Goal: Task Accomplishment & Management: Manage account settings

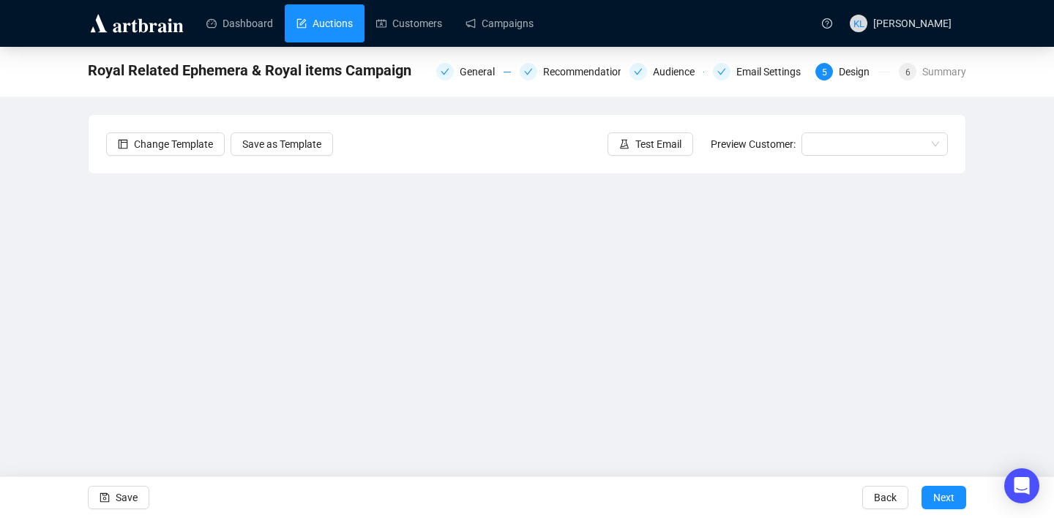
click at [351, 23] on link "Auctions" at bounding box center [324, 23] width 56 height 38
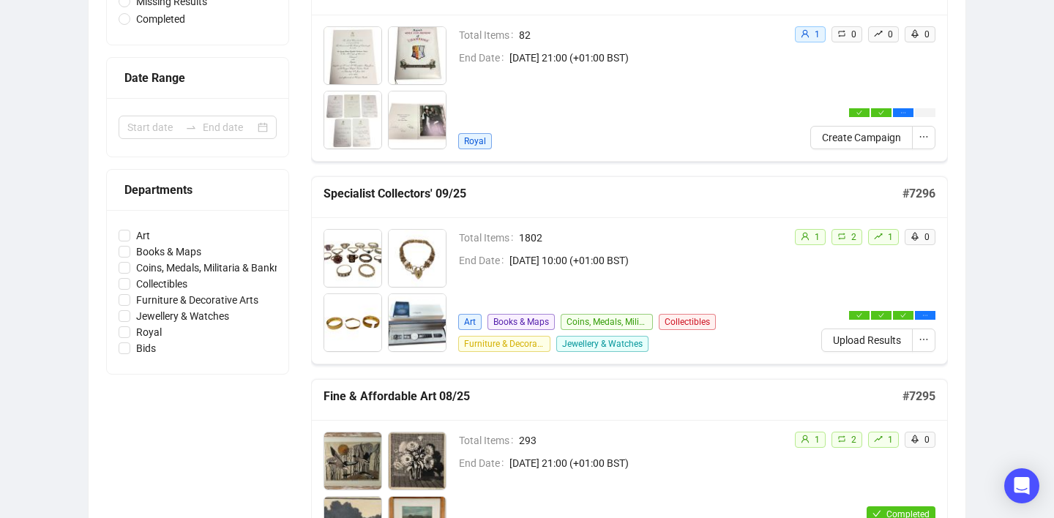
scroll to position [262, 0]
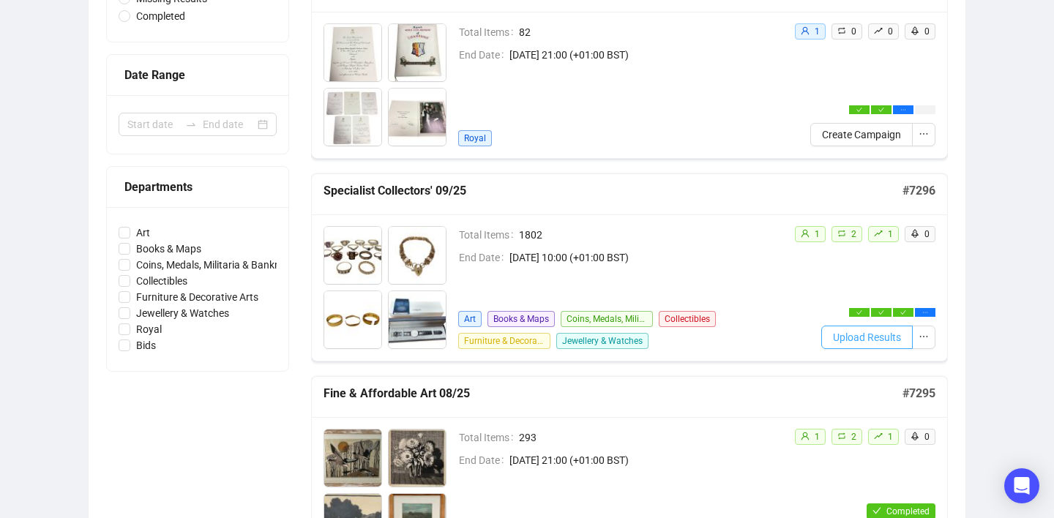
click at [833, 335] on span "Upload Results" at bounding box center [867, 337] width 68 height 16
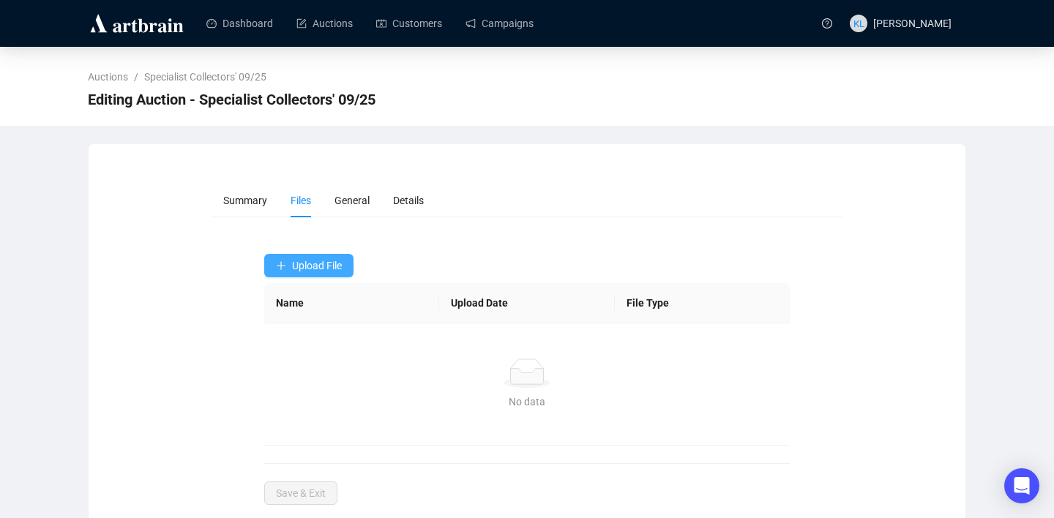
click at [334, 258] on button "Upload File" at bounding box center [308, 265] width 89 height 23
click at [301, 317] on span "Bids" at bounding box center [310, 324] width 69 height 16
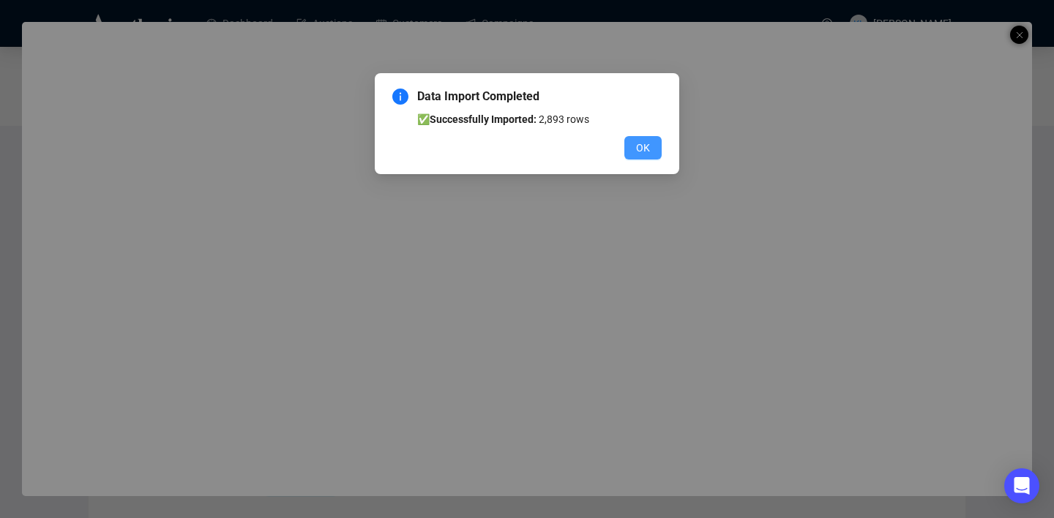
click at [652, 144] on button "OK" at bounding box center [642, 147] width 37 height 23
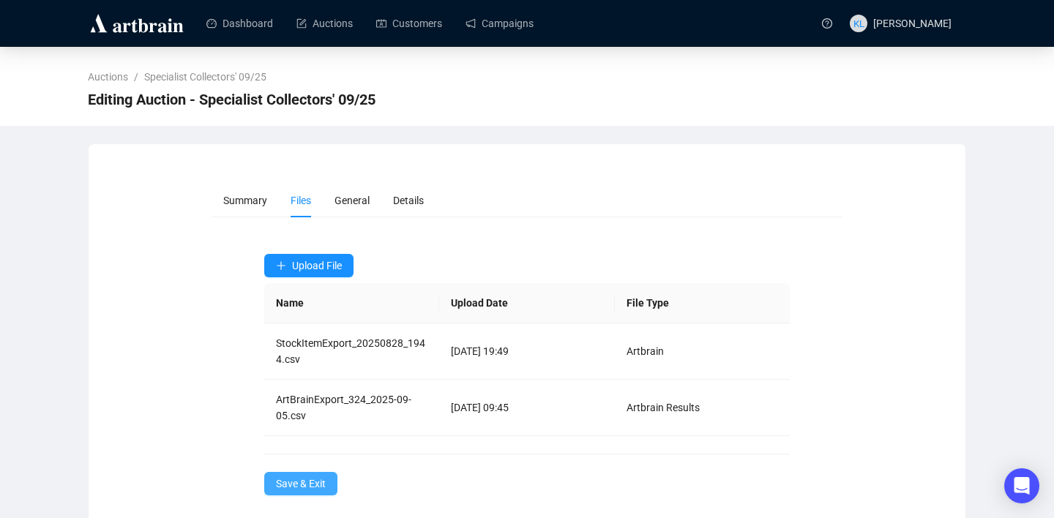
click at [307, 482] on span "Save & Exit" at bounding box center [301, 484] width 50 height 16
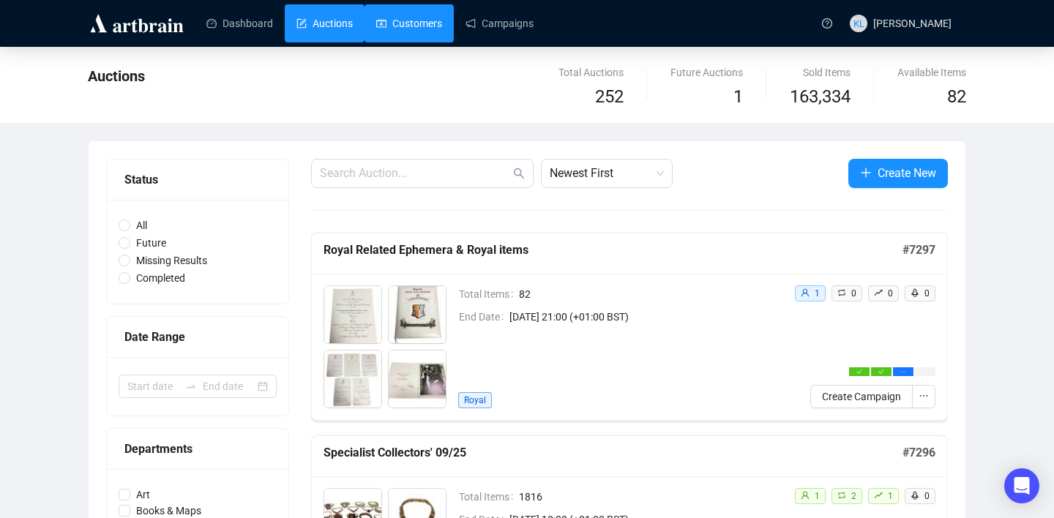
click at [423, 21] on link "Customers" at bounding box center [409, 23] width 66 height 38
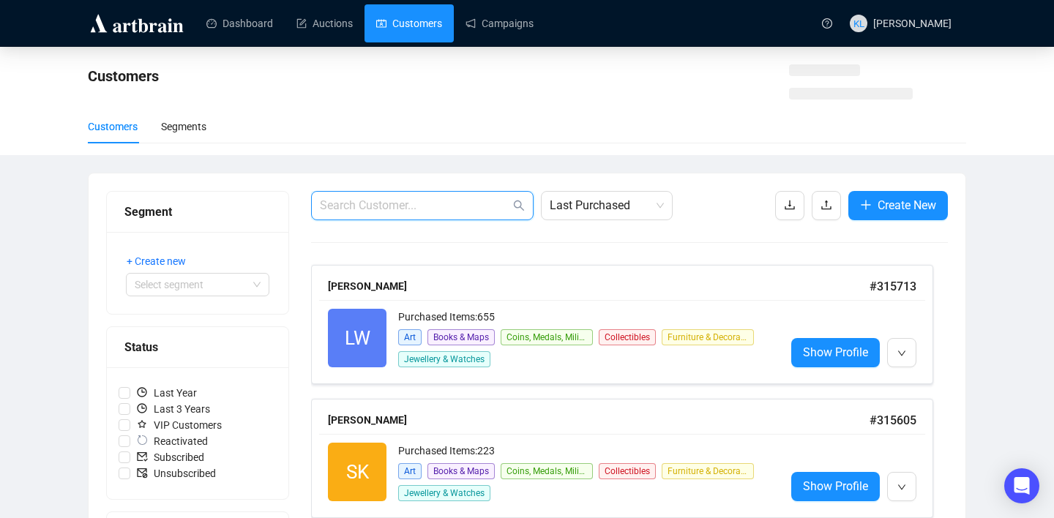
click at [393, 198] on input "text" at bounding box center [415, 206] width 190 height 18
paste input "[EMAIL_ADDRESS][DOMAIN_NAME]"
type input "[EMAIL_ADDRESS][DOMAIN_NAME]"
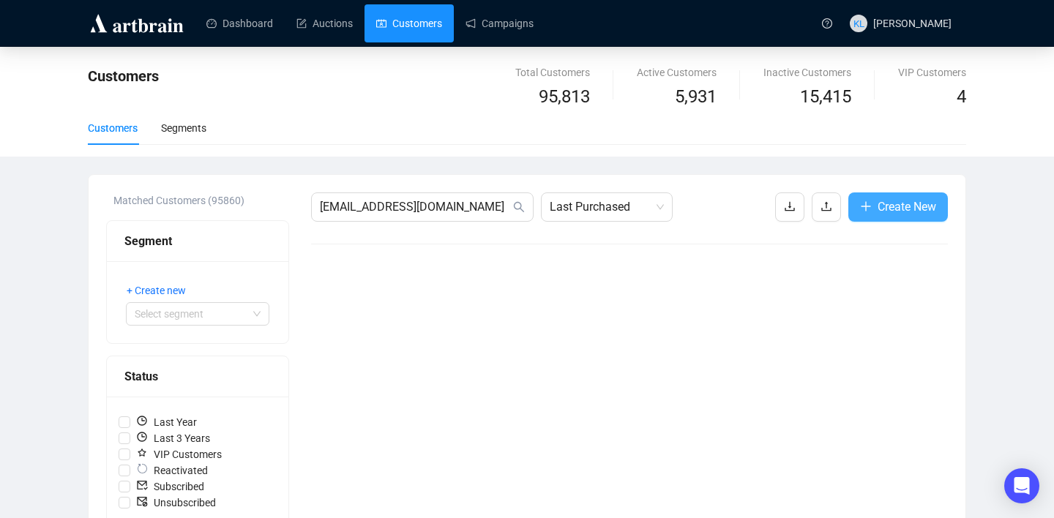
click at [869, 202] on button "Create New" at bounding box center [897, 206] width 99 height 29
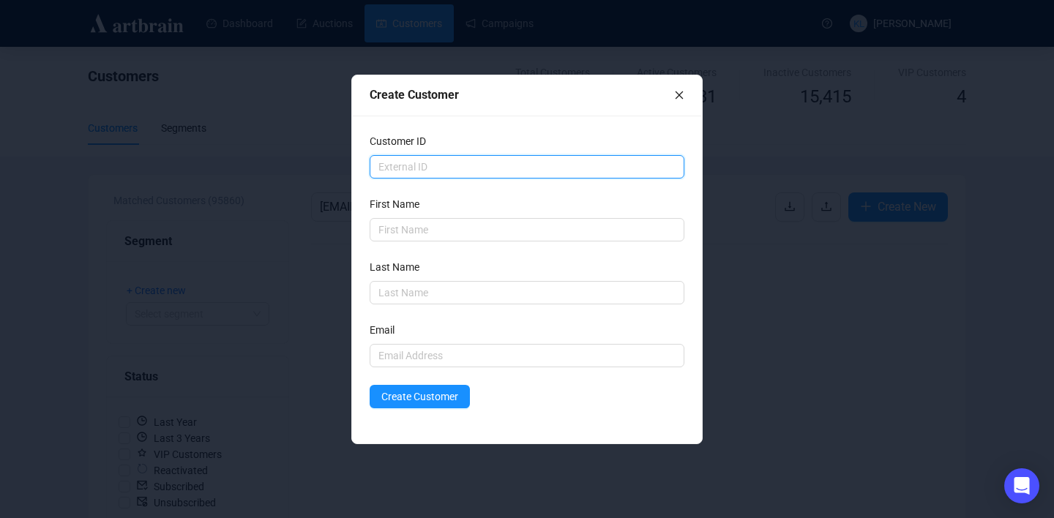
click at [446, 168] on input "text" at bounding box center [526, 166] width 315 height 23
paste input "[EMAIL_ADDRESS][DOMAIN_NAME]"
type input "[EMAIL_ADDRESS][DOMAIN_NAME]"
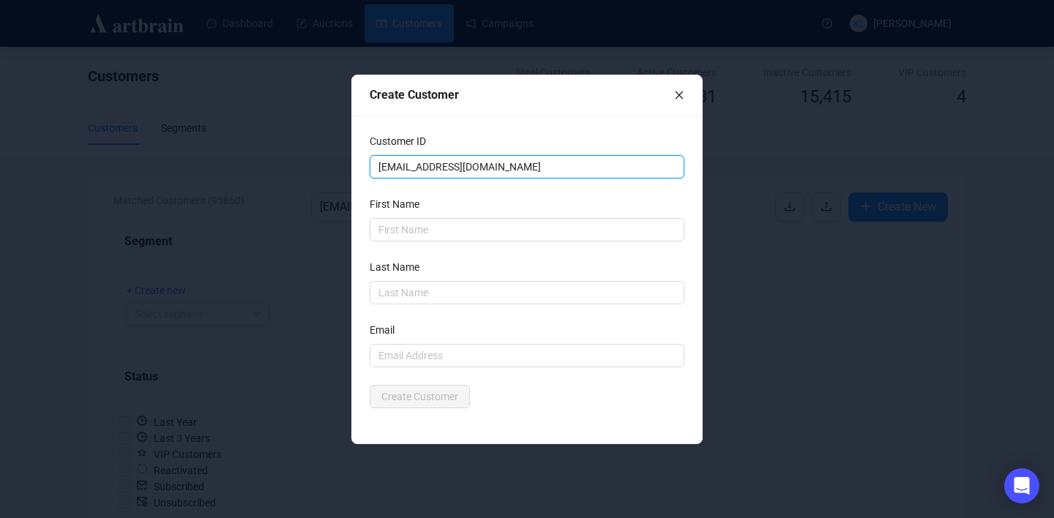
click at [451, 167] on input "[EMAIL_ADDRESS][DOMAIN_NAME]" at bounding box center [526, 166] width 315 height 23
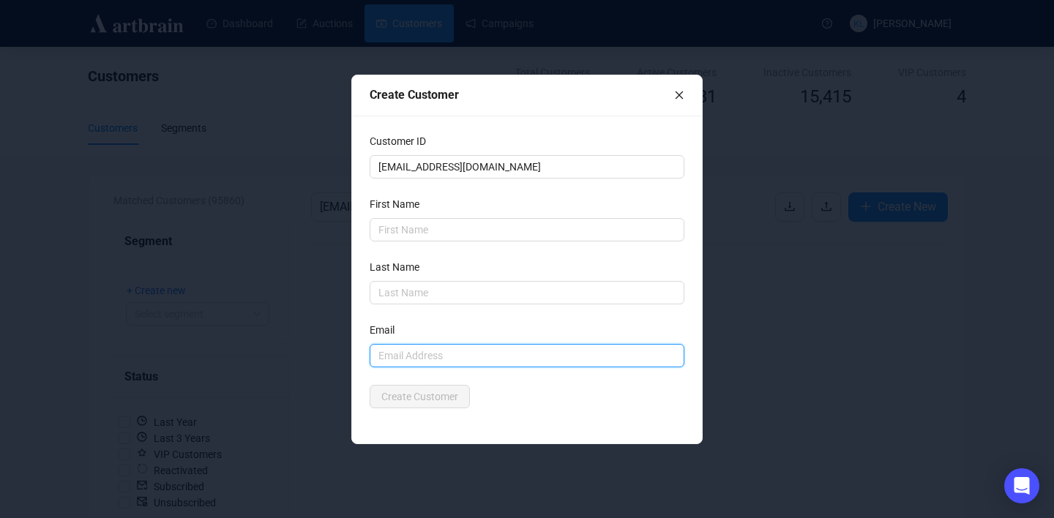
click at [398, 365] on input "text" at bounding box center [526, 355] width 315 height 23
paste input "[EMAIL_ADDRESS][DOMAIN_NAME]"
type input "[EMAIL_ADDRESS][DOMAIN_NAME]"
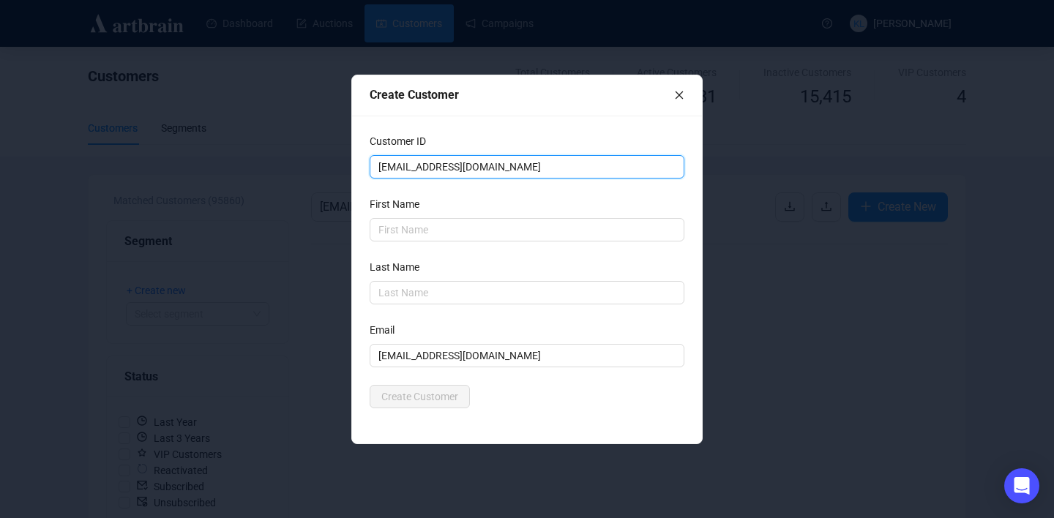
click at [448, 167] on input "[EMAIL_ADDRESS][DOMAIN_NAME]" at bounding box center [526, 166] width 315 height 23
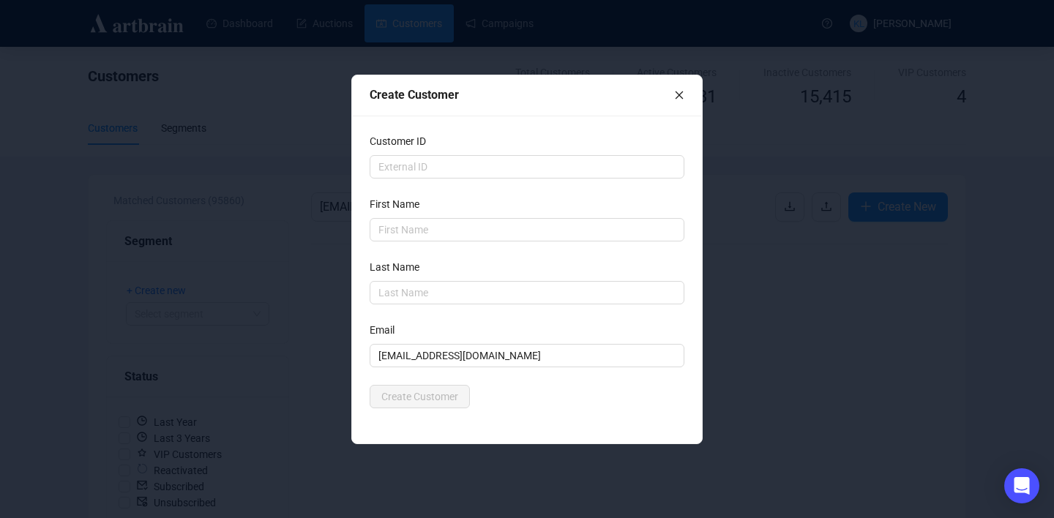
click at [514, 402] on div "Create Customer" at bounding box center [526, 396] width 315 height 23
click at [397, 293] on input "text" at bounding box center [526, 292] width 315 height 23
paste input "[PERSON_NAME]"
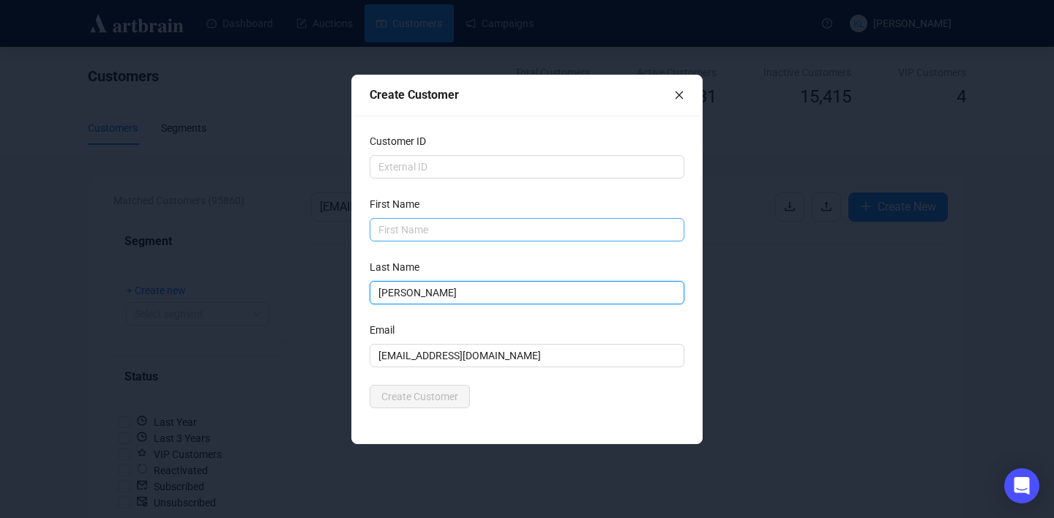
type input "[PERSON_NAME]"
click at [404, 226] on input "text" at bounding box center [526, 229] width 315 height 23
type input "D"
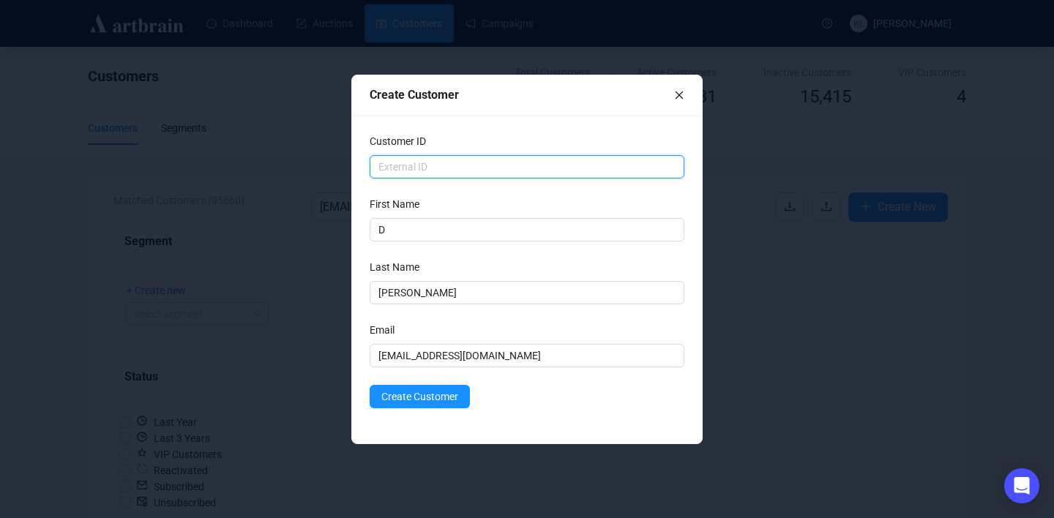
click at [432, 168] on input "text" at bounding box center [526, 166] width 315 height 23
paste input "C12532"
type input "C12532"
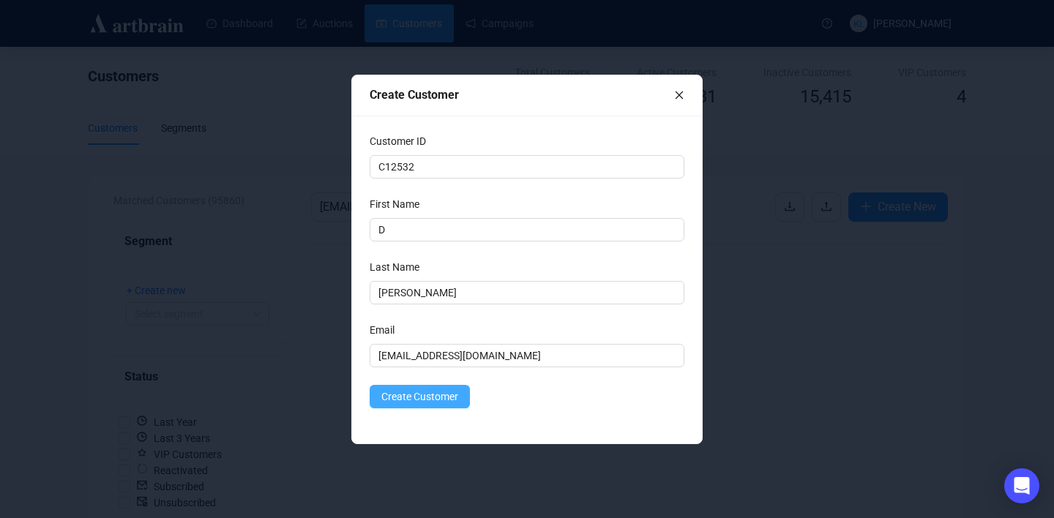
click at [399, 397] on span "Create Customer" at bounding box center [419, 396] width 77 height 16
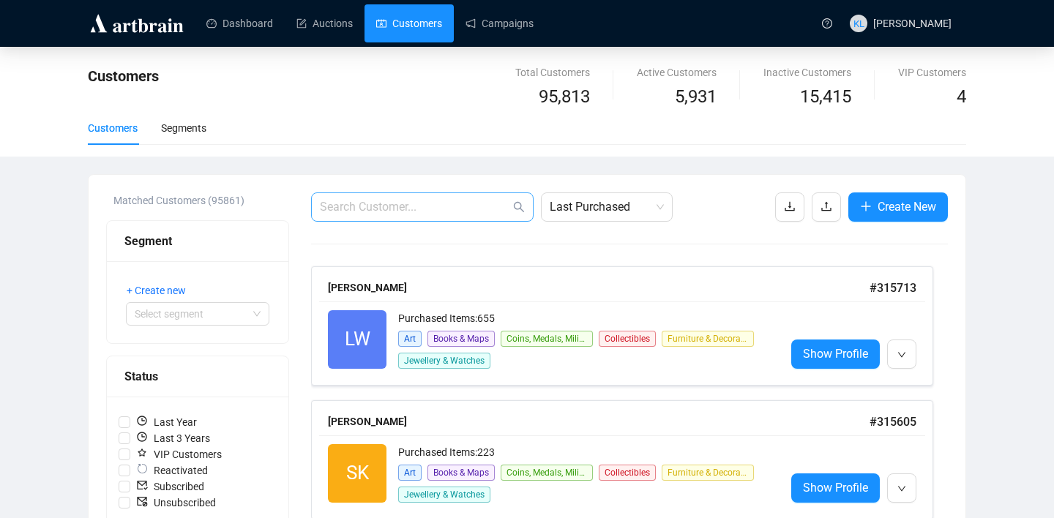
click at [371, 217] on span at bounding box center [422, 206] width 222 height 29
paste input "[EMAIL_ADDRESS][DOMAIN_NAME]"
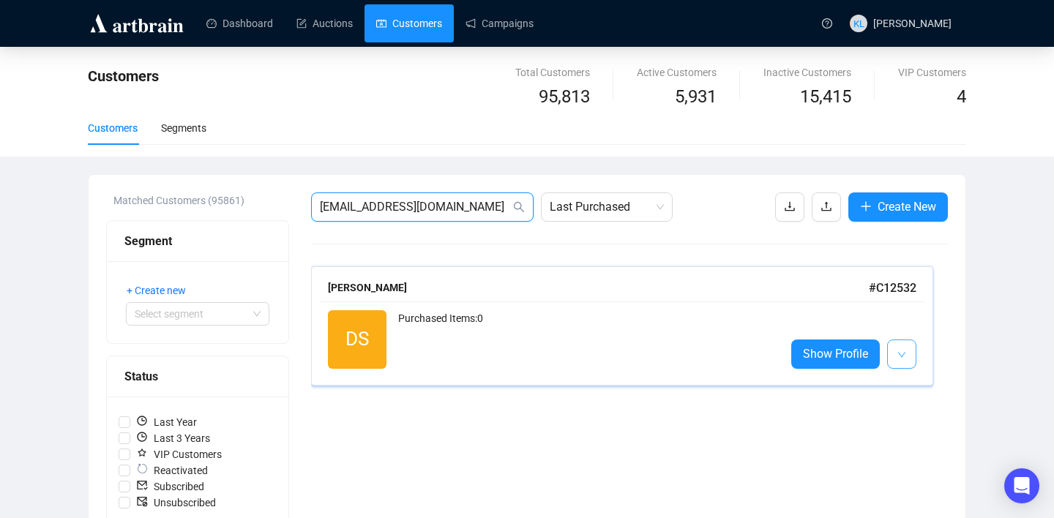
type input "[EMAIL_ADDRESS][DOMAIN_NAME]"
click at [895, 354] on button "button" at bounding box center [901, 353] width 29 height 29
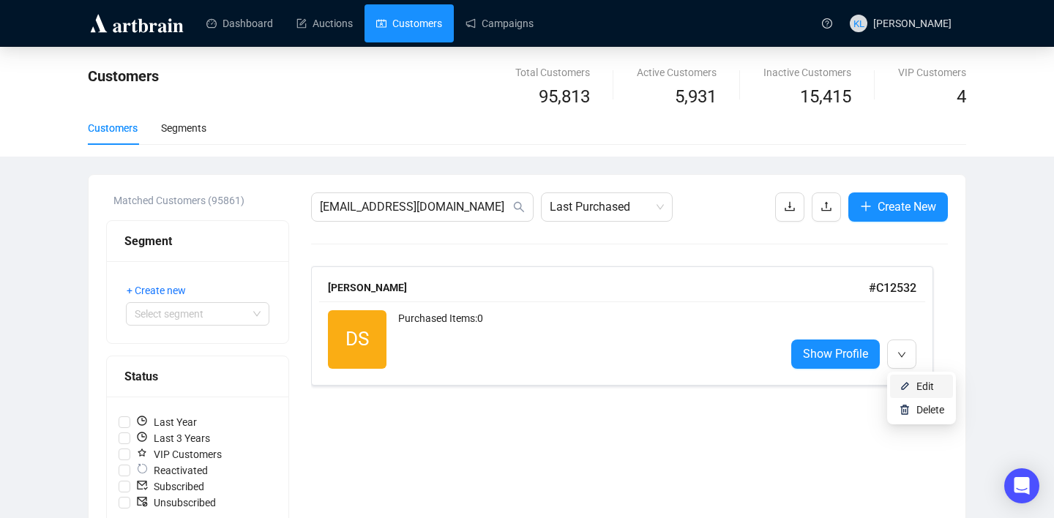
click at [902, 386] on img at bounding box center [904, 386] width 12 height 12
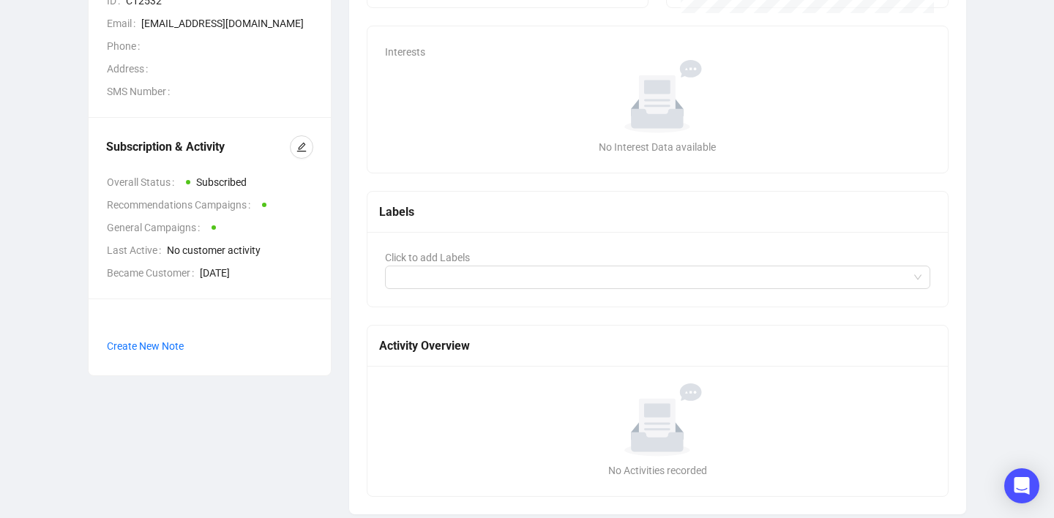
scroll to position [275, 0]
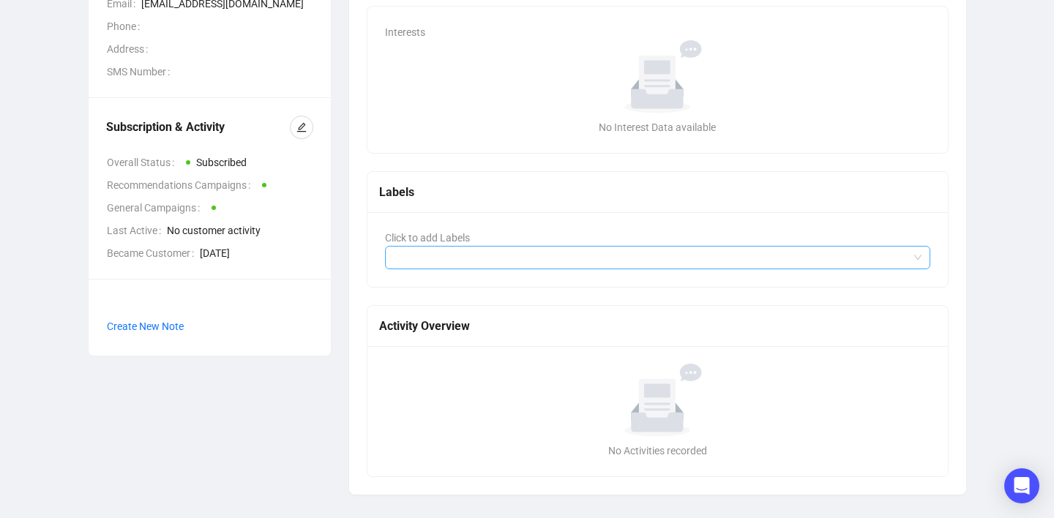
click at [434, 258] on div at bounding box center [650, 257] width 524 height 20
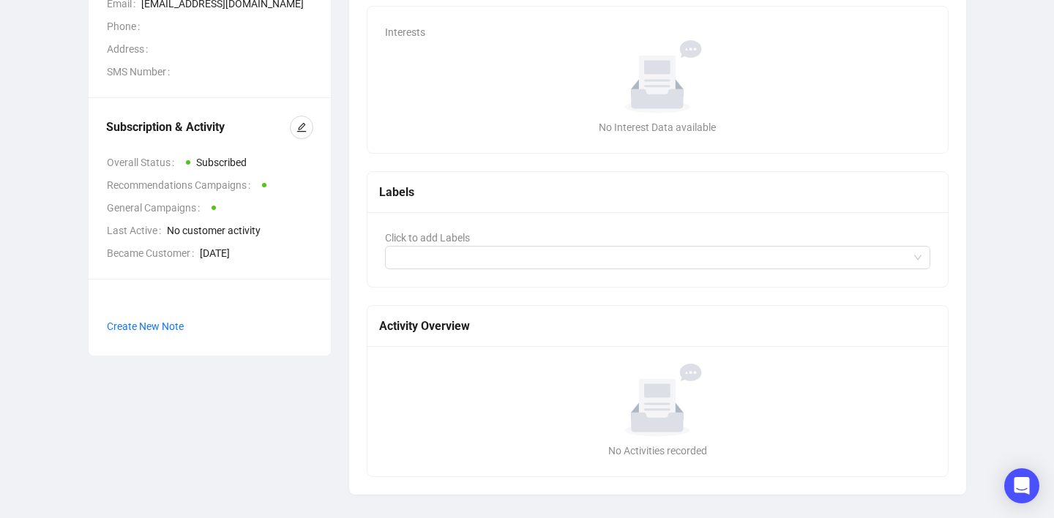
click at [445, 198] on div "Labels" at bounding box center [657, 192] width 557 height 18
click at [309, 127] on button "button" at bounding box center [301, 127] width 23 height 23
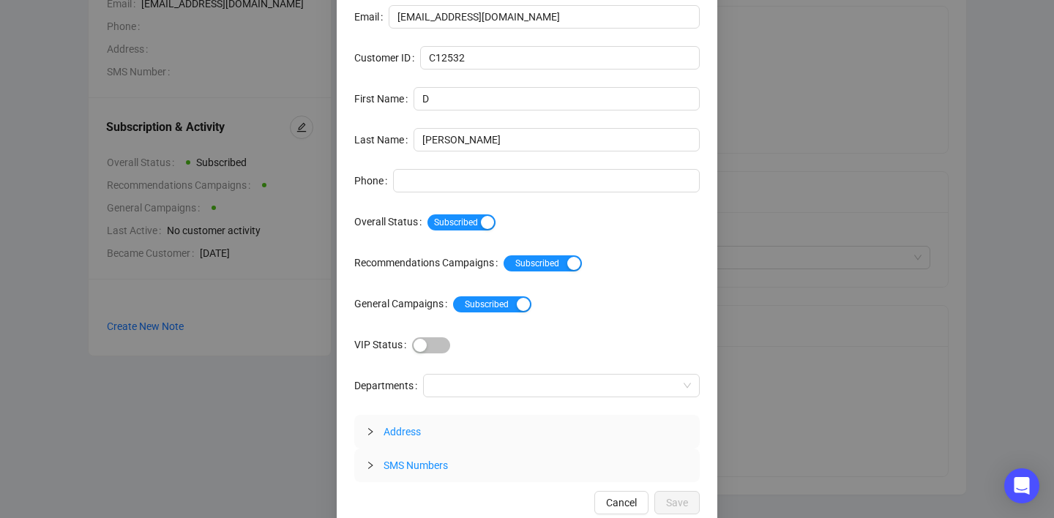
scroll to position [44, 0]
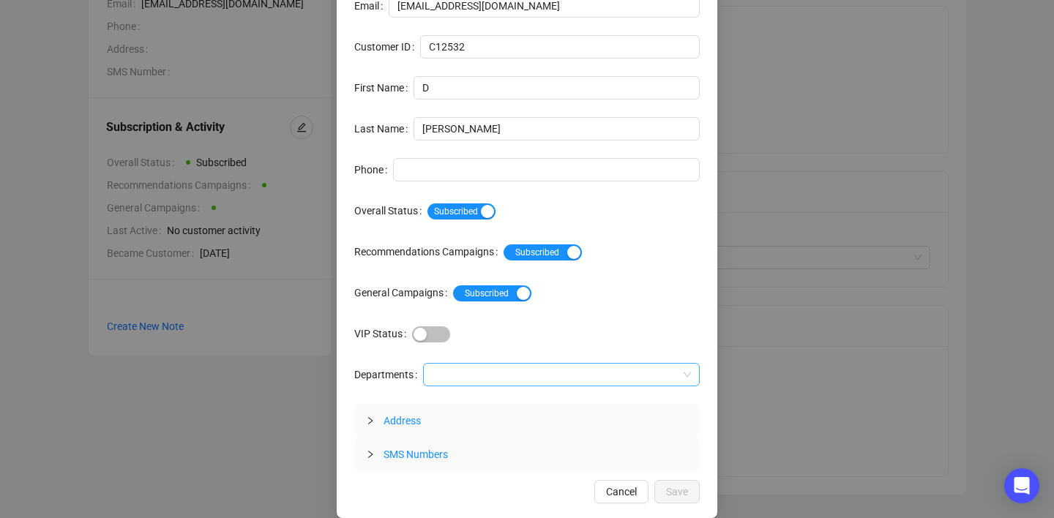
click at [525, 376] on div at bounding box center [553, 374] width 255 height 20
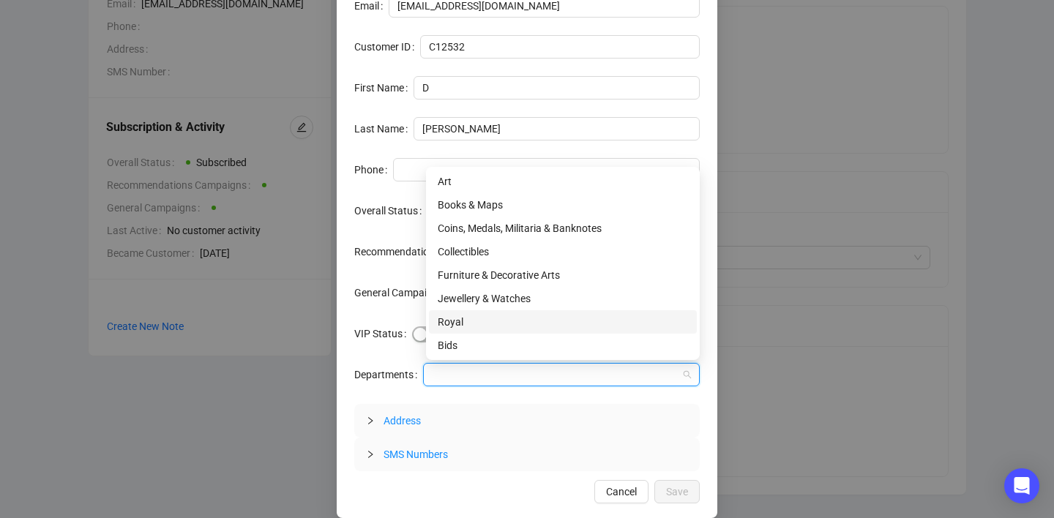
click at [509, 328] on div "Royal" at bounding box center [563, 322] width 250 height 16
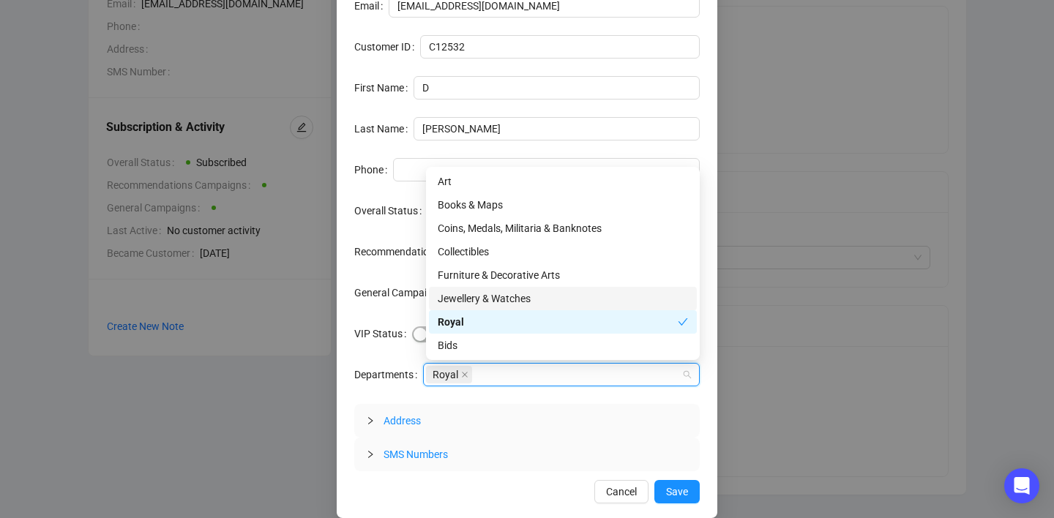
click at [506, 296] on div "Jewellery & Watches" at bounding box center [563, 298] width 250 height 16
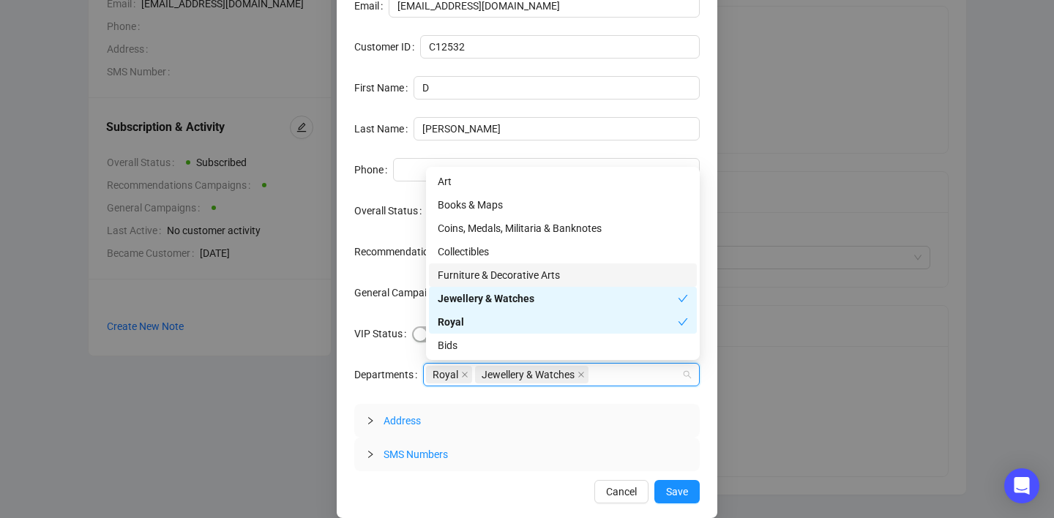
click at [506, 269] on div "Furniture & Decorative Arts" at bounding box center [563, 275] width 250 height 16
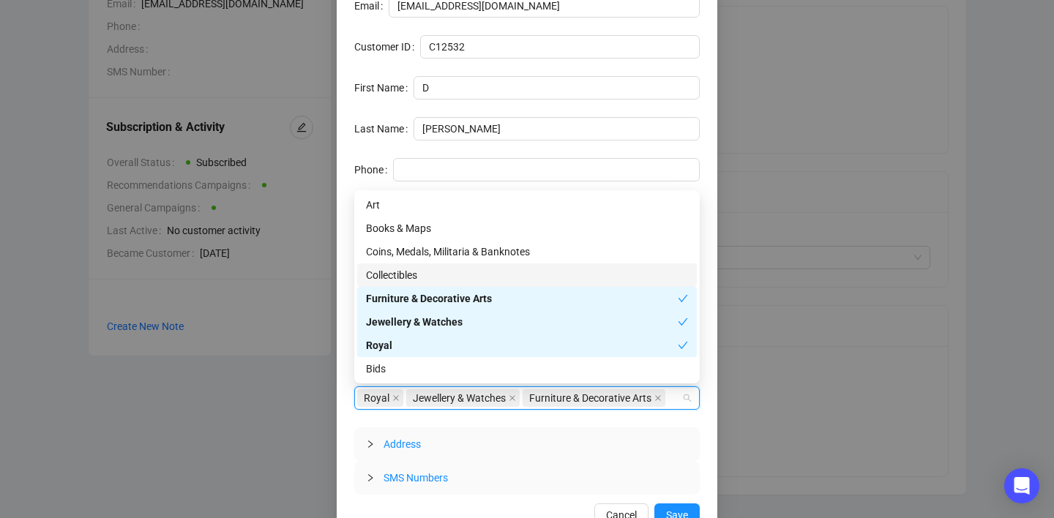
click at [472, 275] on div "Collectibles" at bounding box center [527, 275] width 322 height 16
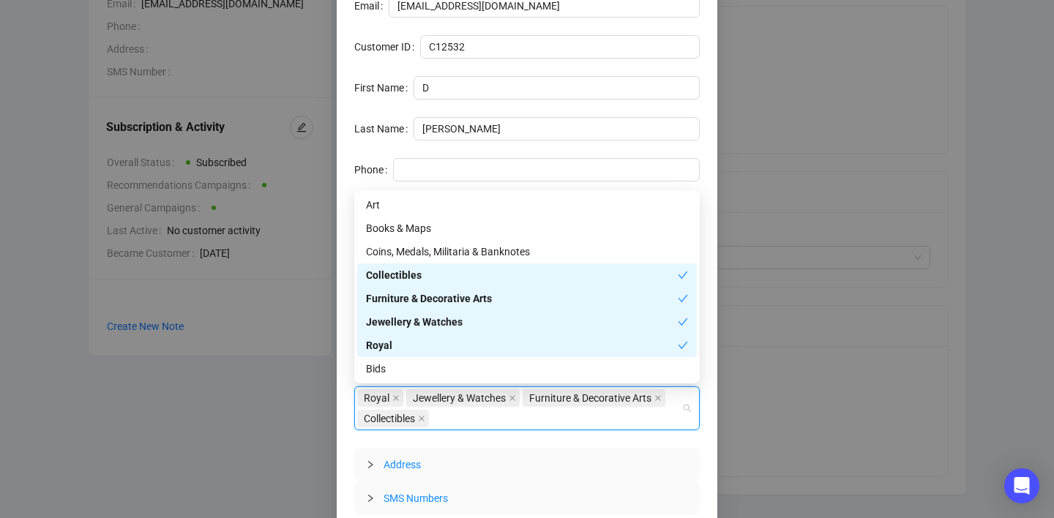
click at [476, 250] on div "Coins, Medals, Militaria & Banknotes" at bounding box center [527, 252] width 322 height 16
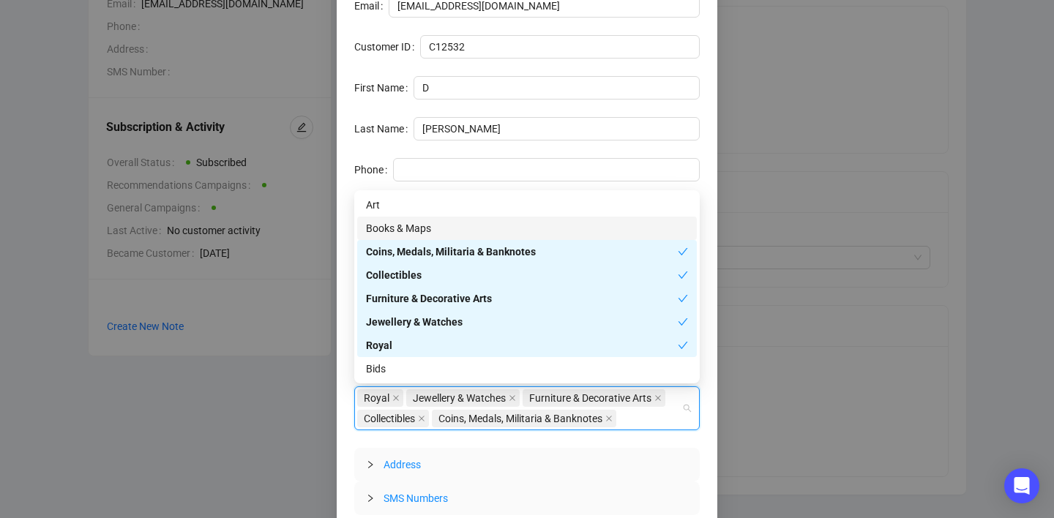
click at [473, 233] on div "Books & Maps" at bounding box center [527, 228] width 322 height 16
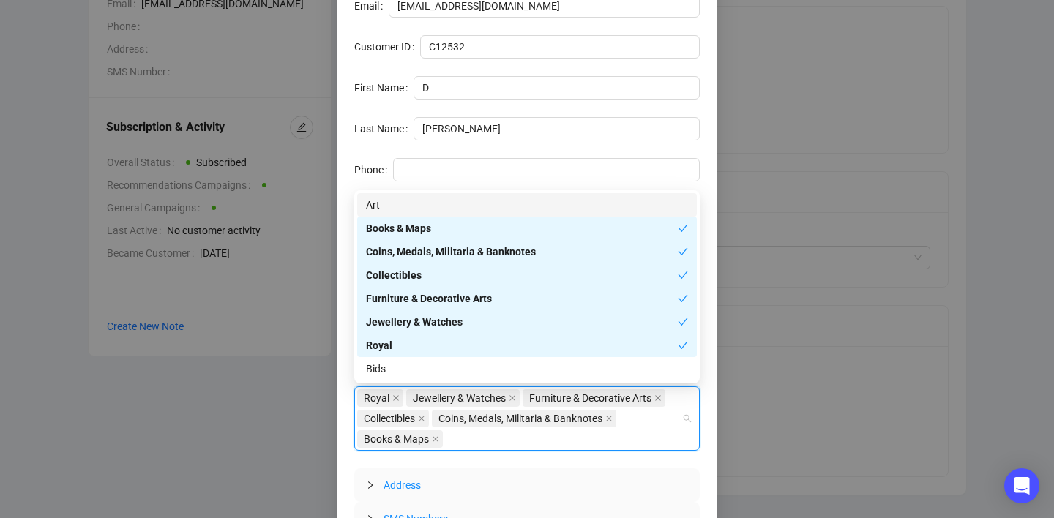
click at [473, 204] on div "Art" at bounding box center [527, 205] width 322 height 16
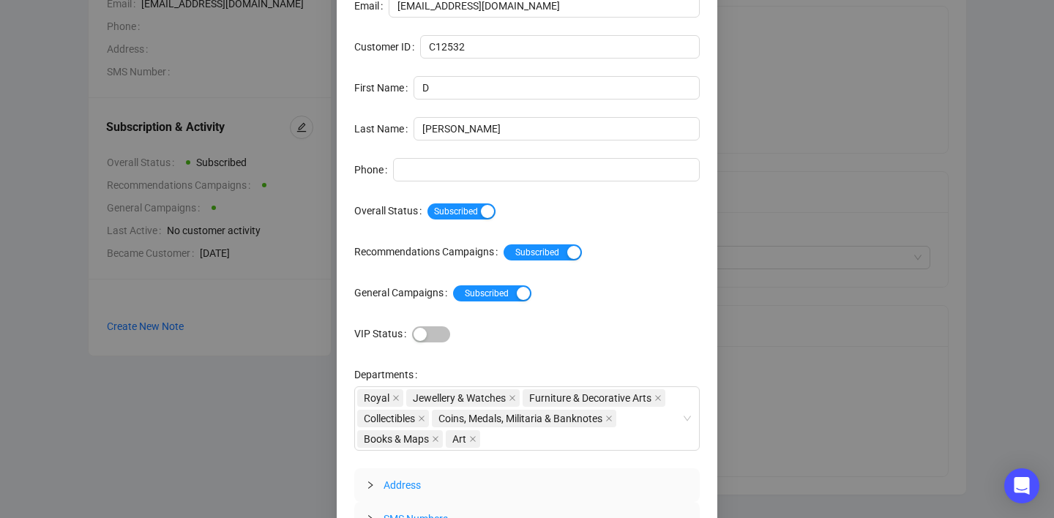
click at [785, 168] on div "Edit Customer Email [EMAIL_ADDRESS][DOMAIN_NAME] Customer ID C12532 First Name …" at bounding box center [527, 259] width 1054 height 518
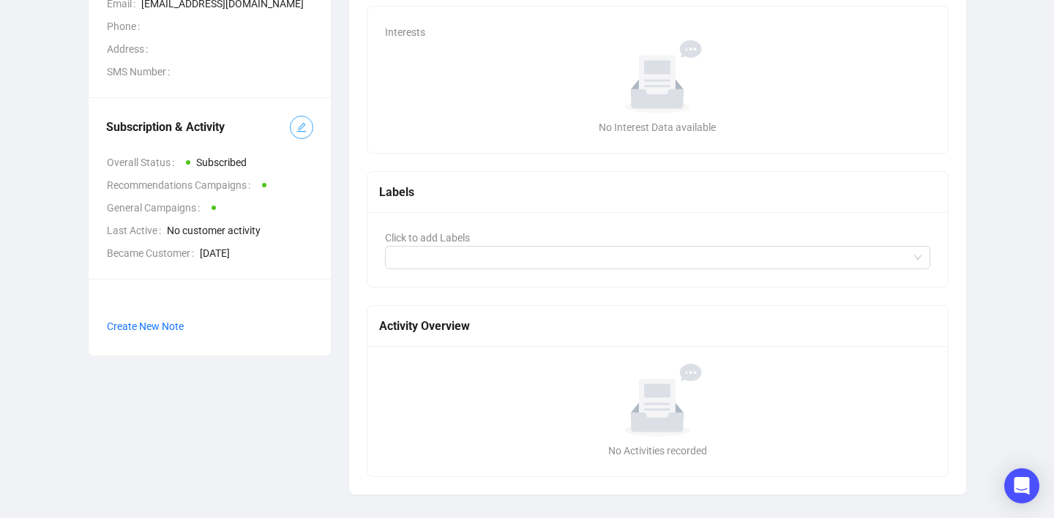
click at [298, 135] on button "button" at bounding box center [301, 127] width 23 height 23
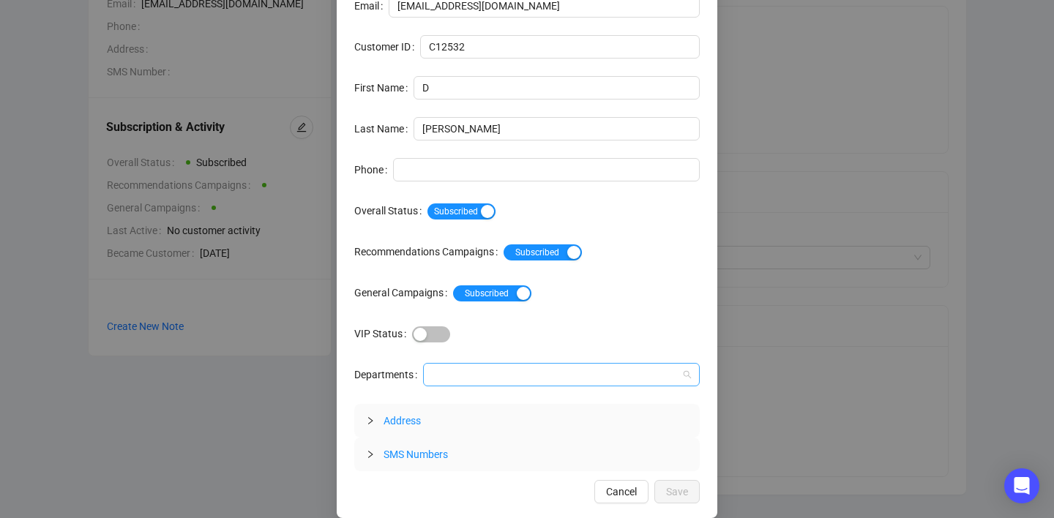
click at [479, 371] on div at bounding box center [553, 374] width 255 height 20
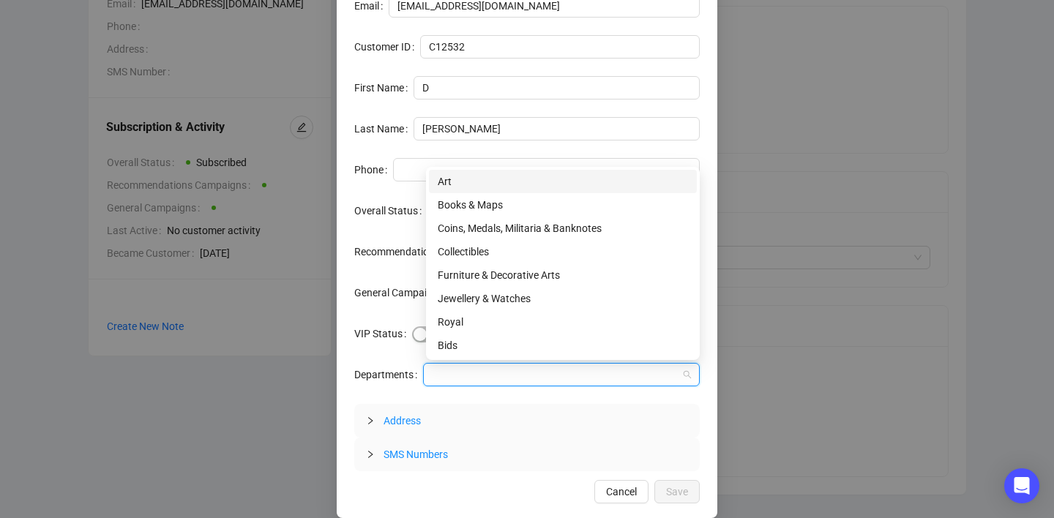
click at [501, 184] on div "Art" at bounding box center [563, 181] width 250 height 16
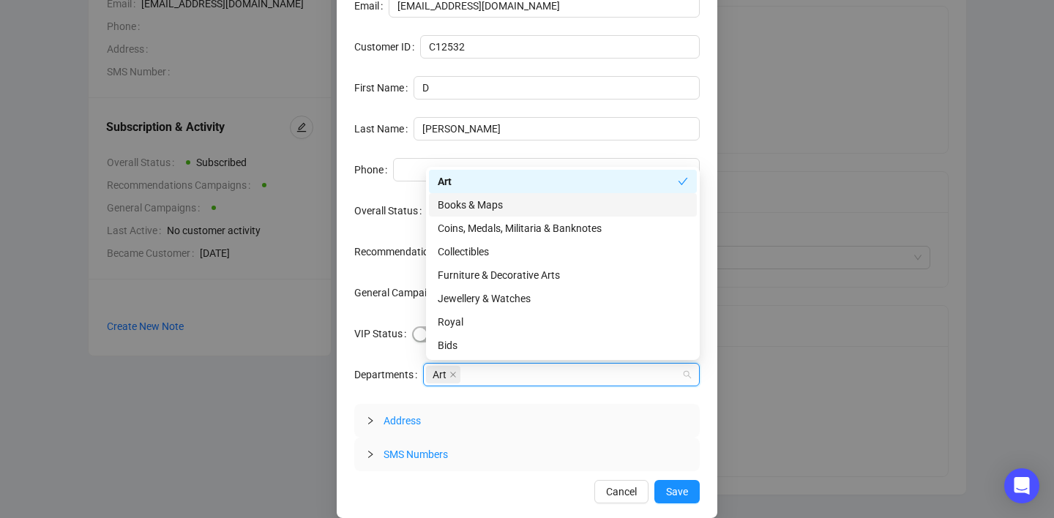
click at [501, 198] on div "Books & Maps" at bounding box center [563, 205] width 250 height 16
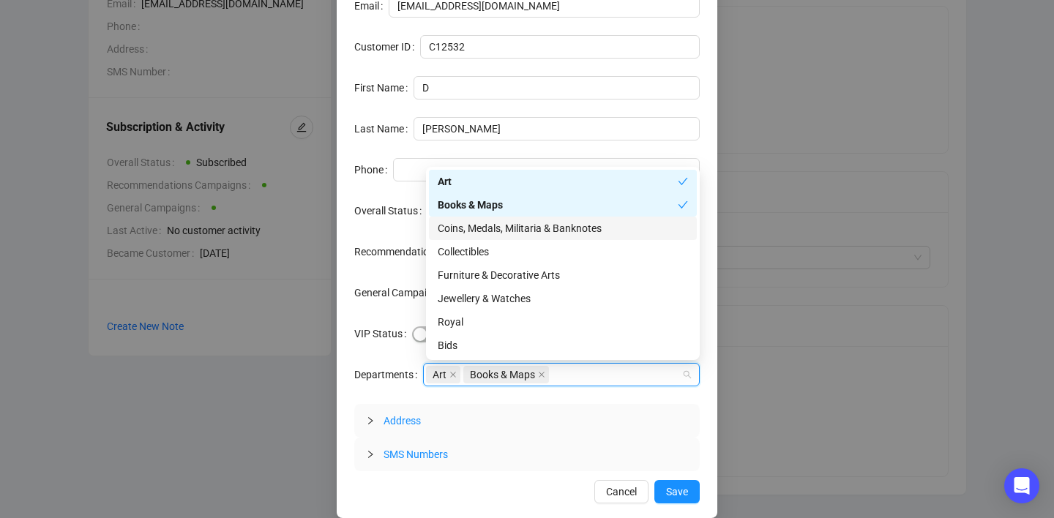
click at [501, 222] on div "Coins, Medals, Militaria & Banknotes" at bounding box center [563, 228] width 250 height 16
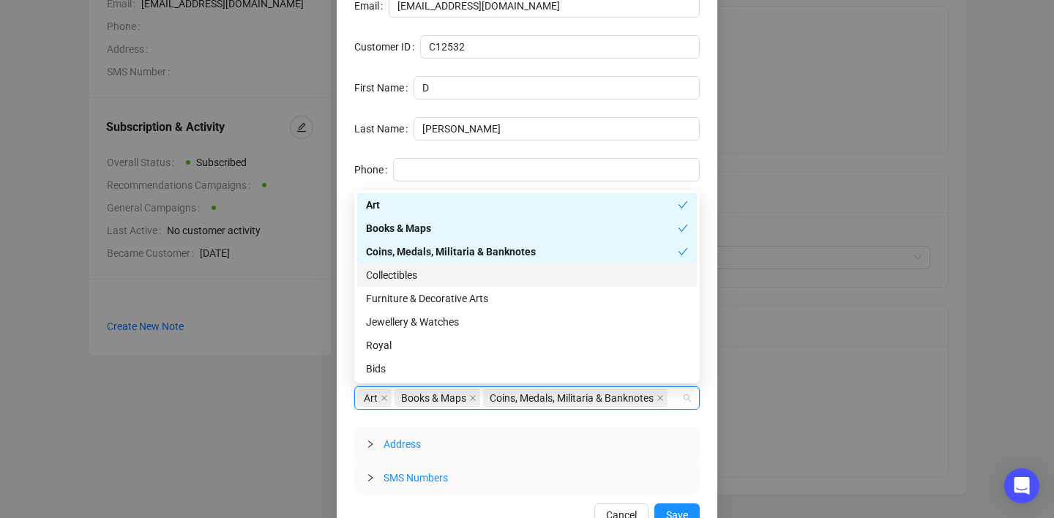
click at [489, 275] on div "Collectibles" at bounding box center [527, 275] width 322 height 16
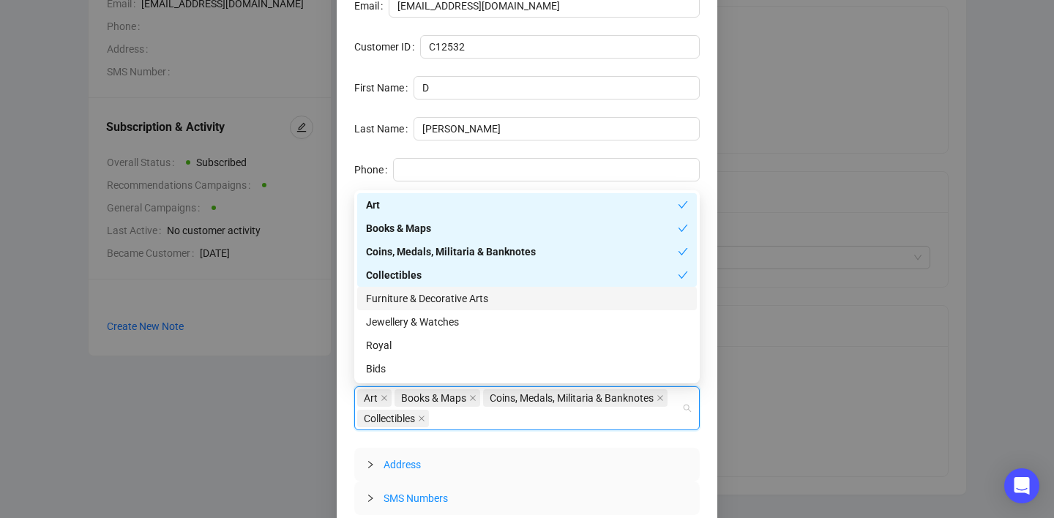
click at [486, 304] on div "Furniture & Decorative Arts" at bounding box center [527, 298] width 322 height 16
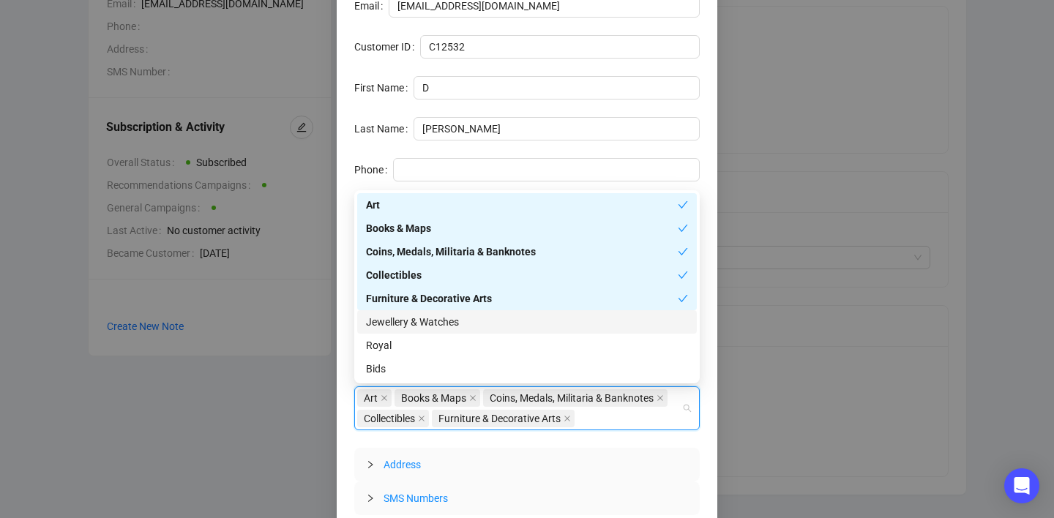
click at [480, 330] on div "Jewellery & Watches" at bounding box center [526, 321] width 339 height 23
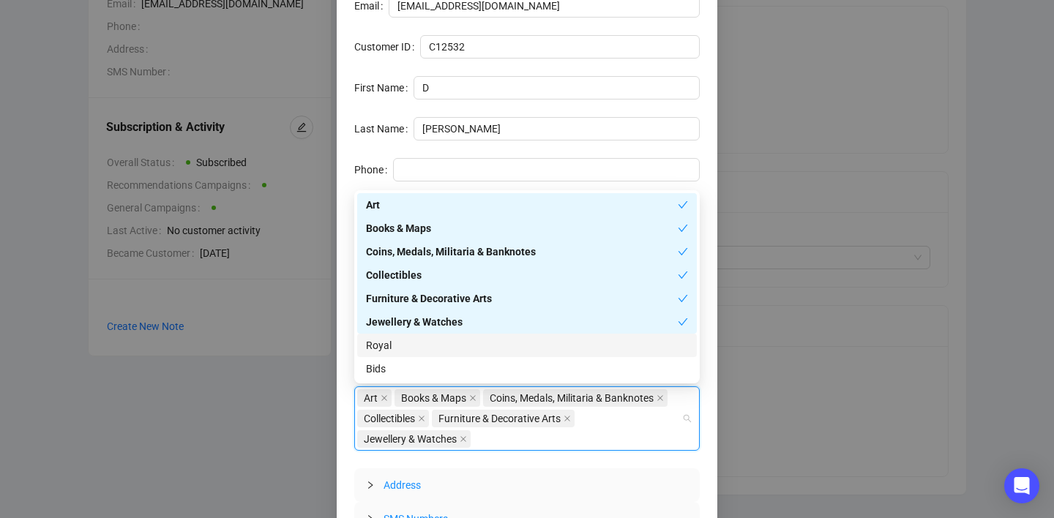
click at [475, 350] on div "Royal" at bounding box center [527, 345] width 322 height 16
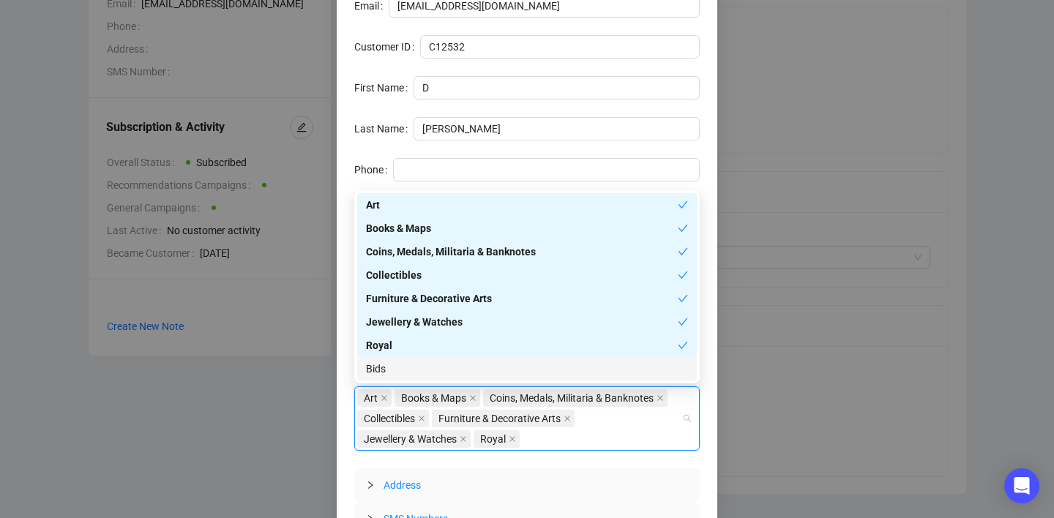
scroll to position [108, 0]
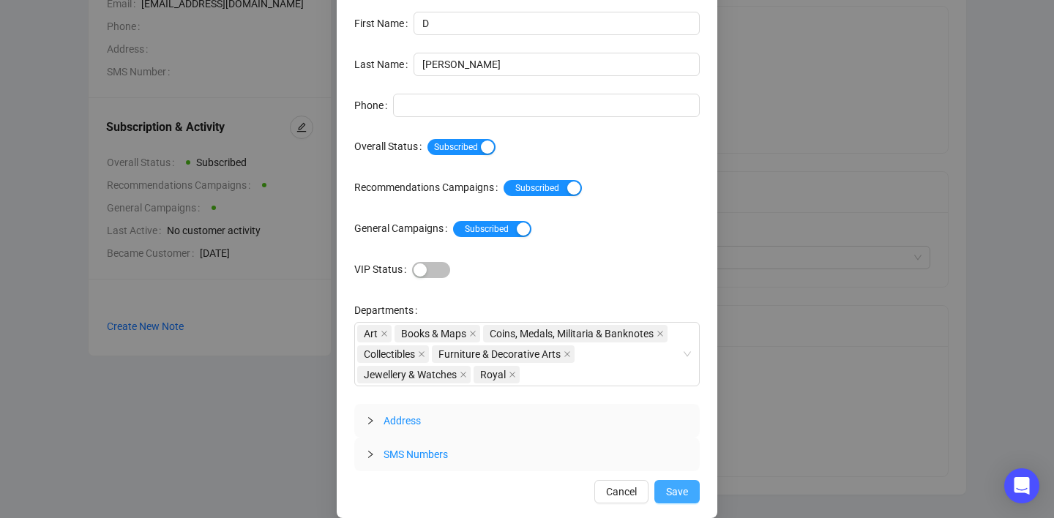
click at [675, 492] on span "Save" at bounding box center [677, 492] width 22 height 16
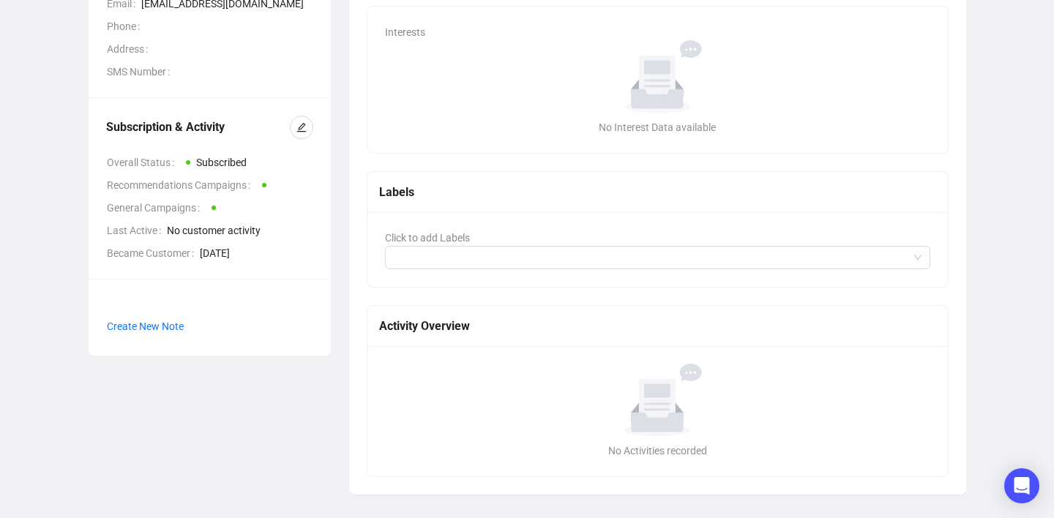
scroll to position [0, 0]
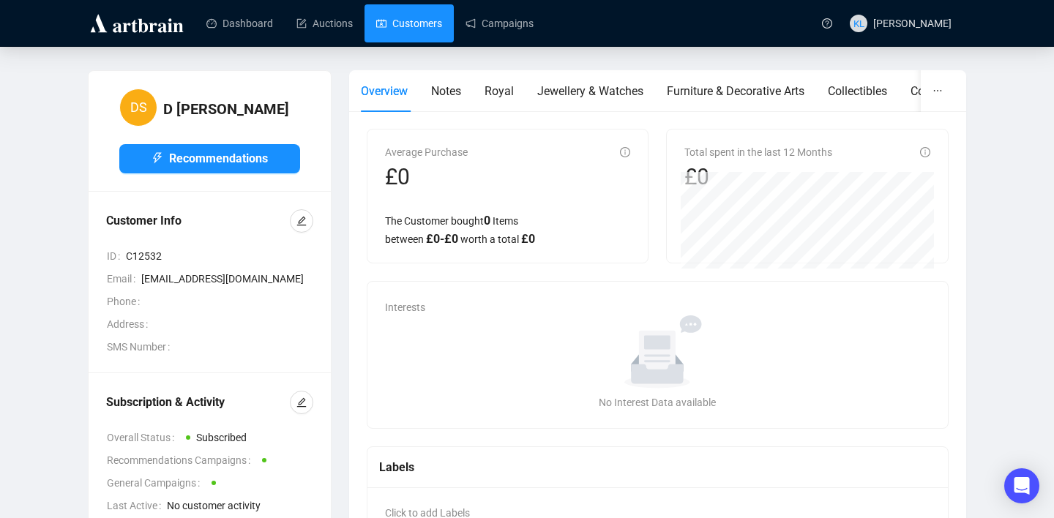
click at [407, 18] on link "Customers" at bounding box center [409, 23] width 66 height 38
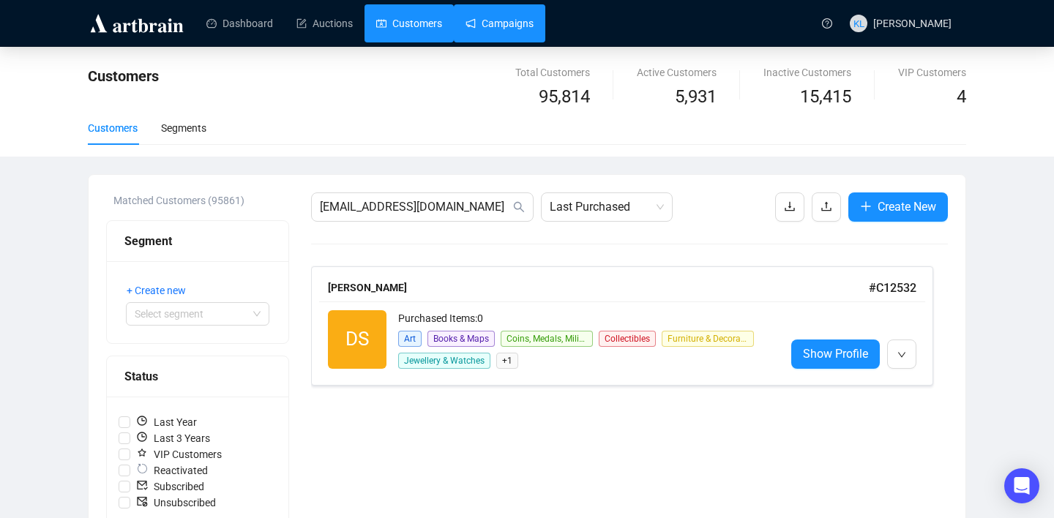
click at [492, 31] on link "Campaigns" at bounding box center [499, 23] width 68 height 38
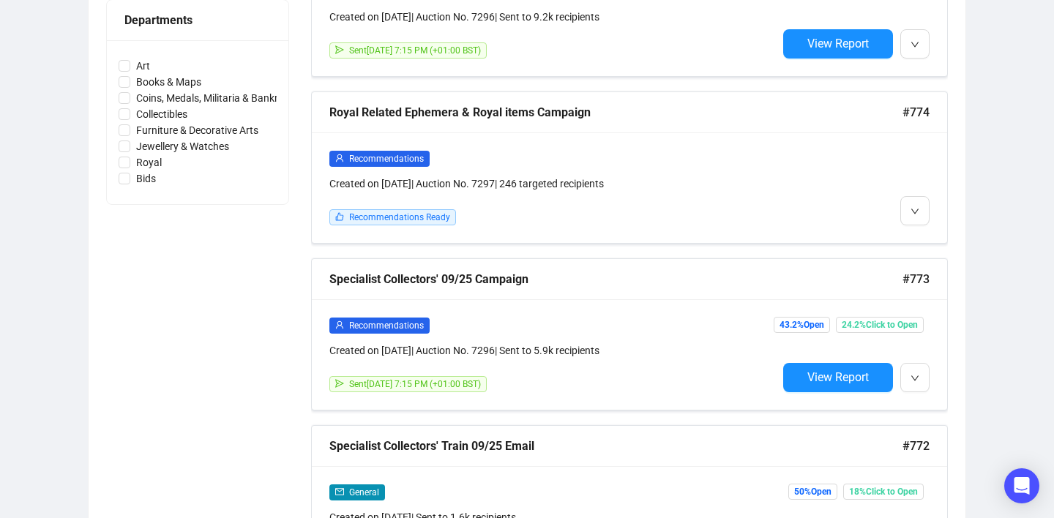
scroll to position [702, 0]
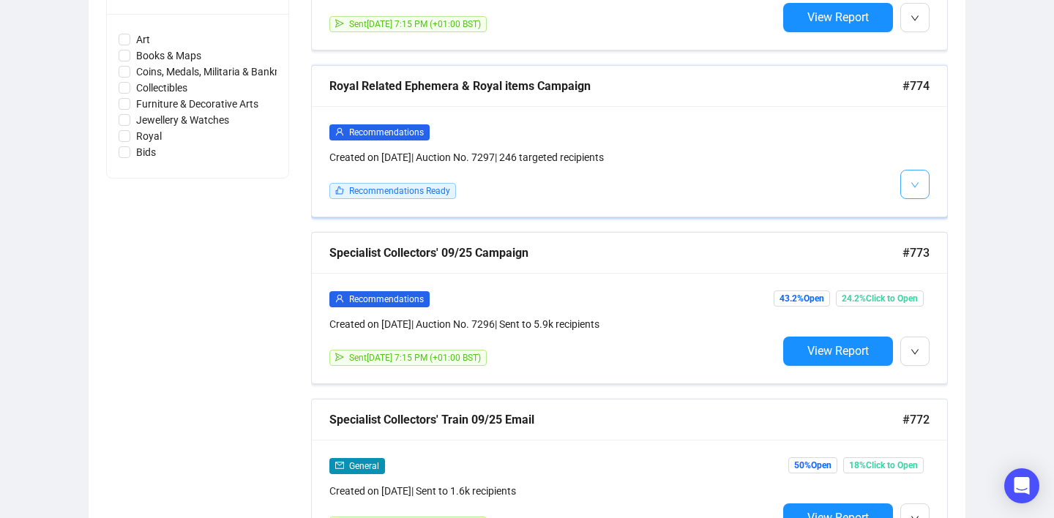
click at [915, 186] on icon "down" at bounding box center [914, 185] width 9 height 9
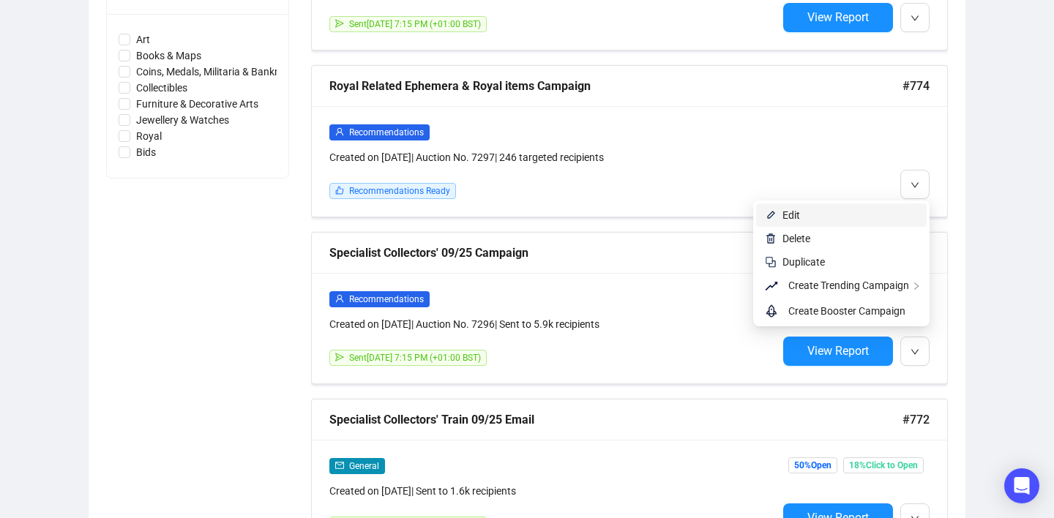
click at [895, 214] on span "Edit" at bounding box center [849, 215] width 135 height 16
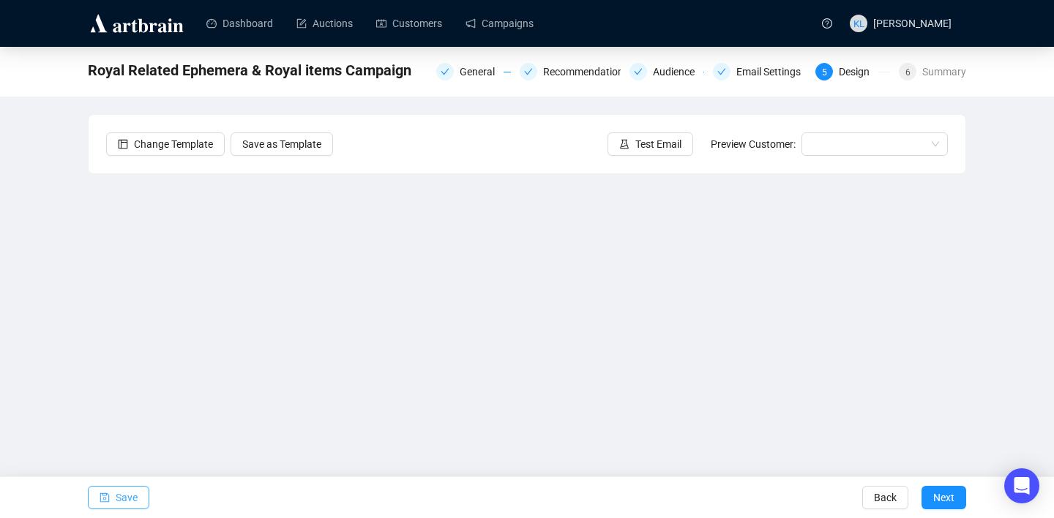
click at [132, 495] on span "Save" at bounding box center [127, 497] width 22 height 41
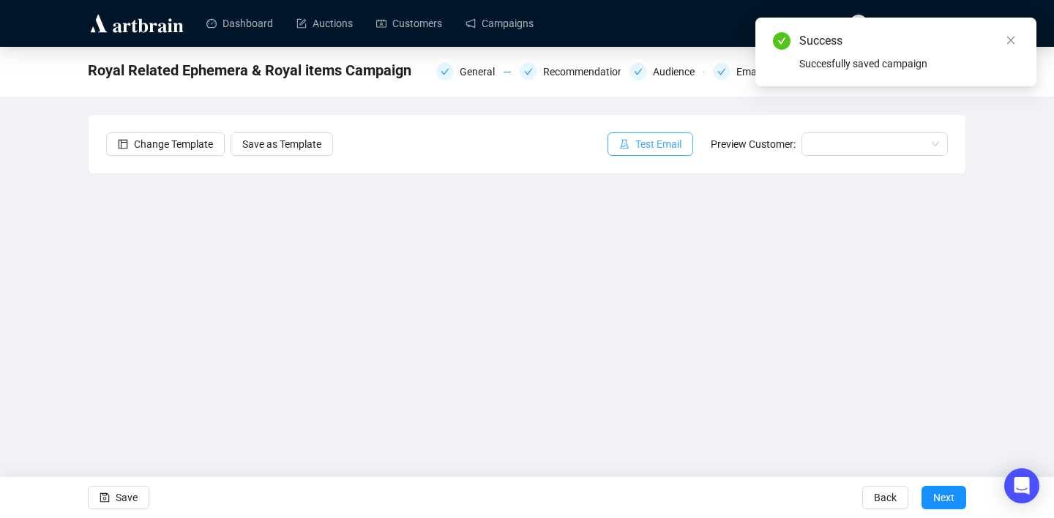
click at [629, 154] on button "Test Email" at bounding box center [650, 143] width 86 height 23
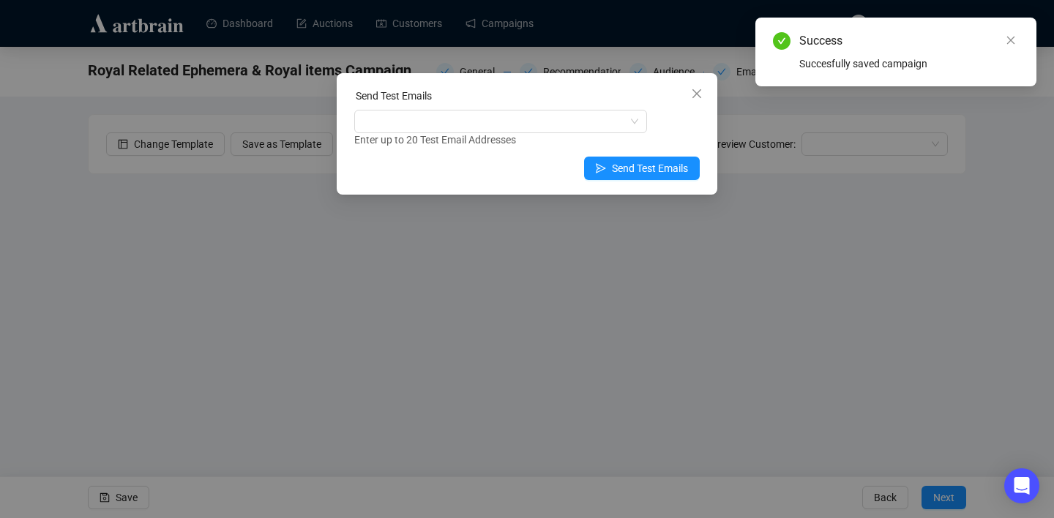
click at [637, 140] on div "Enter up to 20 Test Email Addresses" at bounding box center [526, 140] width 345 height 17
click at [560, 122] on div at bounding box center [492, 121] width 271 height 20
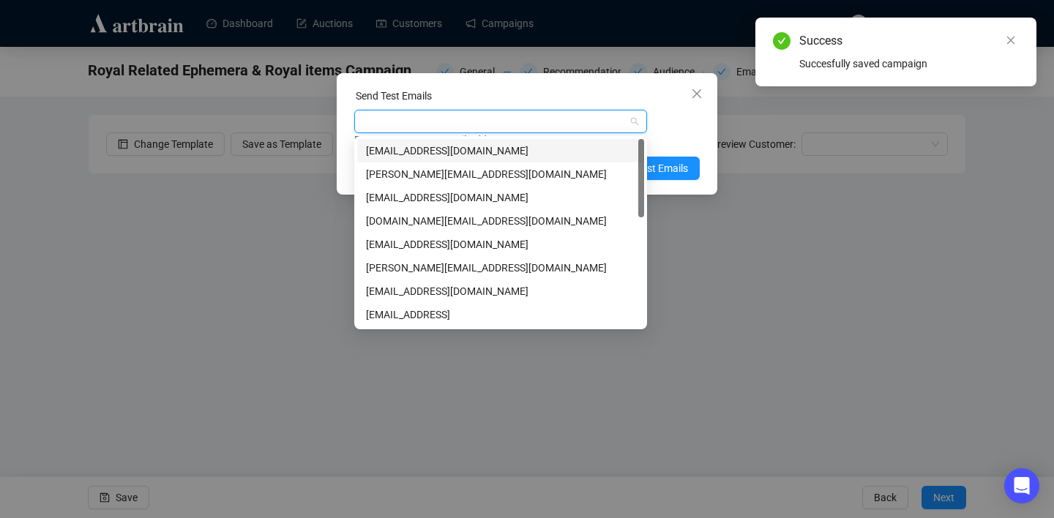
click at [556, 149] on div "[EMAIL_ADDRESS][DOMAIN_NAME]" at bounding box center [500, 151] width 269 height 16
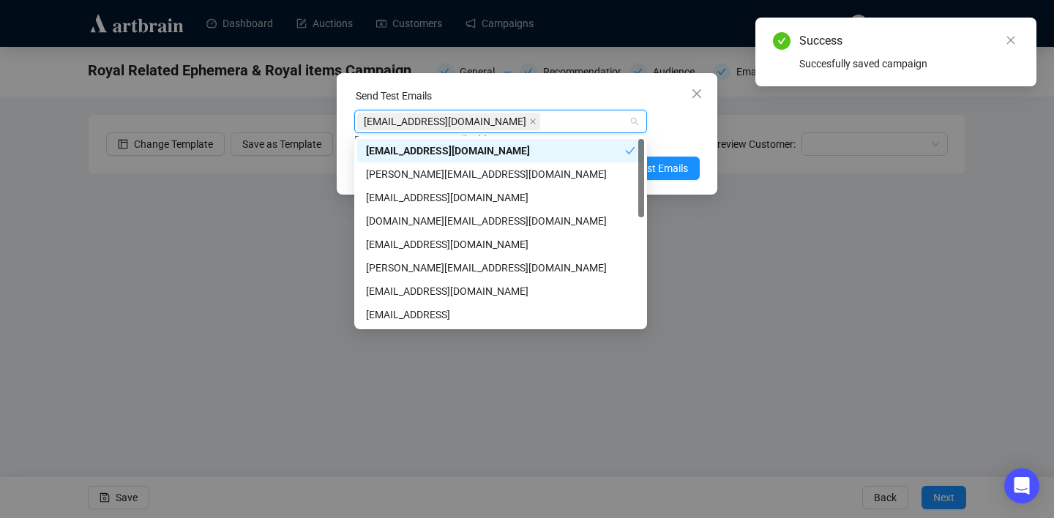
click at [678, 132] on div "Enter up to 20 Test Email Addresses" at bounding box center [526, 140] width 345 height 17
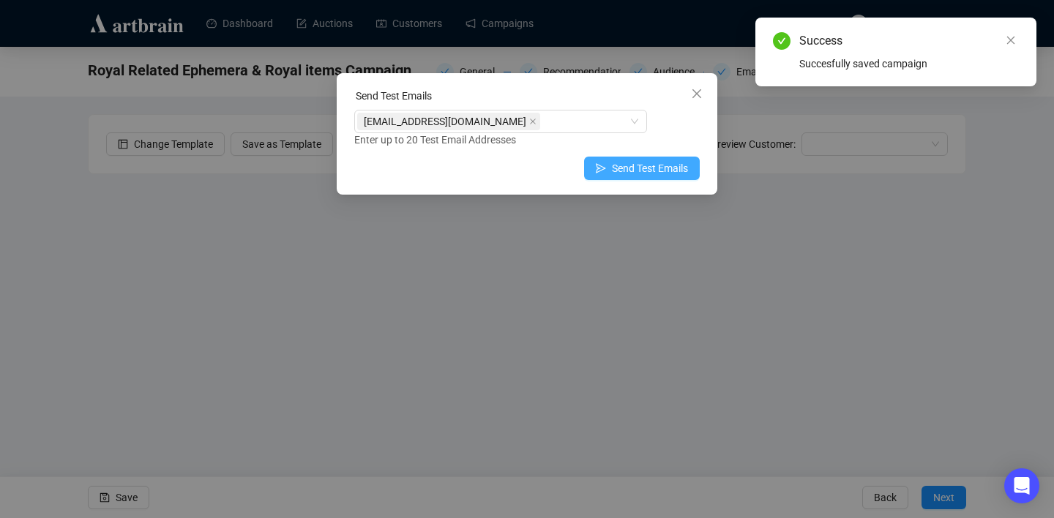
click at [670, 165] on span "Send Test Emails" at bounding box center [650, 168] width 76 height 16
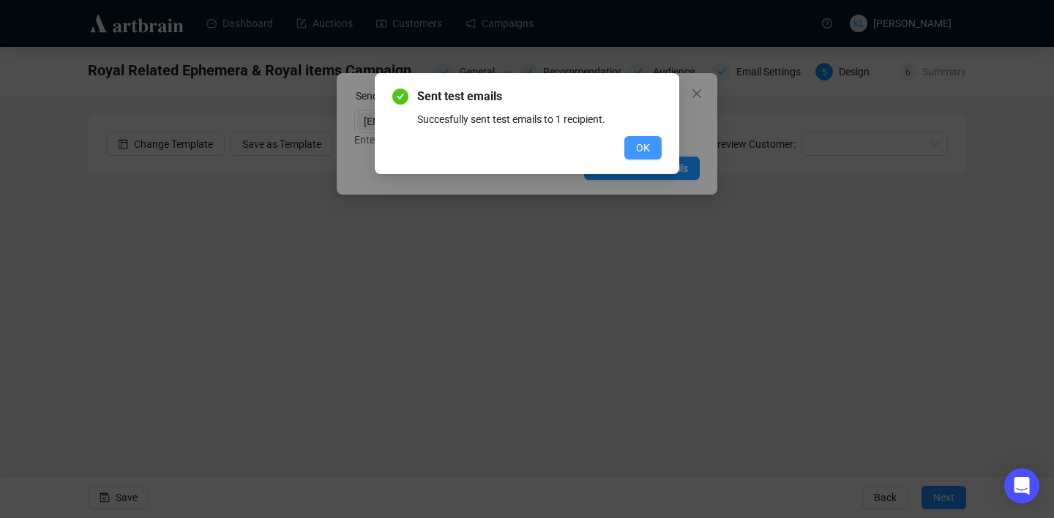
click at [639, 146] on span "OK" at bounding box center [643, 148] width 14 height 16
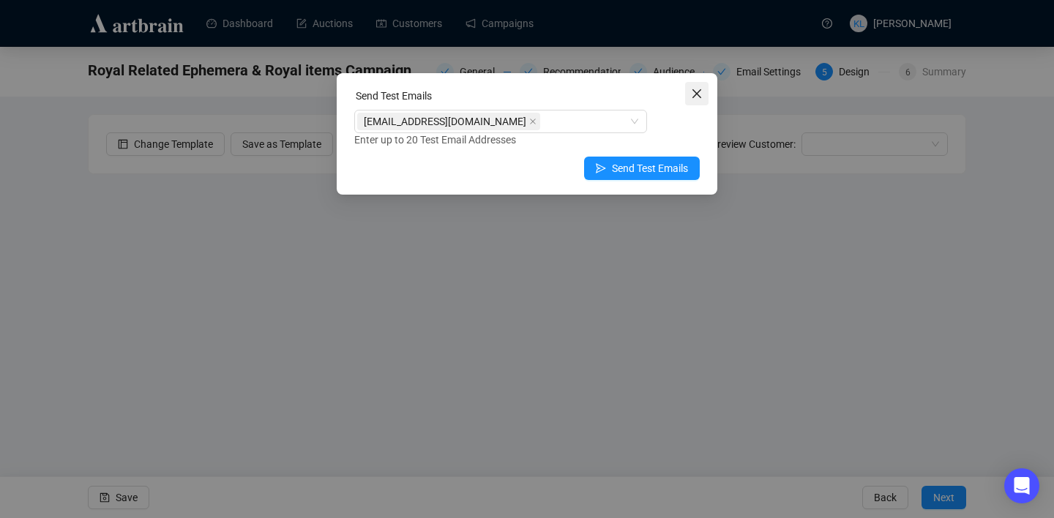
click at [693, 94] on icon "close" at bounding box center [697, 94] width 12 height 12
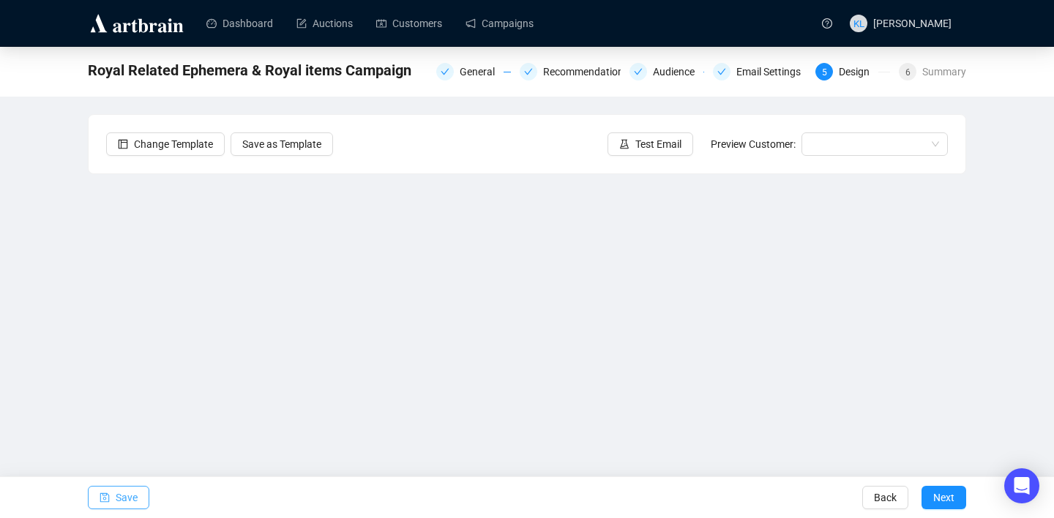
click at [131, 492] on span "Save" at bounding box center [127, 497] width 22 height 41
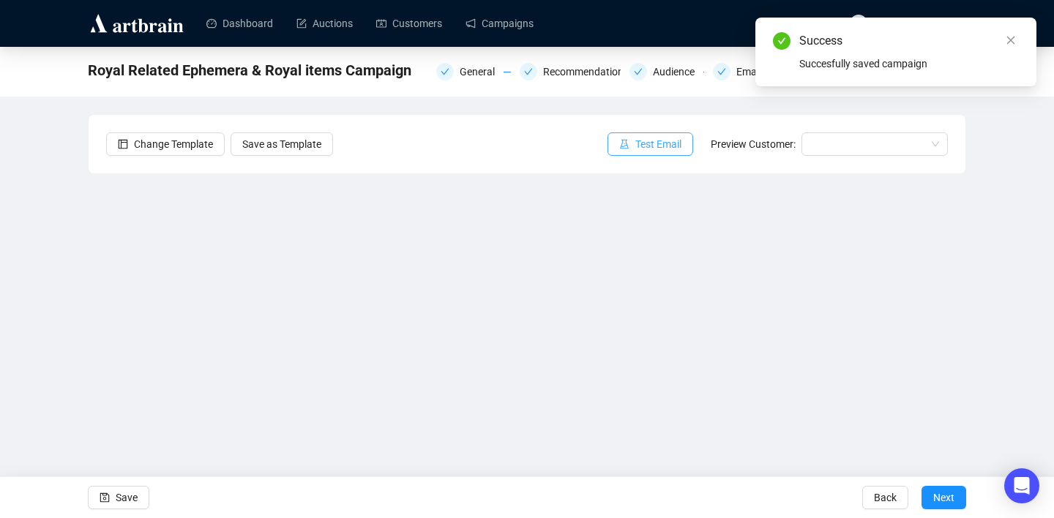
click at [644, 152] on button "Test Email" at bounding box center [650, 143] width 86 height 23
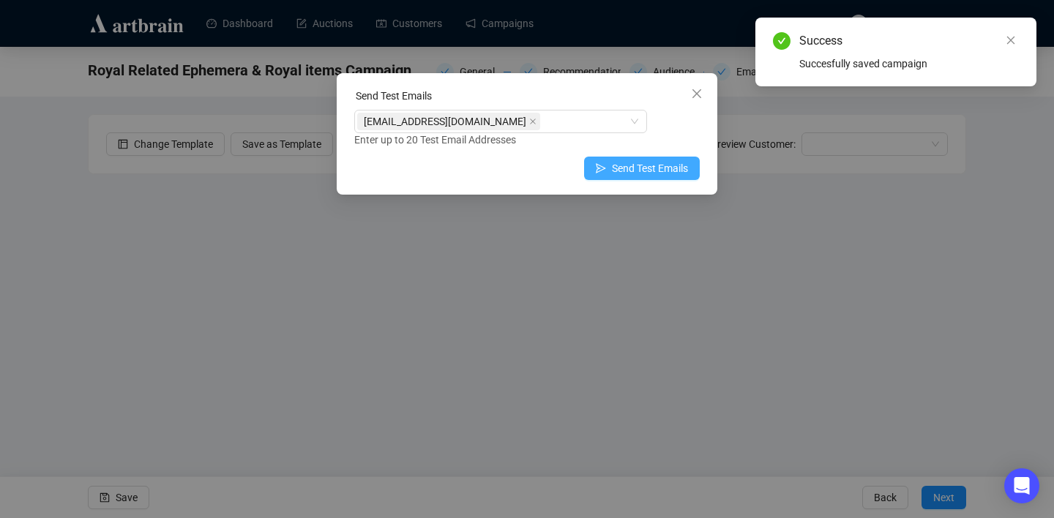
click at [614, 165] on span "Send Test Emails" at bounding box center [650, 168] width 76 height 16
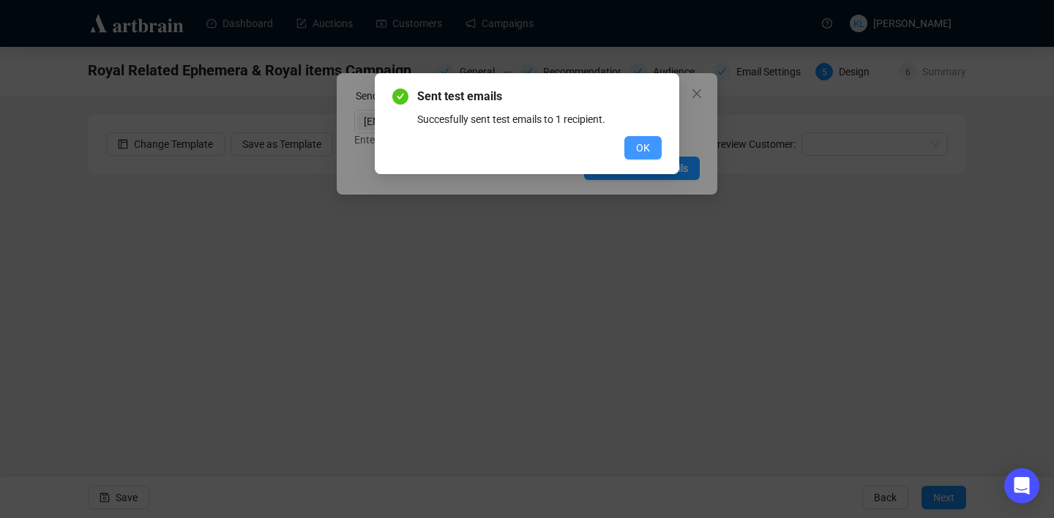
click at [636, 146] on span "OK" at bounding box center [643, 148] width 14 height 16
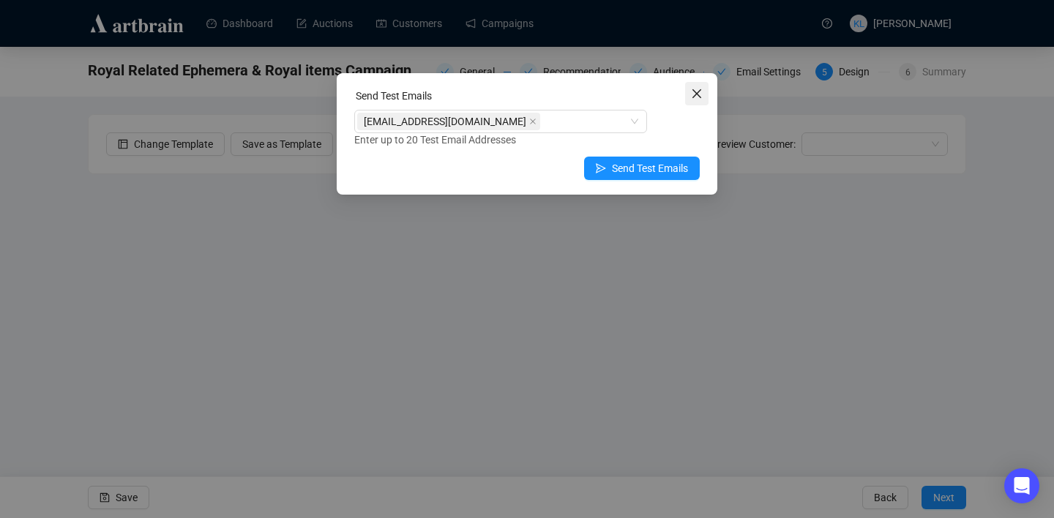
click at [691, 92] on icon "close" at bounding box center [697, 94] width 12 height 12
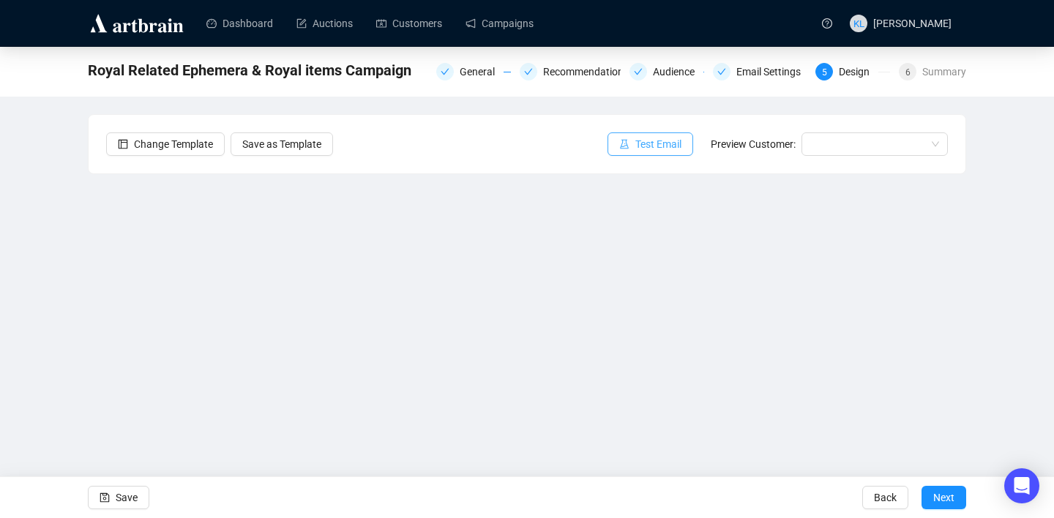
click at [645, 144] on span "Test Email" at bounding box center [658, 144] width 46 height 16
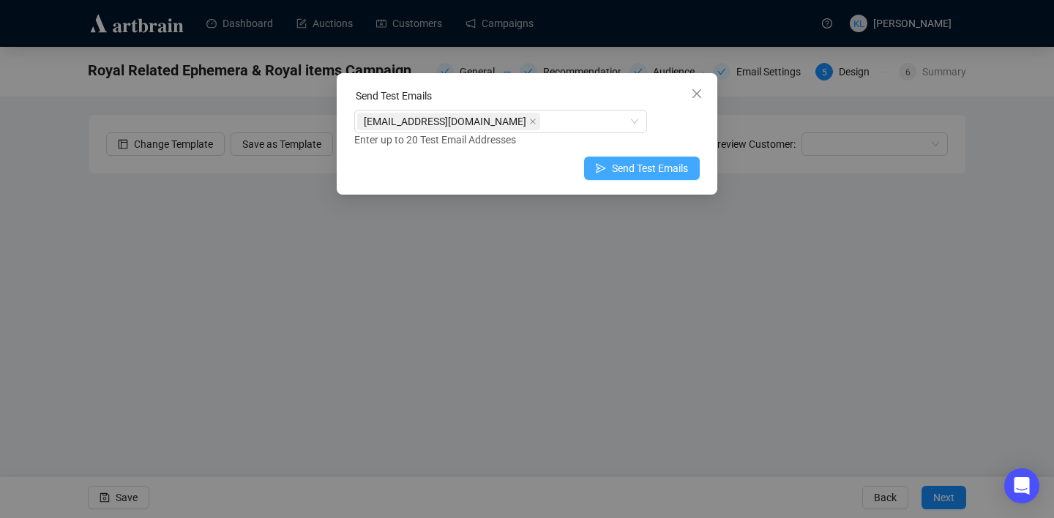
click at [615, 169] on span "Send Test Emails" at bounding box center [650, 168] width 76 height 16
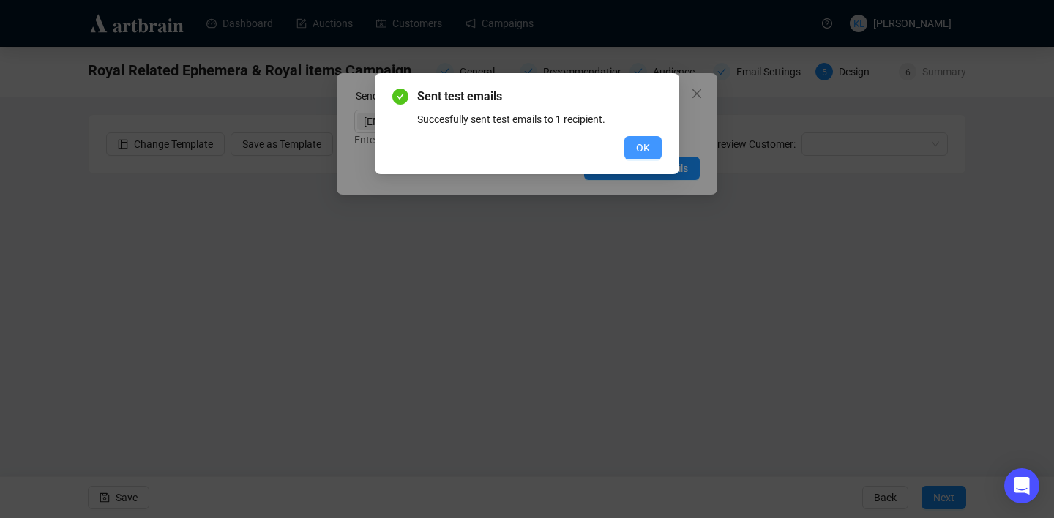
click at [635, 156] on button "OK" at bounding box center [642, 147] width 37 height 23
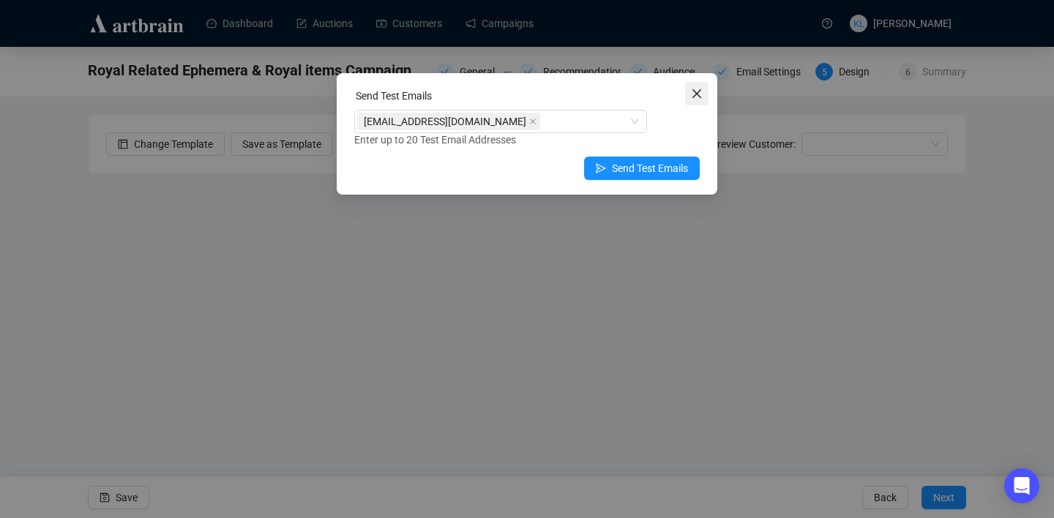
click at [686, 92] on span "Close" at bounding box center [696, 94] width 23 height 12
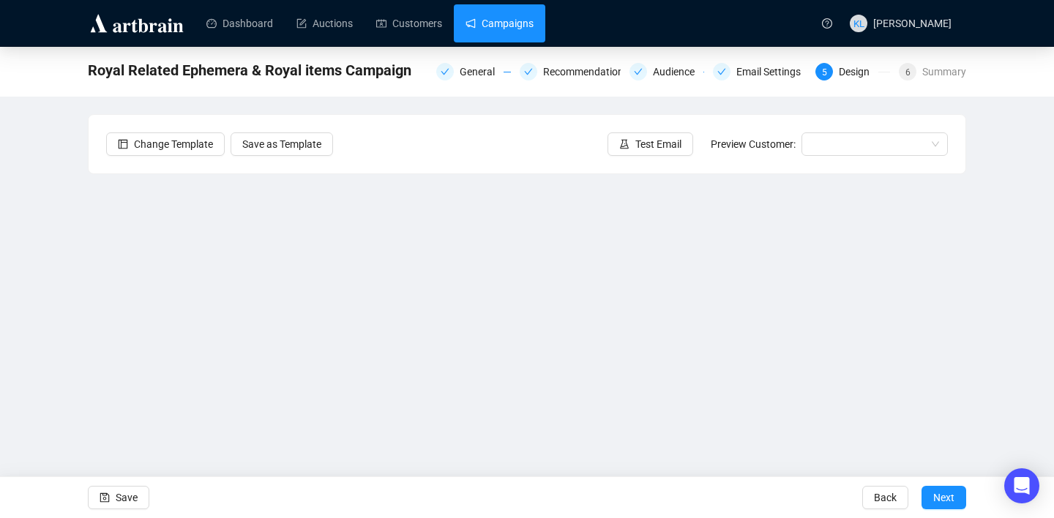
click at [513, 30] on link "Campaigns" at bounding box center [499, 23] width 68 height 38
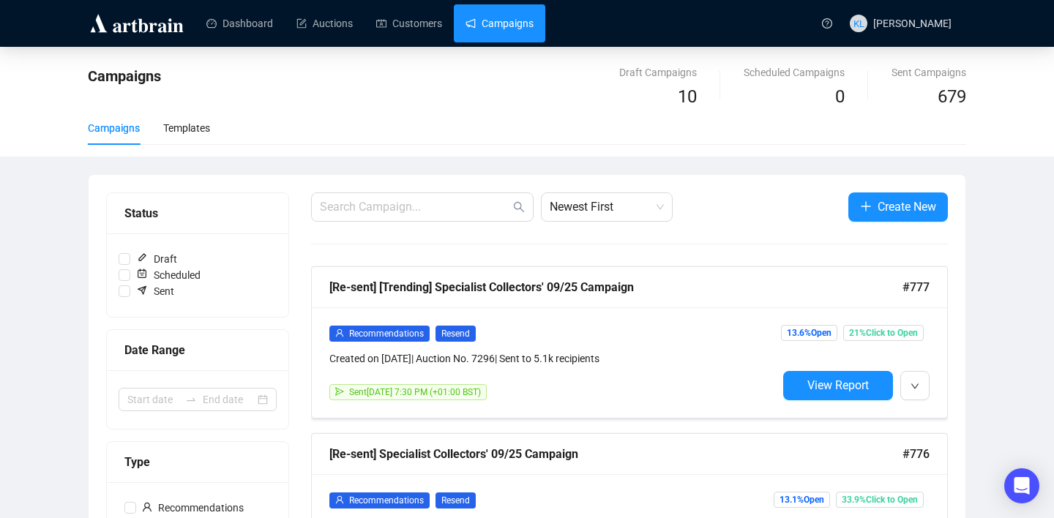
click at [513, 30] on link "Campaigns" at bounding box center [499, 23] width 68 height 38
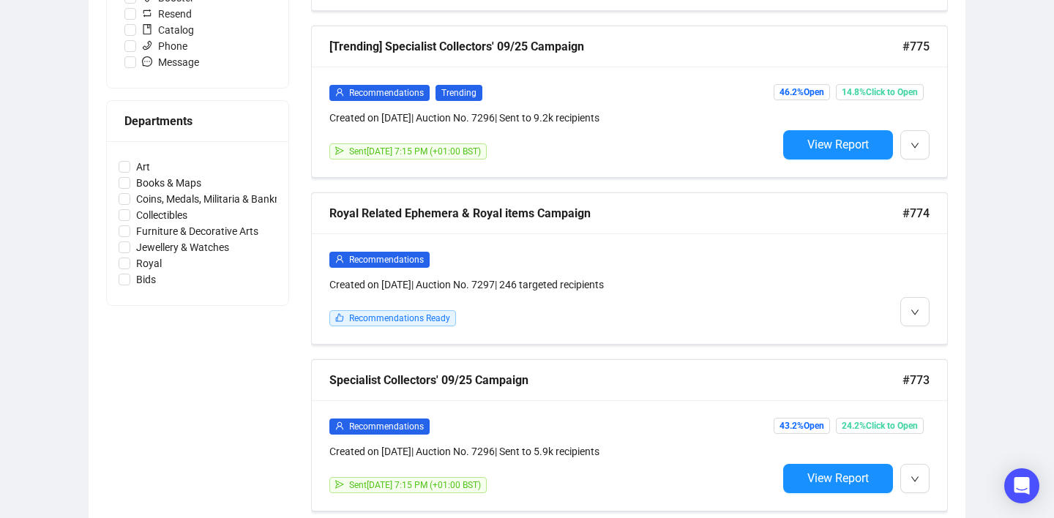
scroll to position [577, 0]
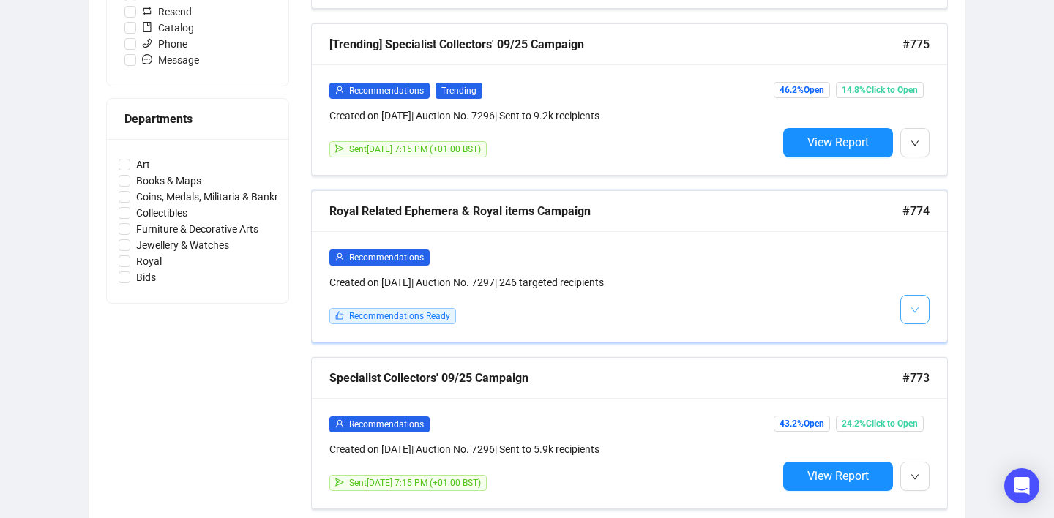
click at [923, 310] on button "button" at bounding box center [914, 309] width 29 height 29
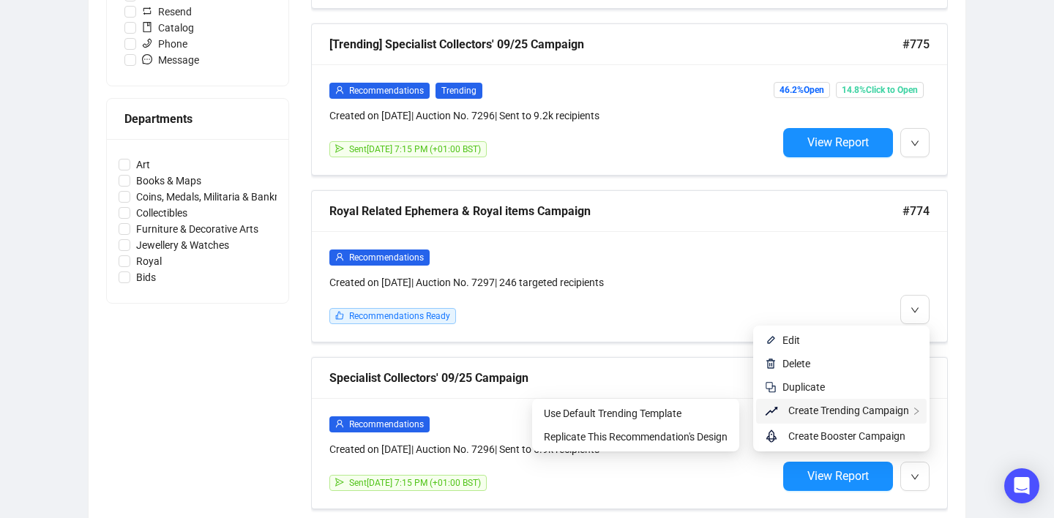
click at [849, 405] on span "Create Trending Campaign" at bounding box center [848, 411] width 121 height 12
click at [688, 438] on span "Replicate This Recommendation's Design" at bounding box center [636, 437] width 184 height 12
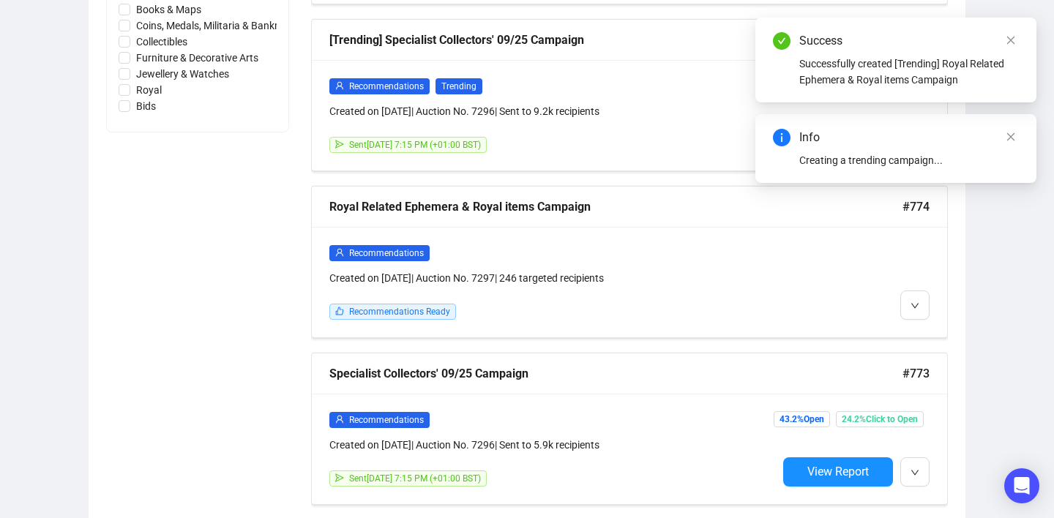
scroll to position [778, 0]
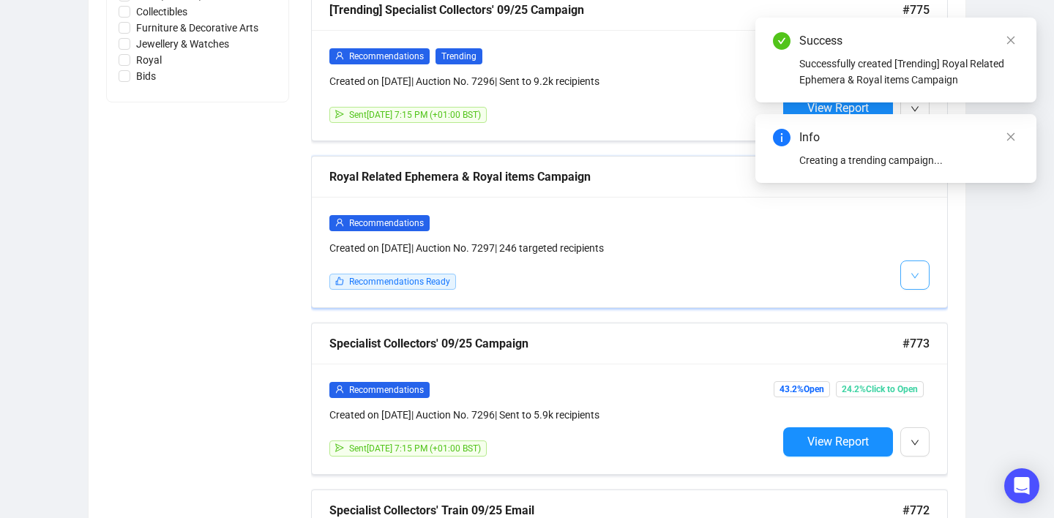
click at [903, 282] on button "button" at bounding box center [914, 274] width 29 height 29
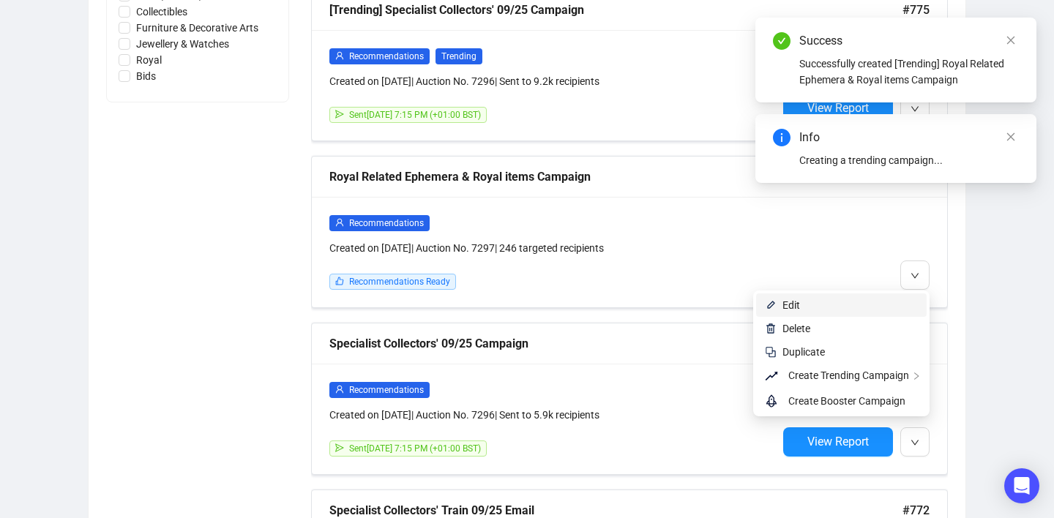
click at [898, 307] on span "Edit" at bounding box center [849, 305] width 135 height 16
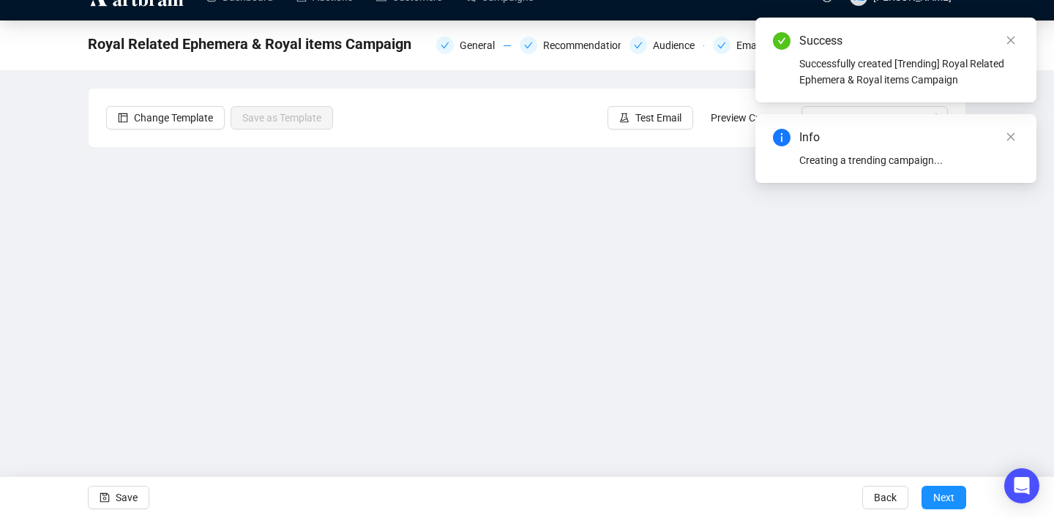
scroll to position [26, 0]
click at [1009, 44] on icon "close" at bounding box center [1010, 40] width 10 height 10
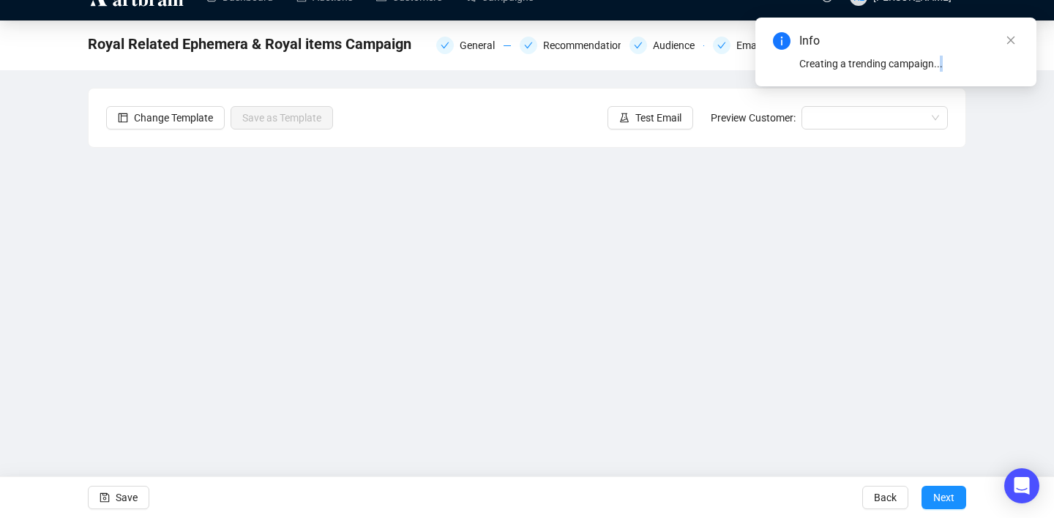
click at [1009, 44] on icon "close" at bounding box center [1010, 40] width 10 height 10
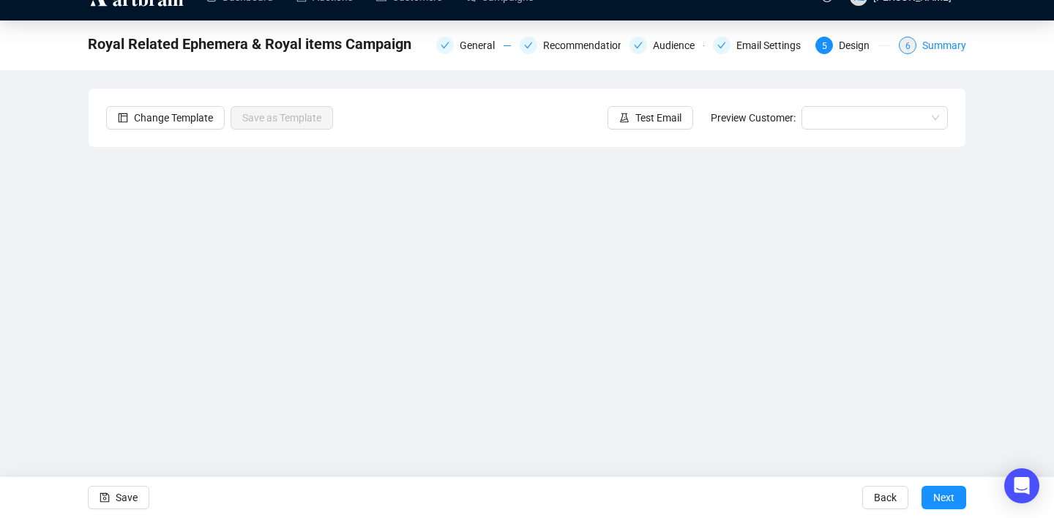
click at [916, 43] on div "6 Summary" at bounding box center [931, 46] width 67 height 18
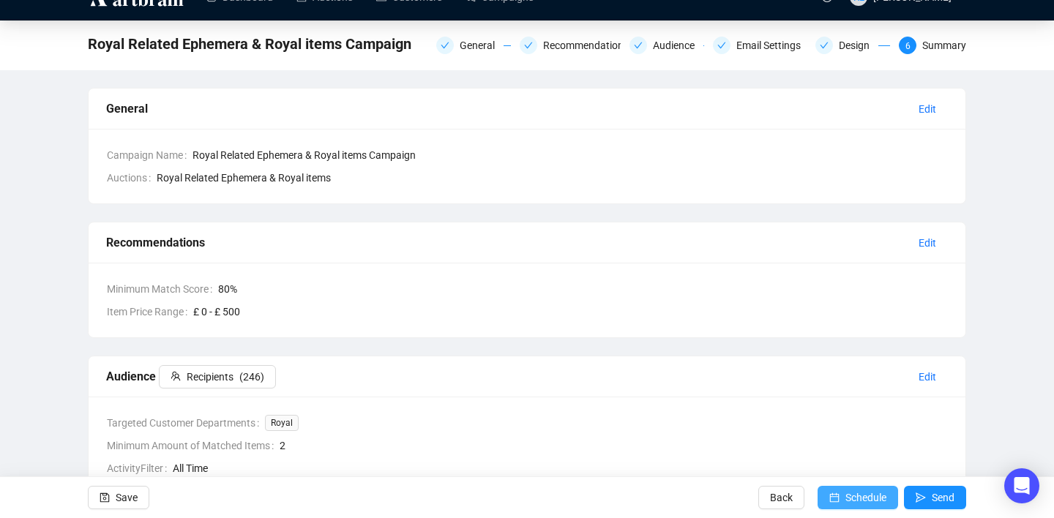
click at [829, 484] on span "submit" at bounding box center [834, 497] width 10 height 41
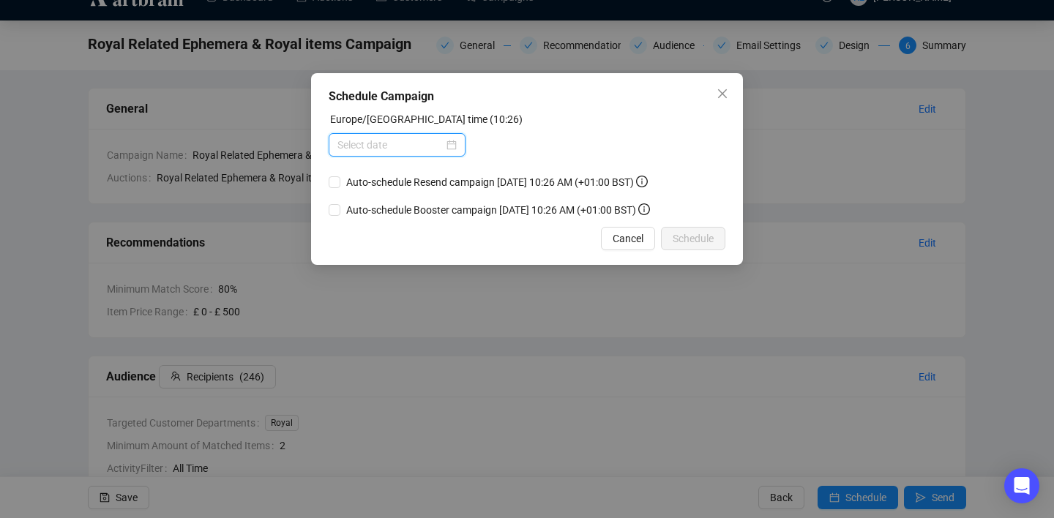
click at [408, 144] on input at bounding box center [390, 145] width 106 height 16
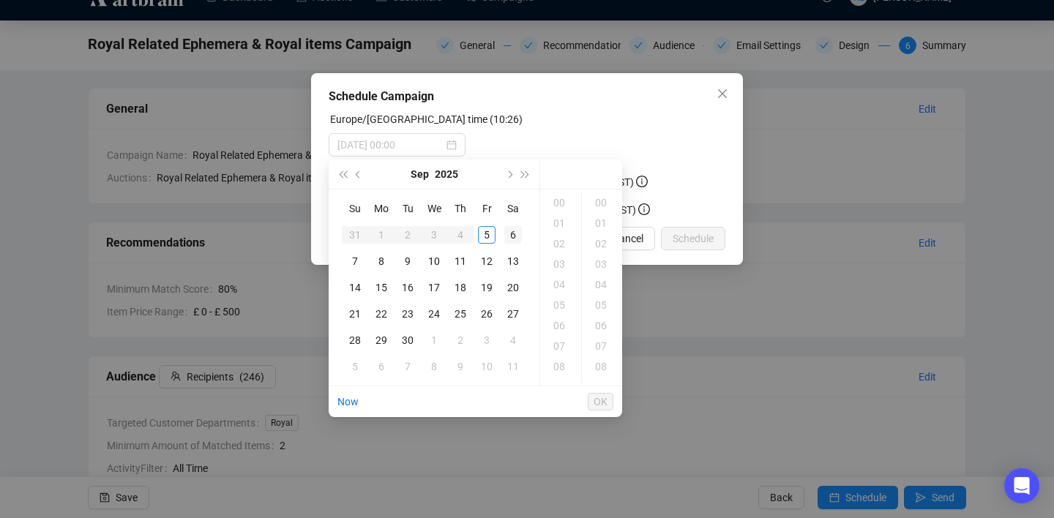
click at [514, 236] on div "6" at bounding box center [513, 235] width 18 height 18
click at [559, 293] on div "10" at bounding box center [560, 291] width 35 height 20
type input "[DATE] 10:00"
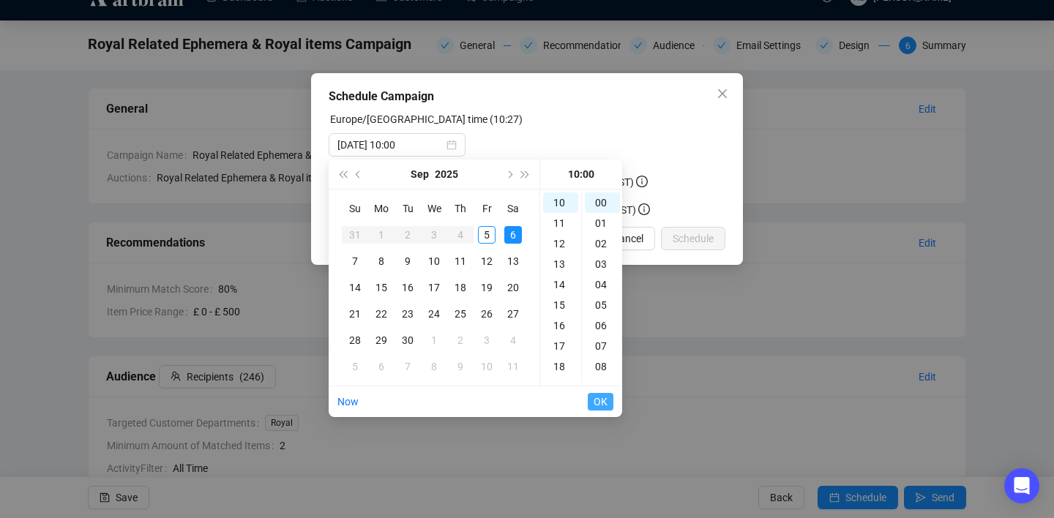
click at [605, 399] on span "OK" at bounding box center [600, 402] width 14 height 28
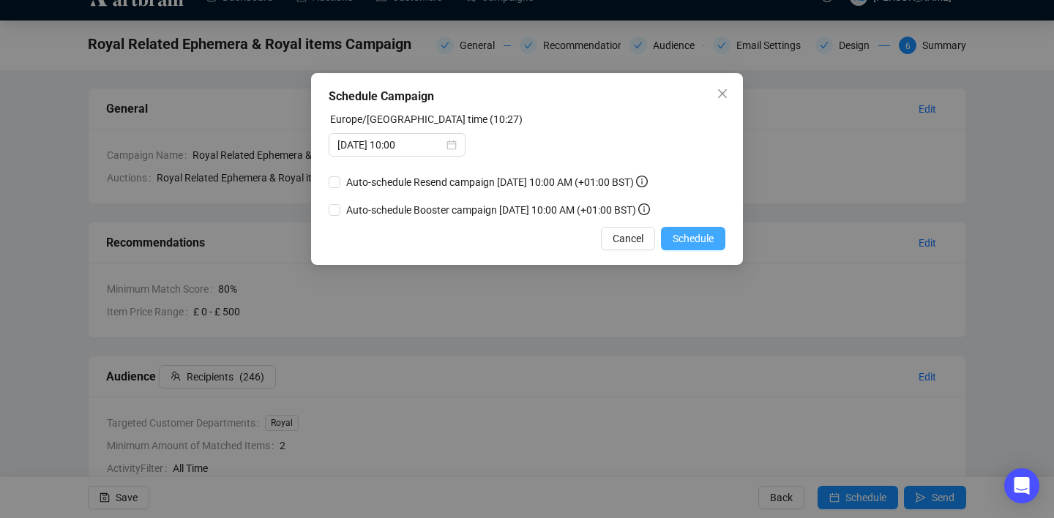
click at [691, 247] on span "Schedule" at bounding box center [692, 238] width 41 height 16
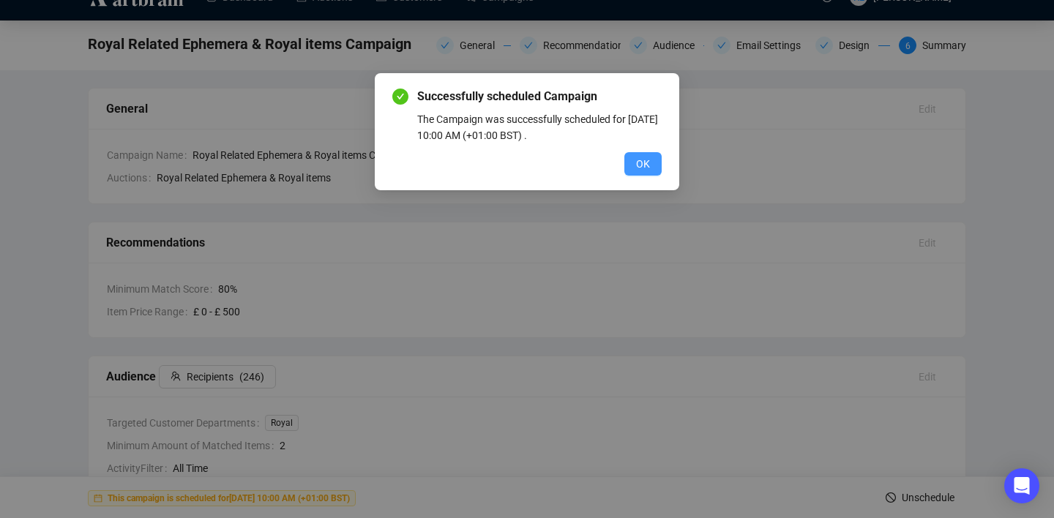
click at [626, 157] on button "OK" at bounding box center [642, 163] width 37 height 23
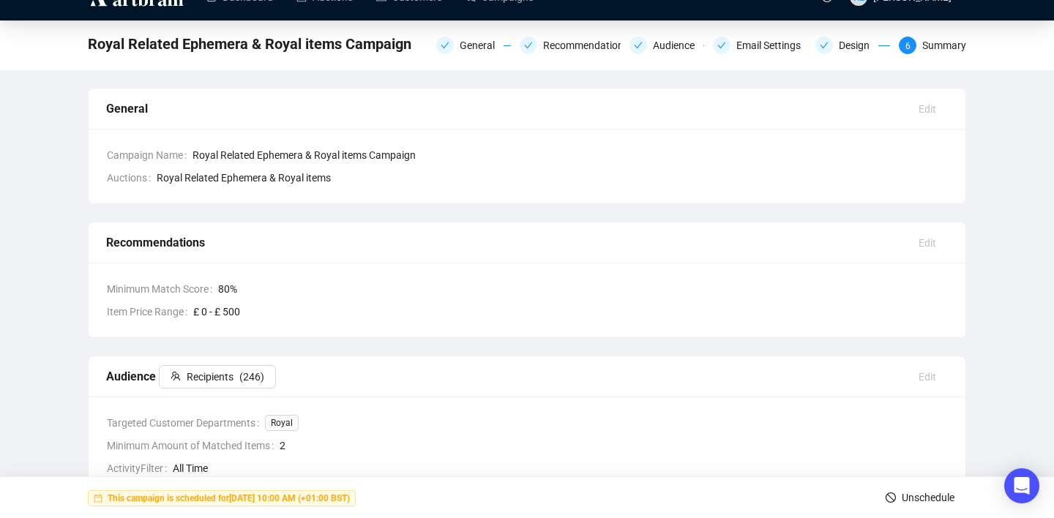
scroll to position [0, 0]
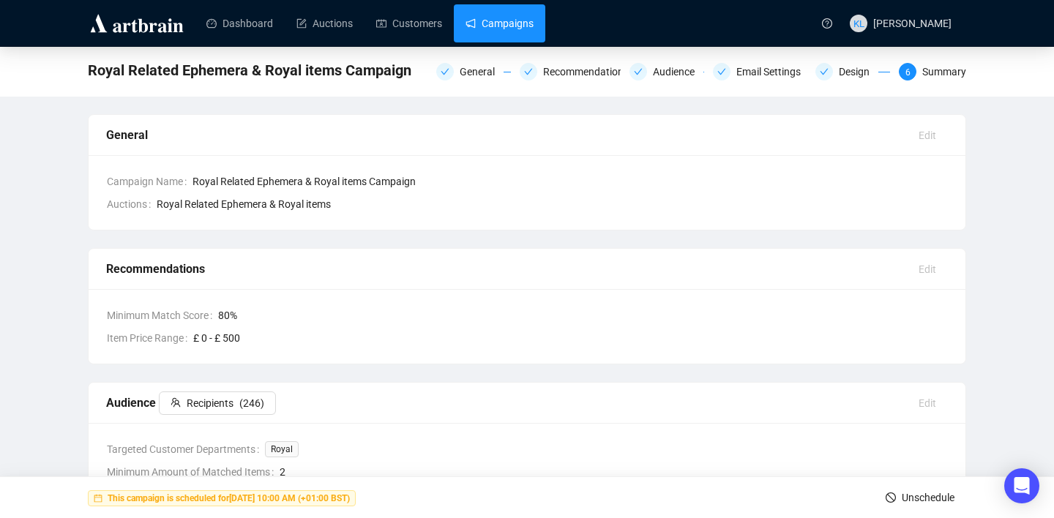
click at [503, 34] on link "Campaigns" at bounding box center [499, 23] width 68 height 38
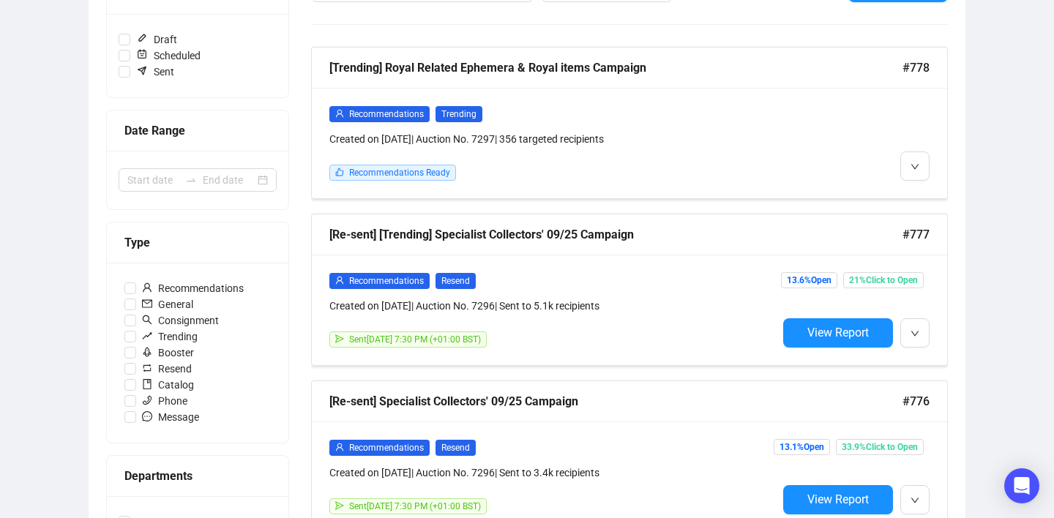
scroll to position [233, 0]
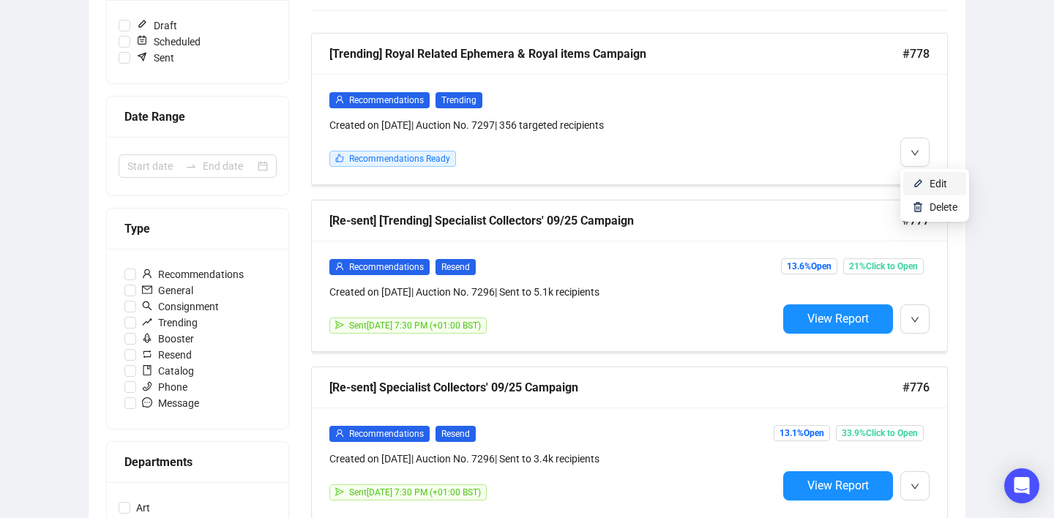
click at [920, 185] on img at bounding box center [918, 184] width 12 height 12
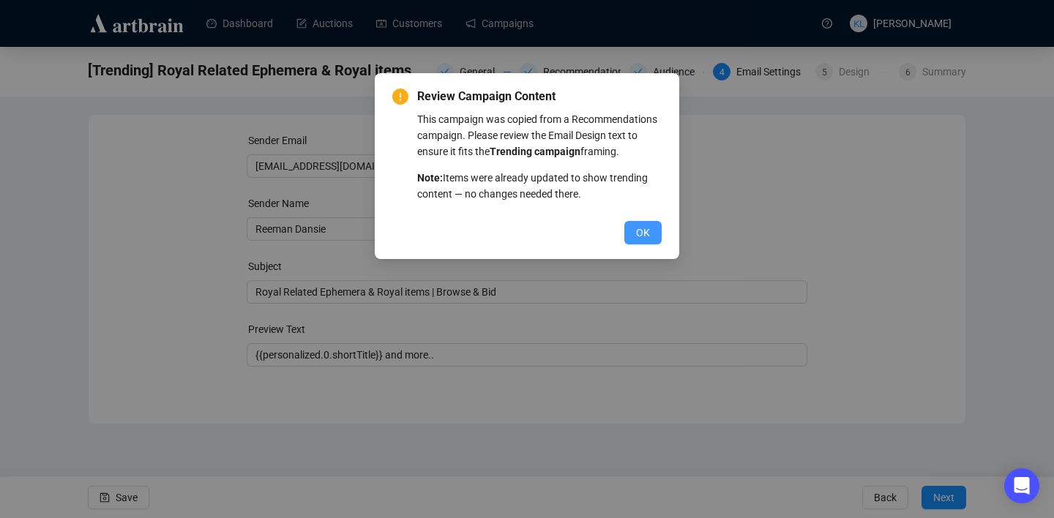
click at [639, 241] on span "OK" at bounding box center [643, 233] width 14 height 16
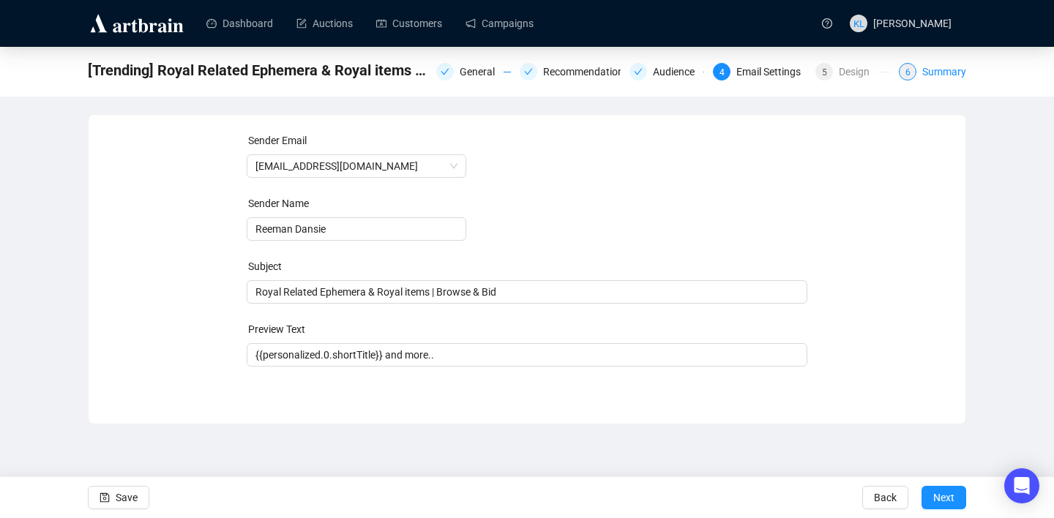
click at [916, 72] on div "6 Summary" at bounding box center [931, 72] width 67 height 18
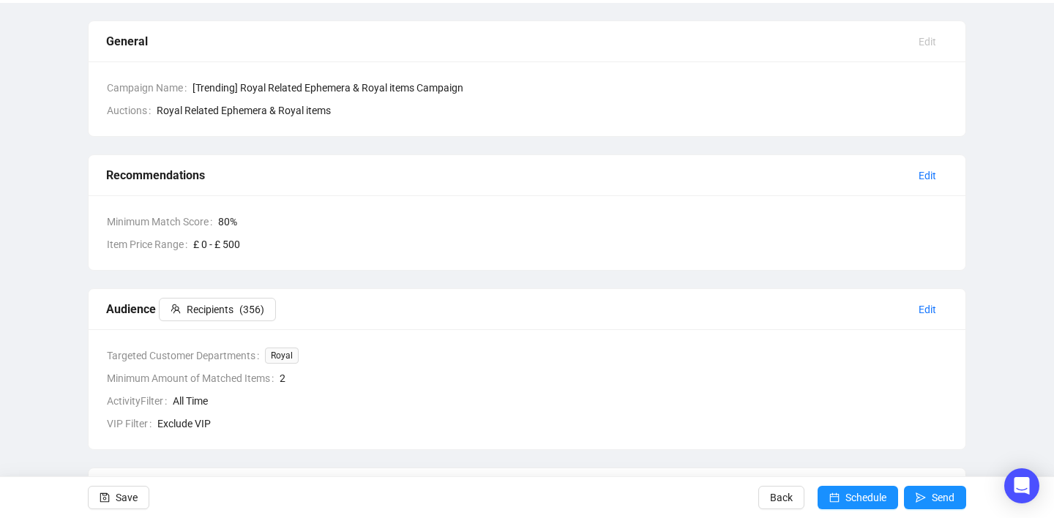
scroll to position [98, 0]
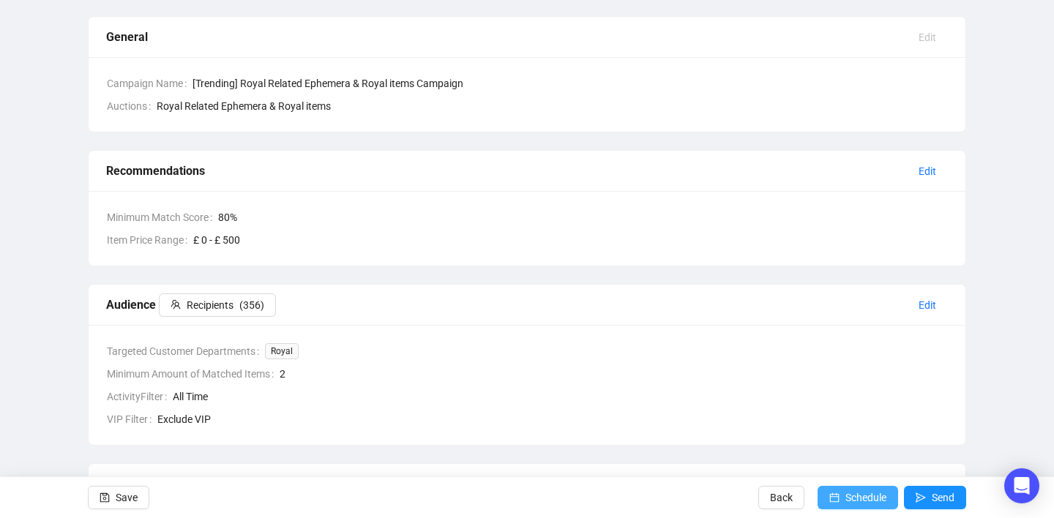
click at [852, 497] on span "Schedule" at bounding box center [865, 497] width 41 height 41
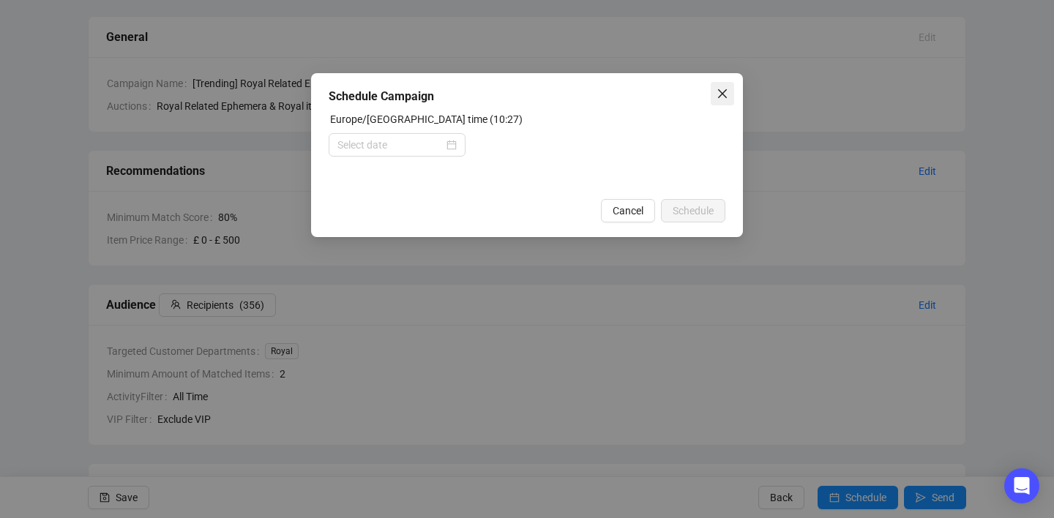
click at [721, 94] on icon "close" at bounding box center [722, 94] width 12 height 12
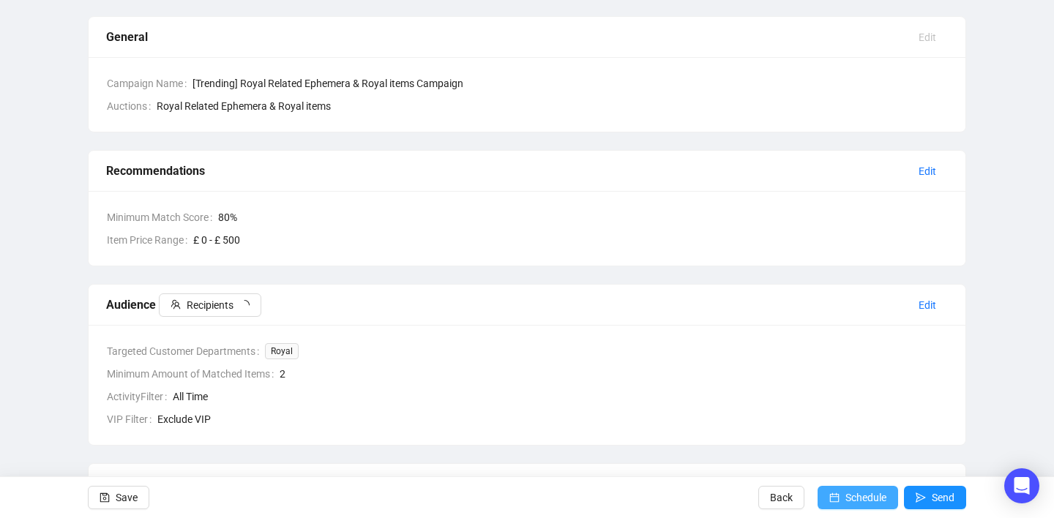
click at [839, 495] on button "Schedule" at bounding box center [857, 497] width 80 height 23
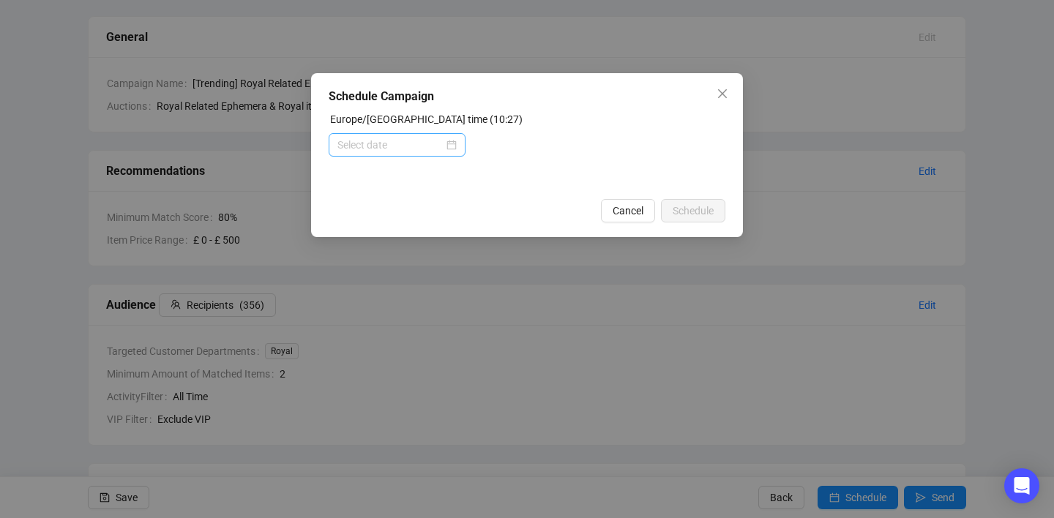
click at [422, 135] on div at bounding box center [396, 144] width 137 height 23
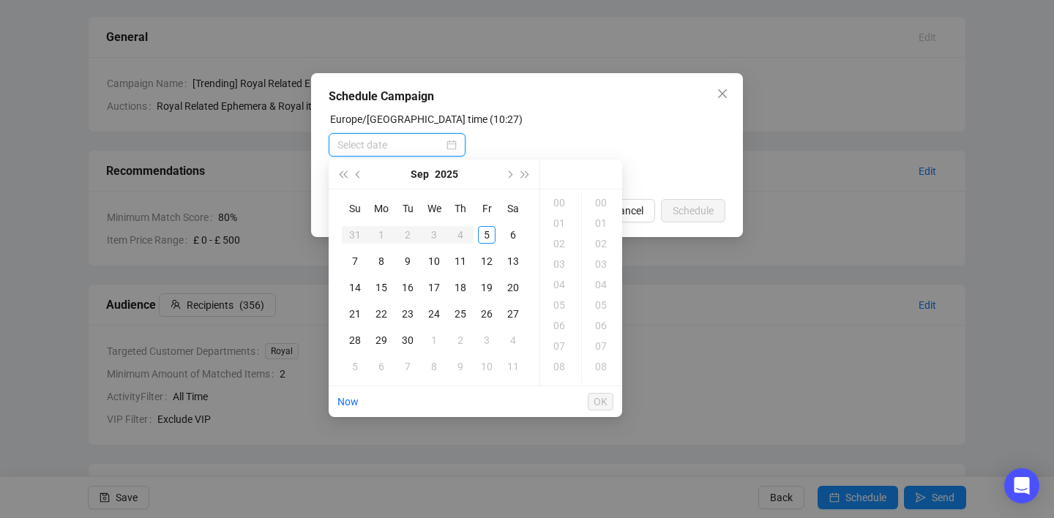
click at [422, 140] on input at bounding box center [390, 145] width 106 height 16
click at [512, 235] on div "6" at bounding box center [513, 235] width 18 height 18
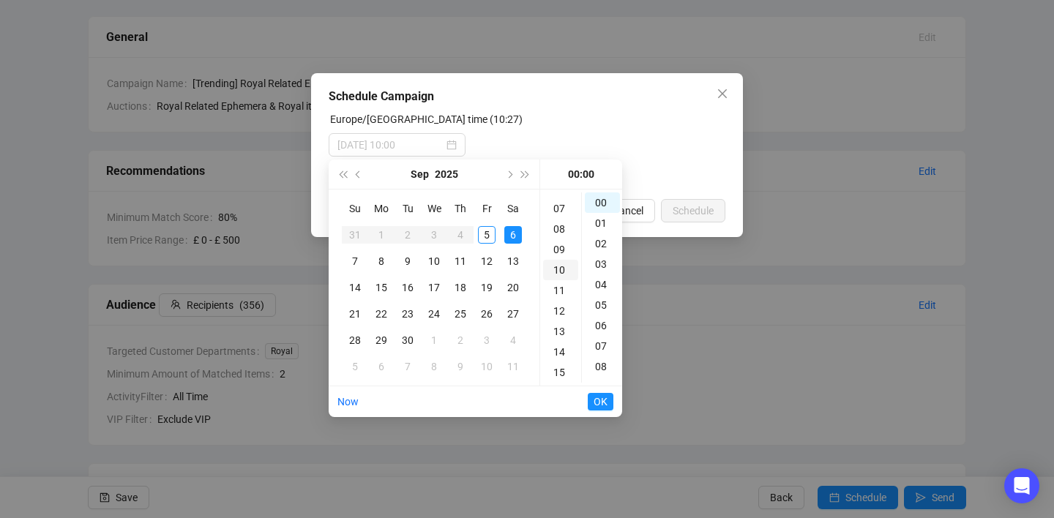
click at [558, 268] on div "10" at bounding box center [560, 270] width 35 height 20
type input "[DATE] 10:00"
click at [604, 399] on span "OK" at bounding box center [600, 402] width 14 height 28
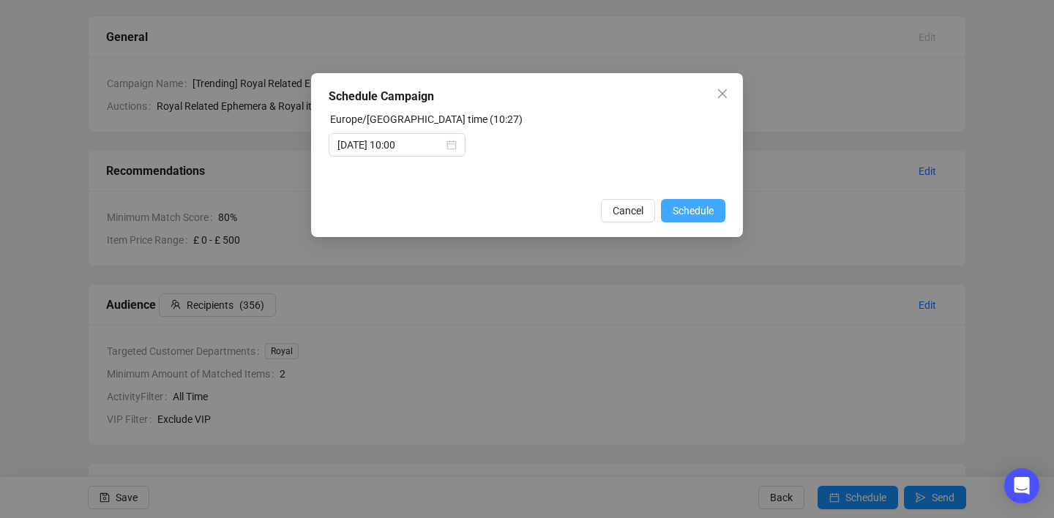
click at [688, 209] on span "Schedule" at bounding box center [692, 211] width 41 height 16
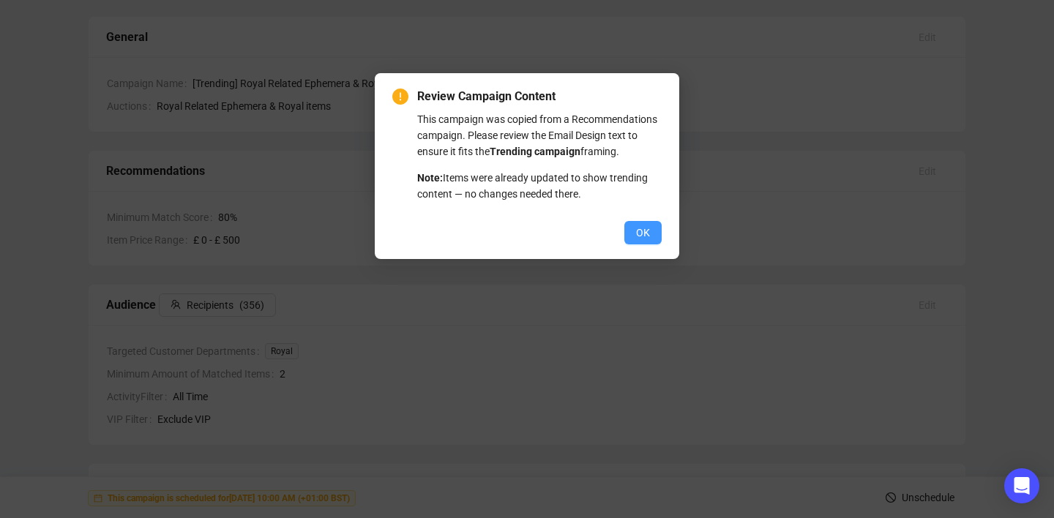
click at [643, 241] on span "OK" at bounding box center [643, 233] width 14 height 16
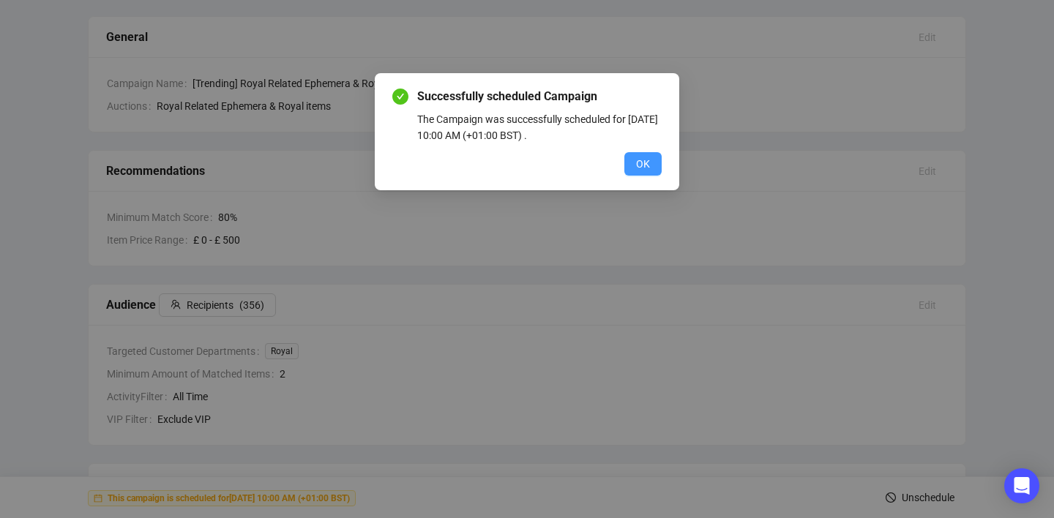
click at [637, 168] on span "OK" at bounding box center [643, 164] width 14 height 16
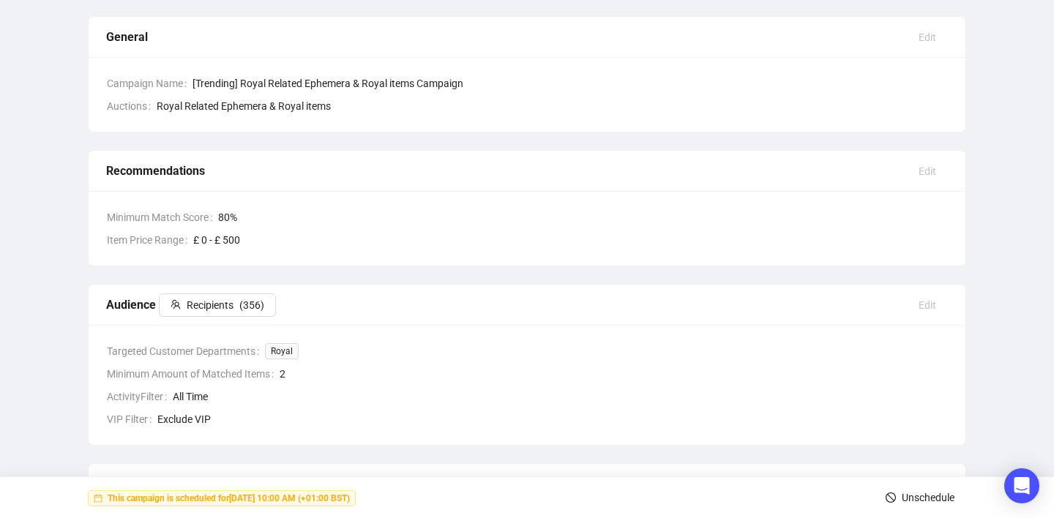
scroll to position [0, 0]
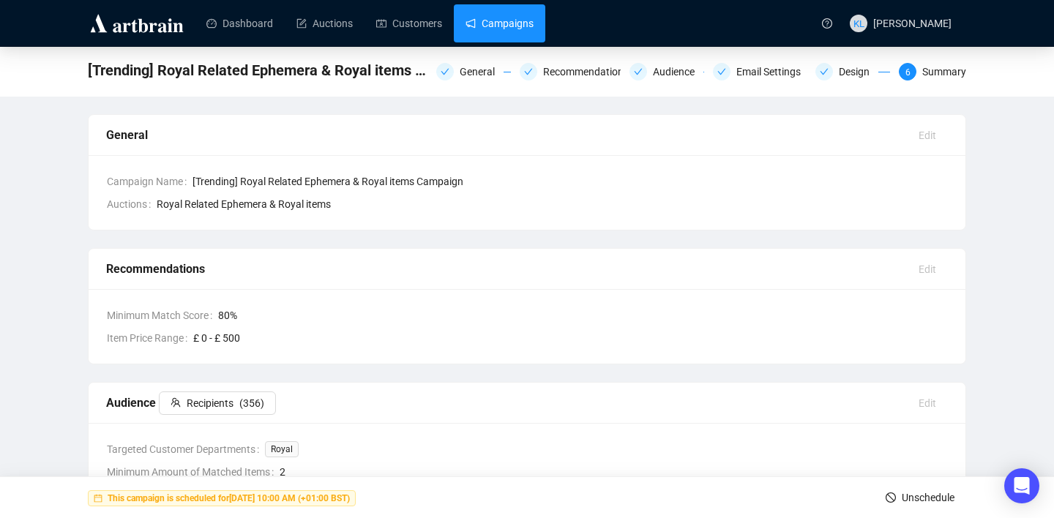
click at [503, 26] on link "Campaigns" at bounding box center [499, 23] width 68 height 38
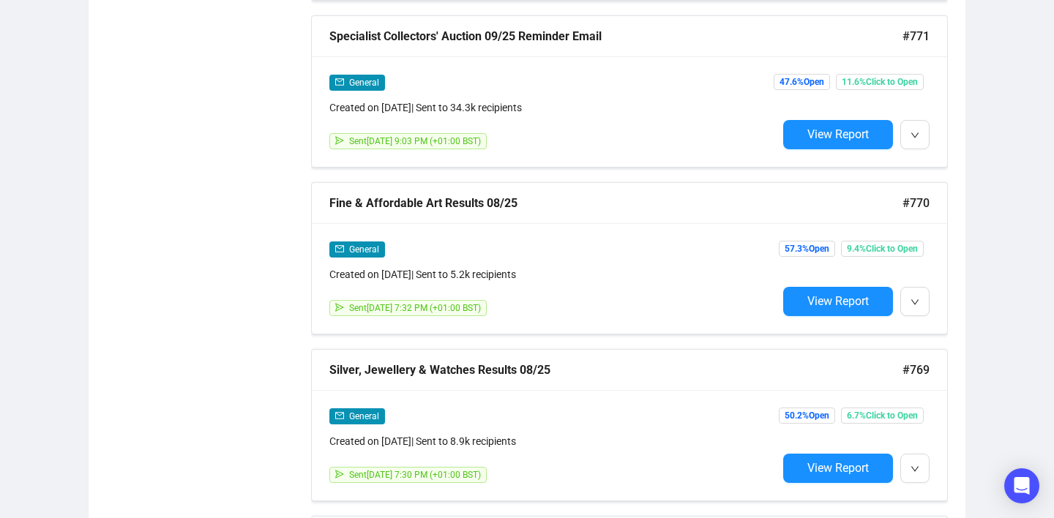
scroll to position [1419, 0]
click at [923, 298] on button "button" at bounding box center [914, 300] width 29 height 29
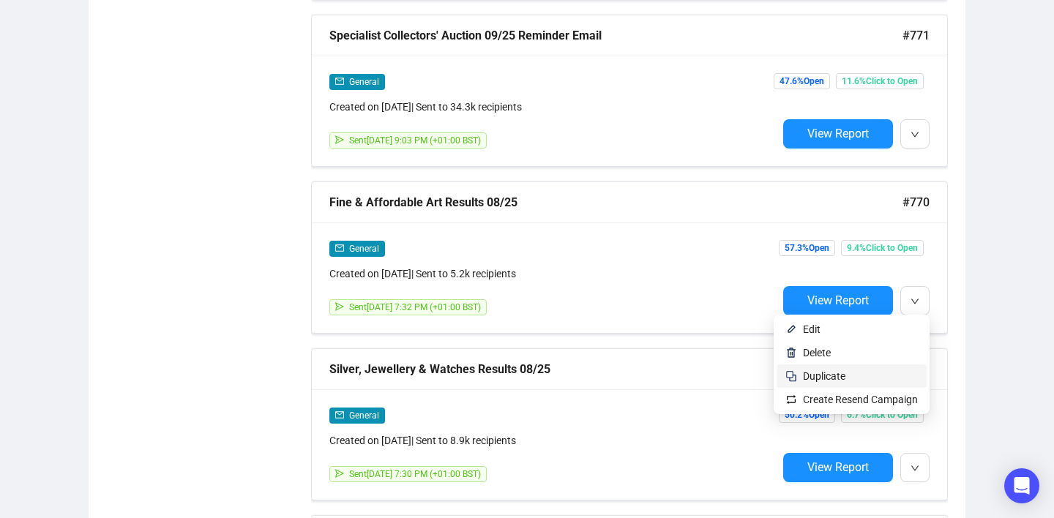
click at [866, 379] on span "Duplicate" at bounding box center [860, 376] width 115 height 16
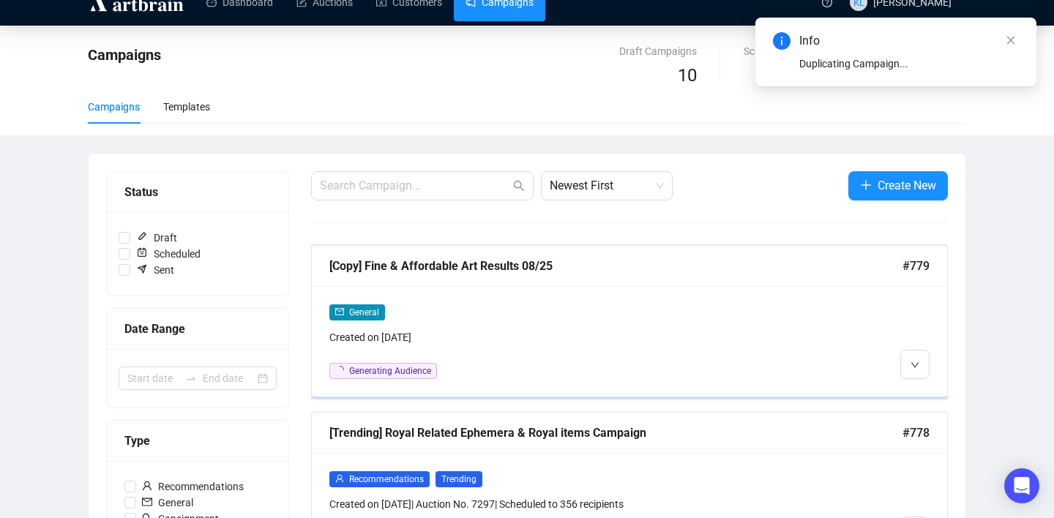
scroll to position [37, 0]
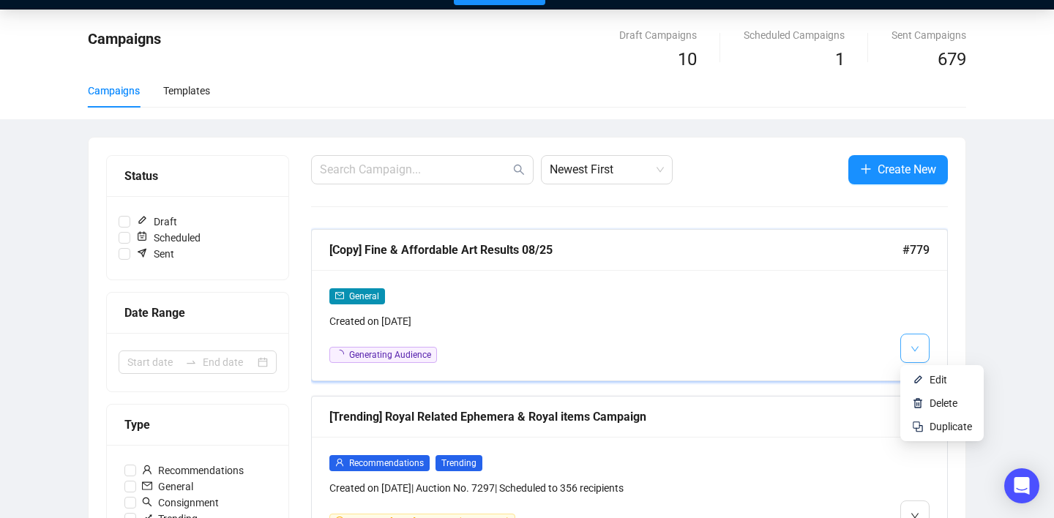
click at [919, 340] on button "button" at bounding box center [914, 348] width 29 height 29
click at [921, 372] on li "Edit" at bounding box center [942, 379] width 78 height 23
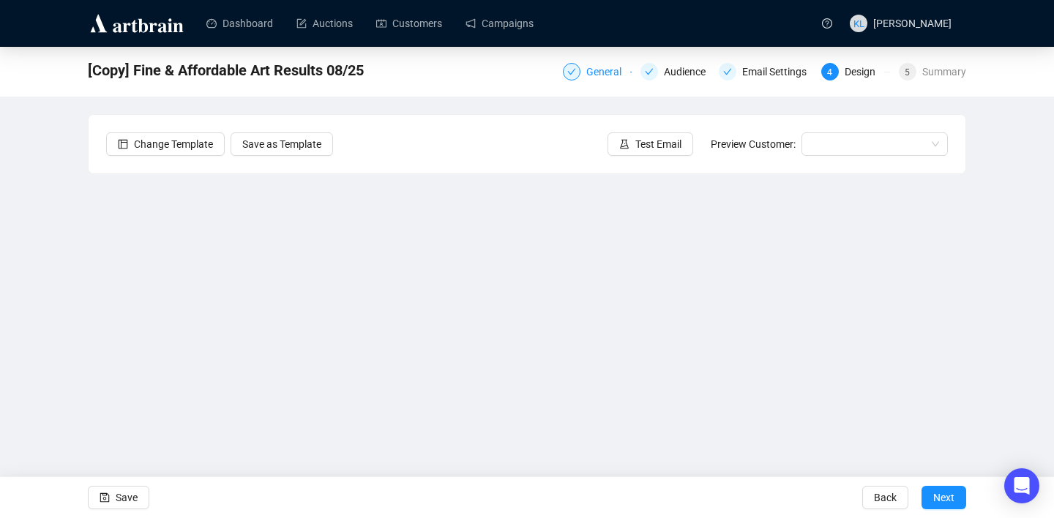
click at [573, 69] on div "General" at bounding box center [597, 72] width 69 height 18
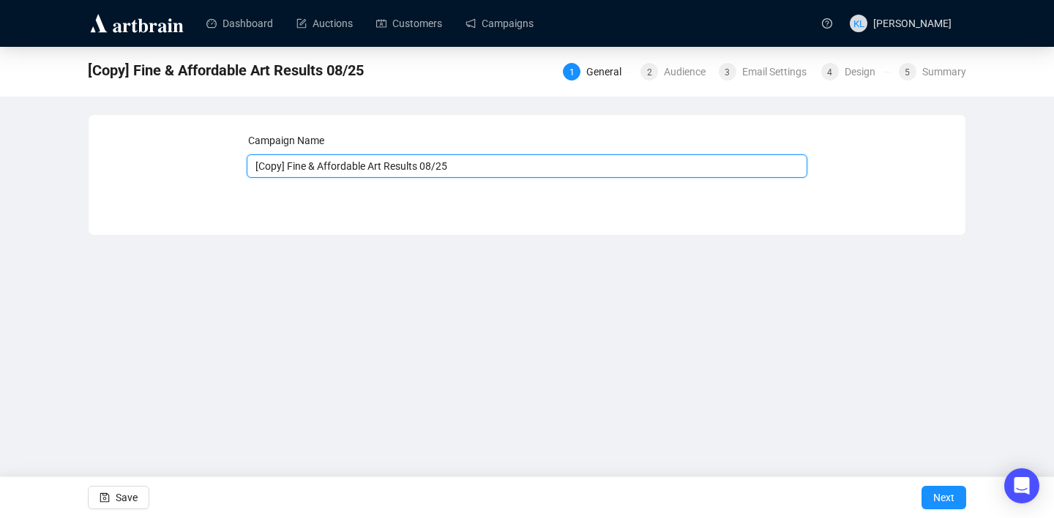
click at [369, 171] on input "[Copy] Fine & Affordable Art Results 08/25" at bounding box center [527, 165] width 561 height 23
drag, startPoint x: 390, startPoint y: 169, endPoint x: 230, endPoint y: 171, distance: 159.5
click at [230, 171] on div "Campaign Name [Copy] Fine & Affordable Art Results 08/25 Save Next" at bounding box center [526, 163] width 841 height 63
click at [408, 167] on input "Specialist Collectors' Results 08/25" at bounding box center [527, 165] width 561 height 23
type input "Specialist Collectors' Results 09/25"
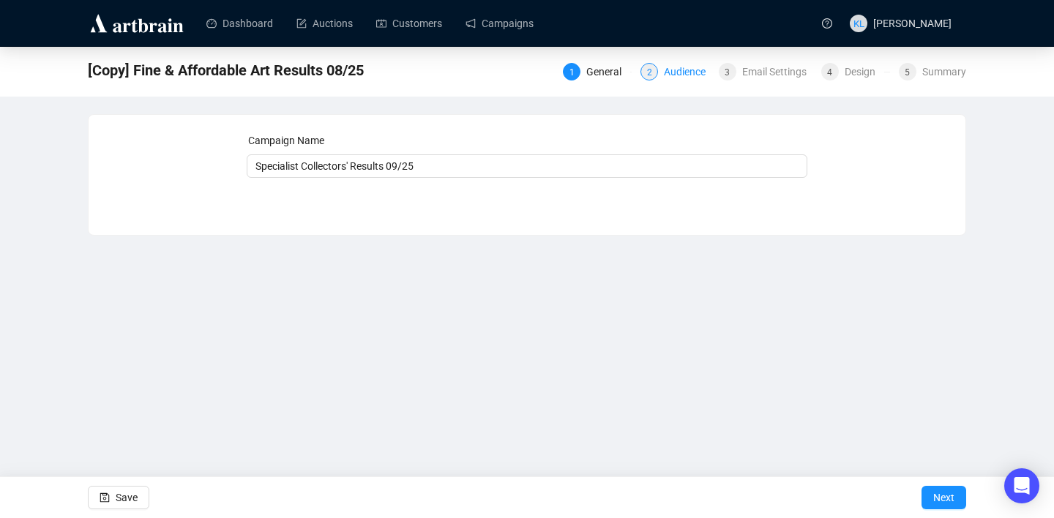
click at [648, 75] on div "2" at bounding box center [649, 72] width 18 height 18
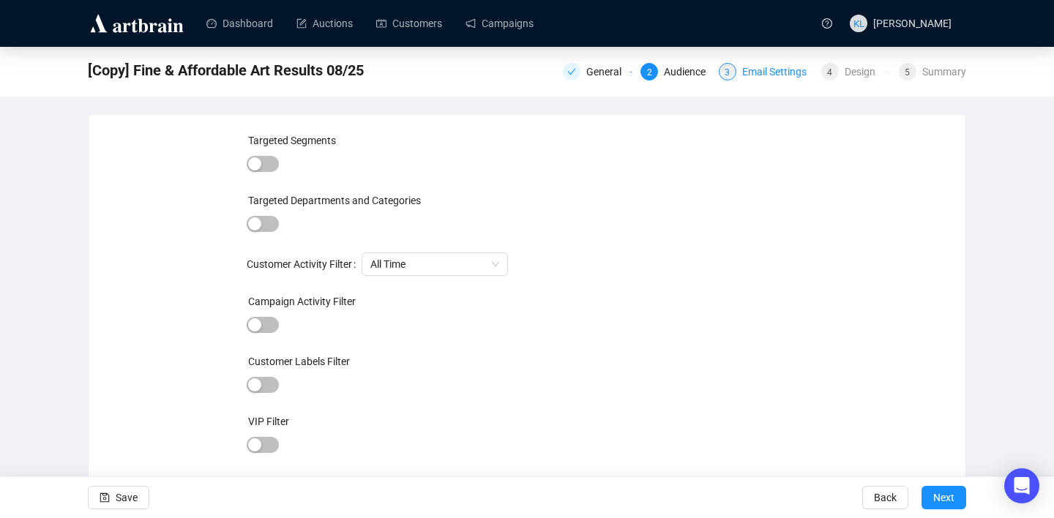
click at [784, 70] on div "Email Settings" at bounding box center [778, 72] width 73 height 18
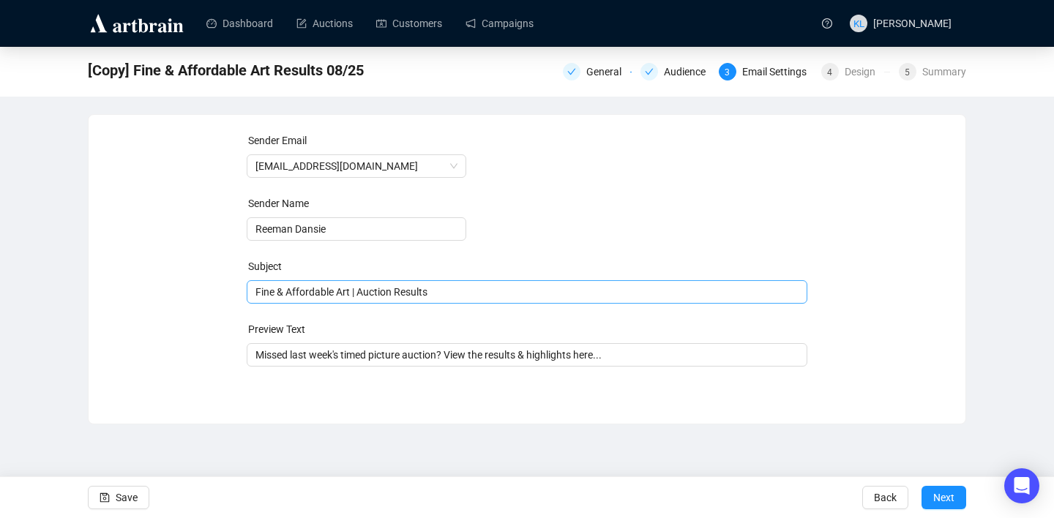
click at [447, 293] on span "Fine & Affordable Art | Auction Results" at bounding box center [527, 292] width 561 height 12
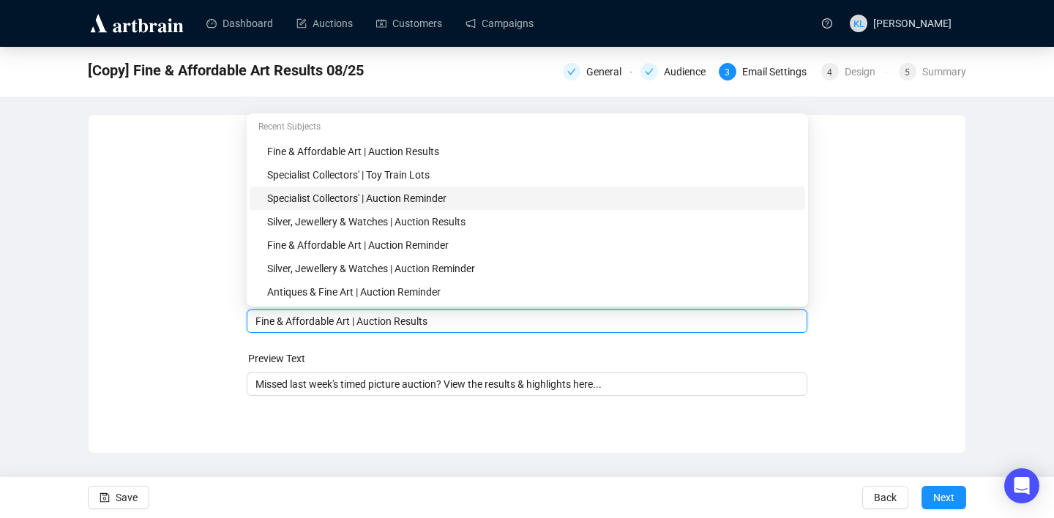
click at [353, 192] on div "Specialist Collectors' | Auction Reminder" at bounding box center [531, 198] width 529 height 16
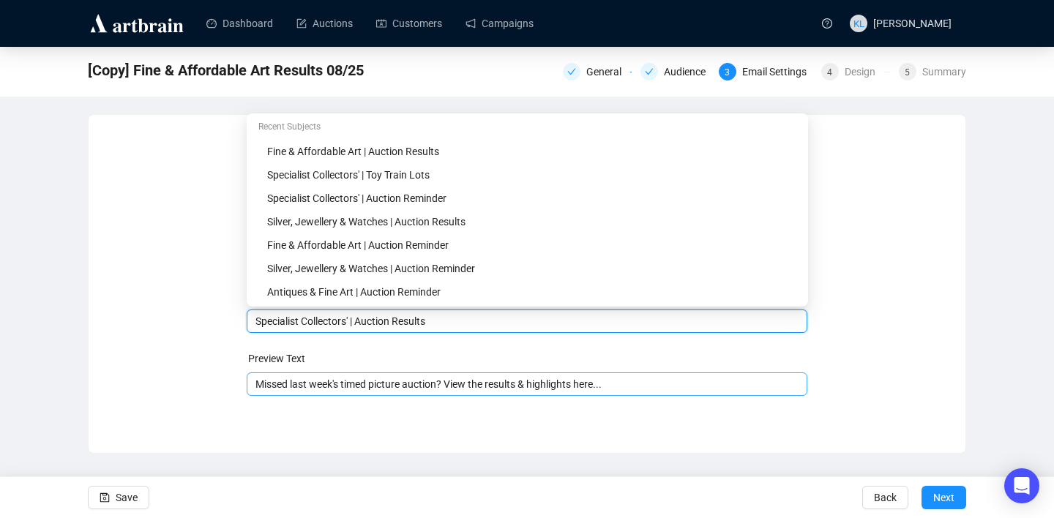
type input "Specialist Collectors' | Auction Results"
click at [442, 388] on input "Missed last week's timed picture auction? View the results & highlights here..." at bounding box center [527, 384] width 544 height 16
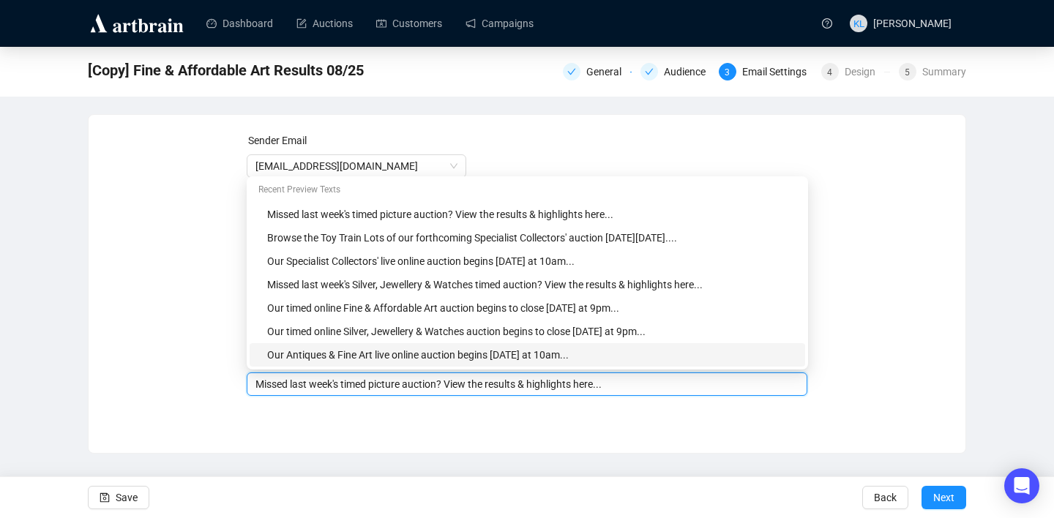
click at [309, 387] on input "Missed last week's timed picture auction? View the results & highlights here..." at bounding box center [527, 384] width 544 height 16
drag, startPoint x: 410, startPoint y: 386, endPoint x: 348, endPoint y: 385, distance: 62.9
click at [348, 385] on input "Missed this week's timed picture auction? View the results & highlights here..." at bounding box center [527, 384] width 544 height 16
type input "Missed this week's Specialist Collectors' auction? View the results & highlight…"
click at [770, 417] on div "Sender Email [EMAIL_ADDRESS][DOMAIN_NAME] Sender Name [PERSON_NAME] Subject Spe…" at bounding box center [527, 273] width 876 height 316
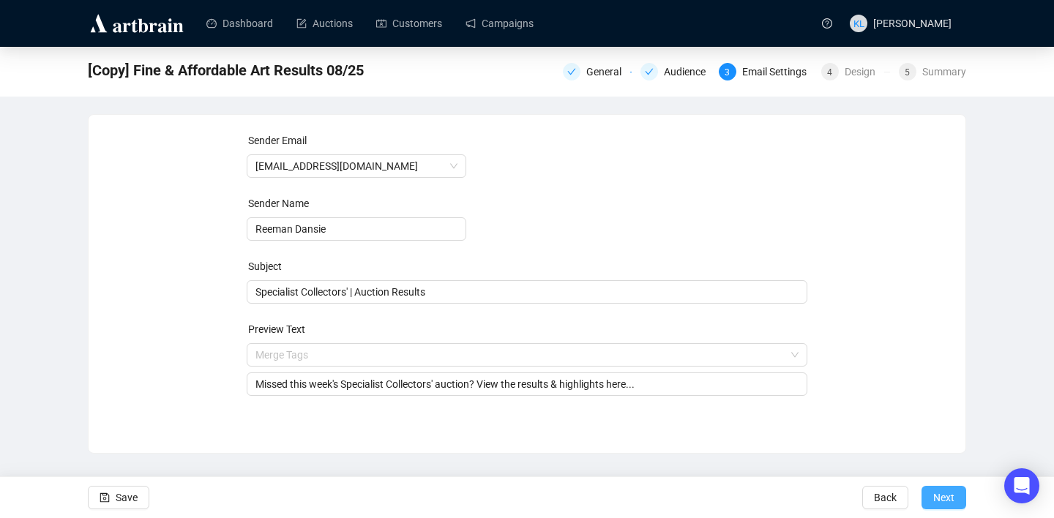
click at [947, 503] on span "Next" at bounding box center [943, 497] width 21 height 41
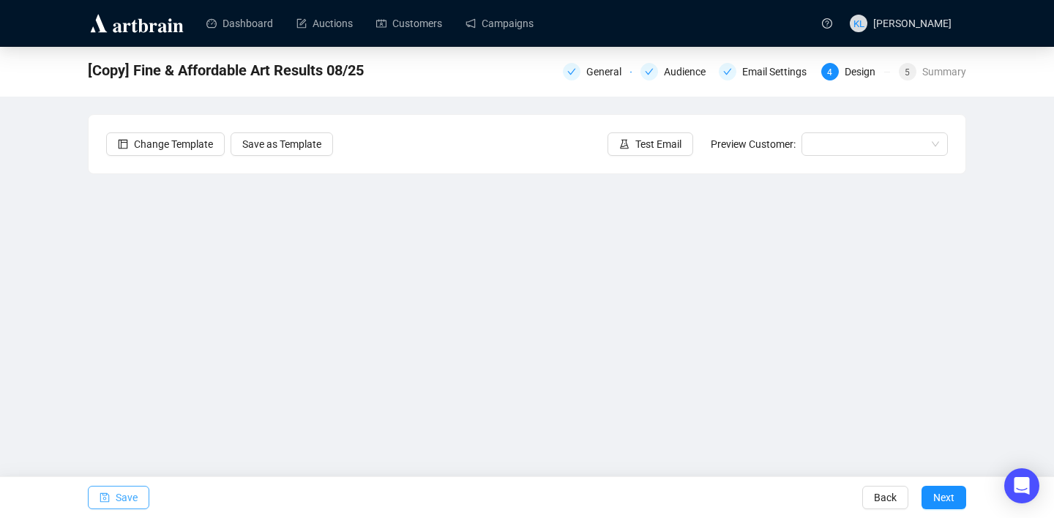
click at [127, 487] on span "Save" at bounding box center [127, 497] width 22 height 41
click at [102, 500] on icon "save" at bounding box center [104, 497] width 10 height 10
click at [136, 497] on span "Save" at bounding box center [127, 497] width 22 height 41
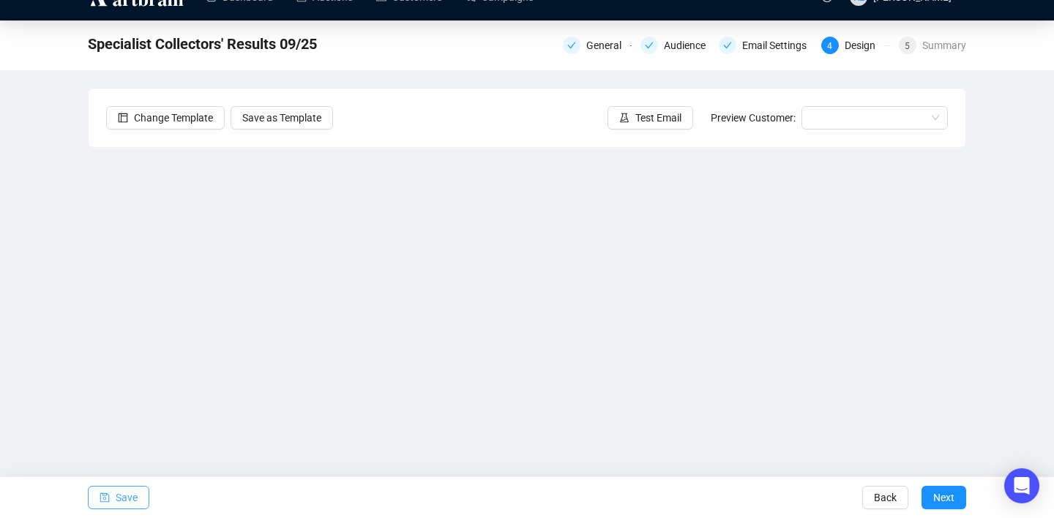
click at [113, 495] on button "Save" at bounding box center [118, 497] width 61 height 23
click at [132, 492] on span "Save" at bounding box center [127, 497] width 22 height 41
click at [118, 495] on span "Save" at bounding box center [127, 497] width 22 height 41
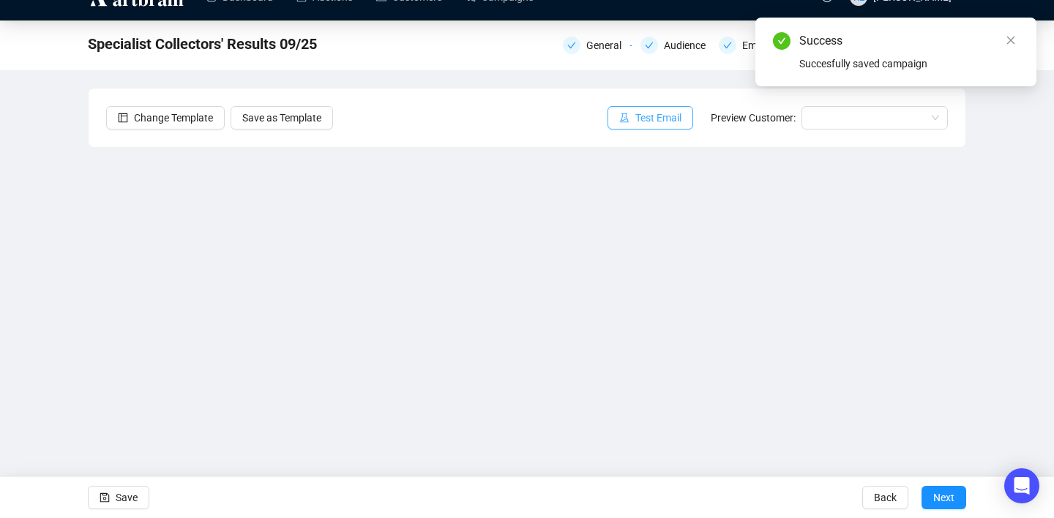
click at [635, 113] on span "Test Email" at bounding box center [658, 118] width 46 height 16
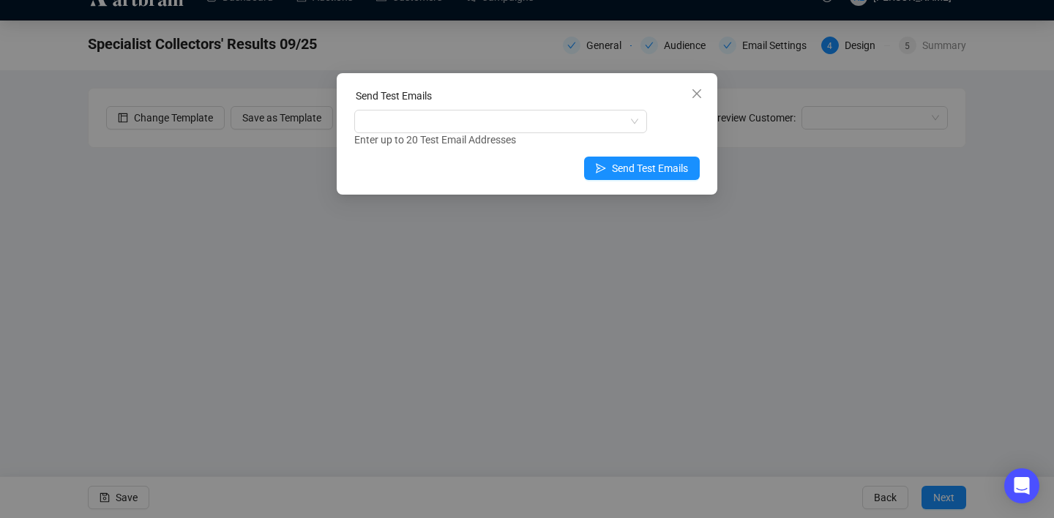
click at [488, 106] on div "Send Test Emails" at bounding box center [526, 99] width 345 height 22
click at [487, 116] on div at bounding box center [492, 121] width 271 height 20
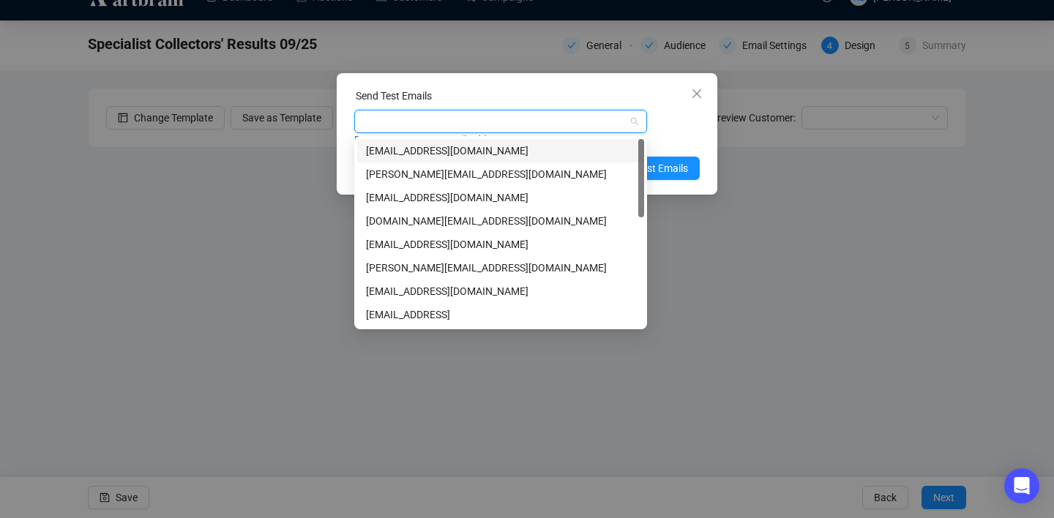
click at [480, 154] on div "[EMAIL_ADDRESS][DOMAIN_NAME]" at bounding box center [500, 151] width 269 height 16
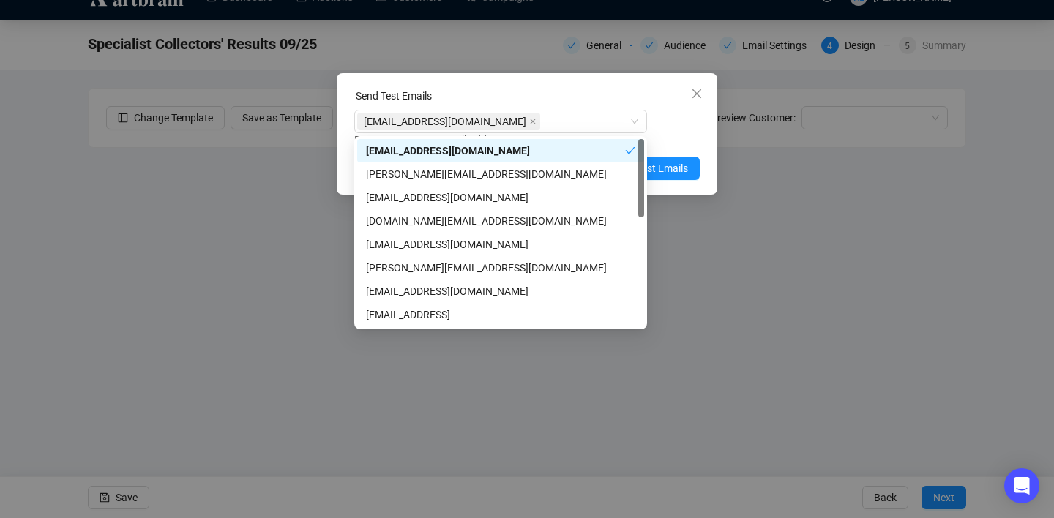
click at [672, 136] on div "Enter up to 20 Test Email Addresses" at bounding box center [526, 140] width 345 height 17
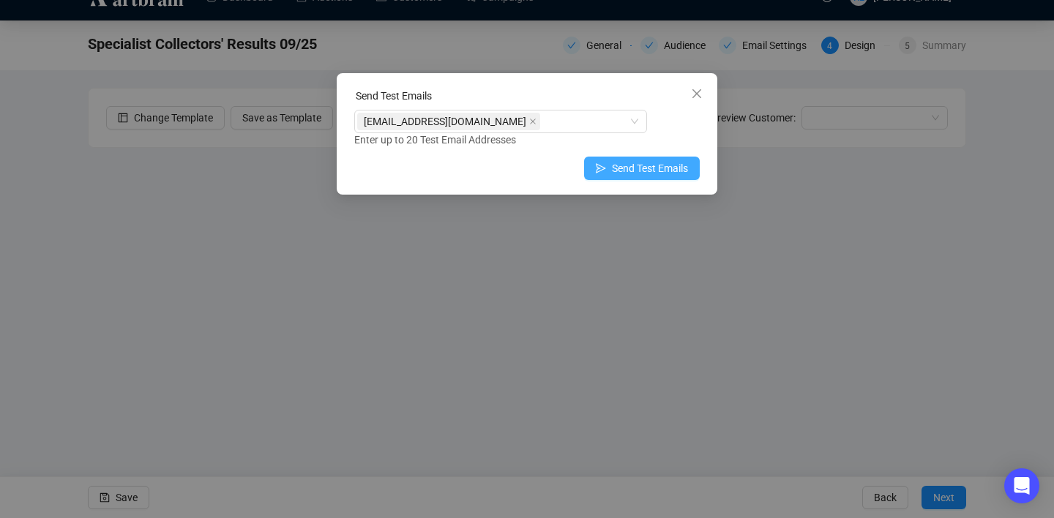
click at [664, 171] on span "Send Test Emails" at bounding box center [650, 168] width 76 height 16
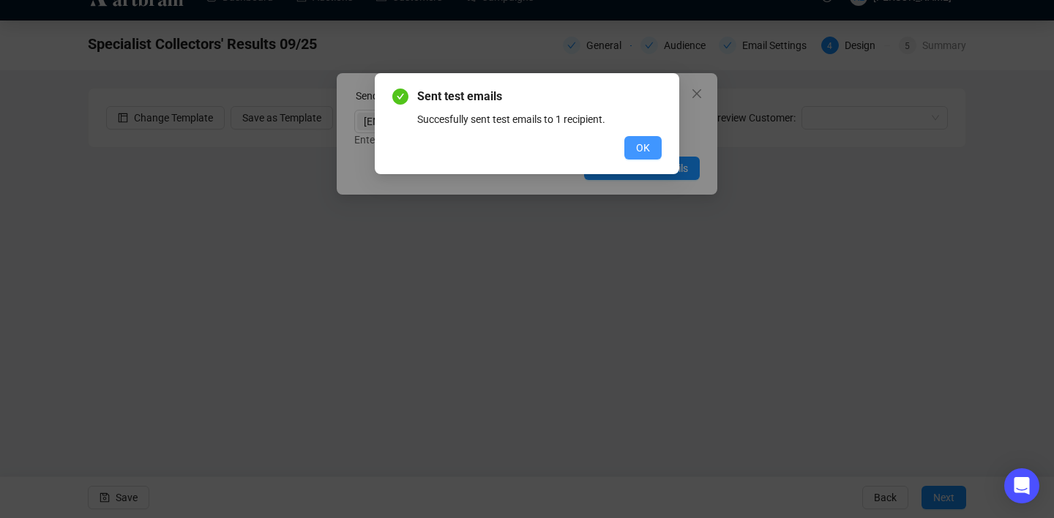
click at [639, 144] on span "OK" at bounding box center [643, 148] width 14 height 16
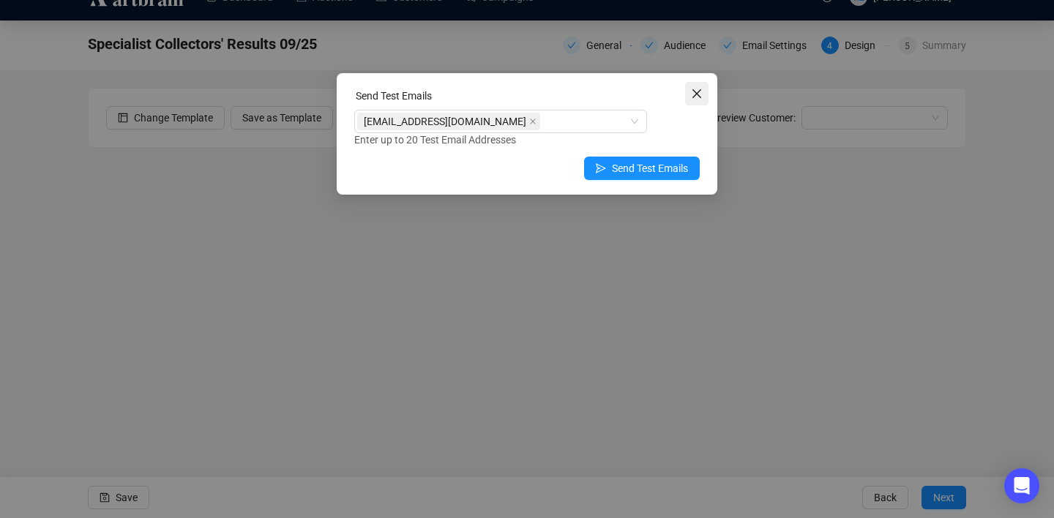
click at [699, 94] on icon "close" at bounding box center [697, 94] width 12 height 12
